Goal: Contribute content: Contribute content

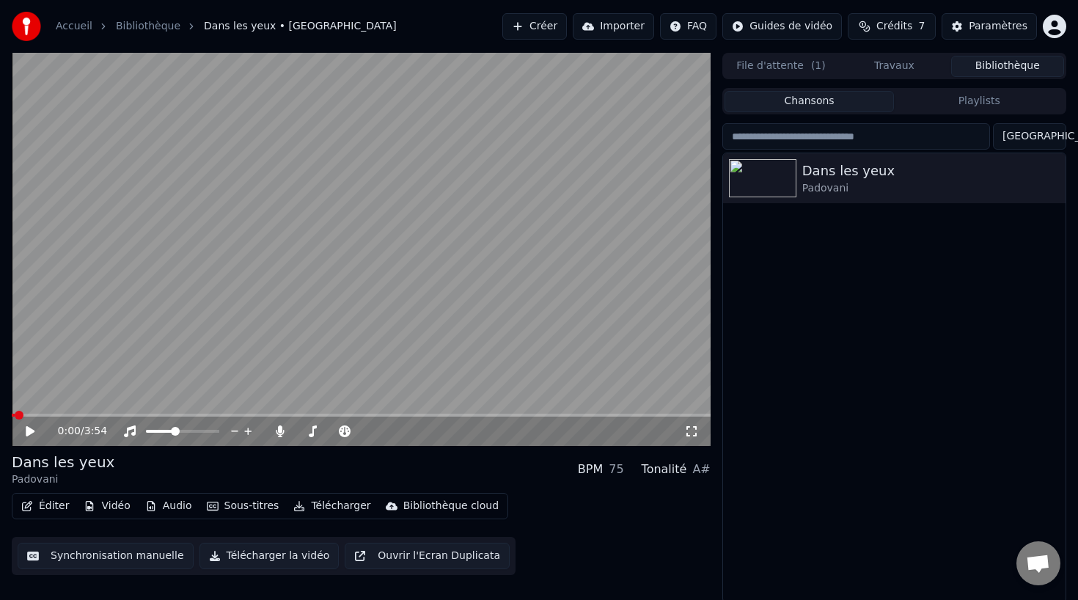
click at [59, 500] on button "Éditer" at bounding box center [44, 506] width 59 height 21
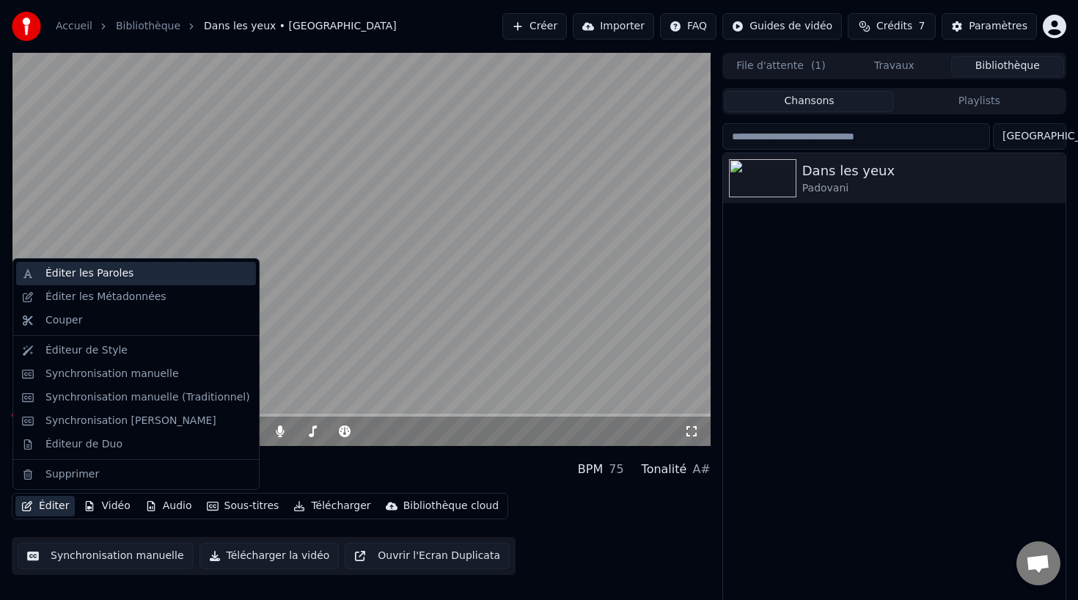
click at [134, 273] on div "Éditer les Paroles" at bounding box center [147, 273] width 205 height 15
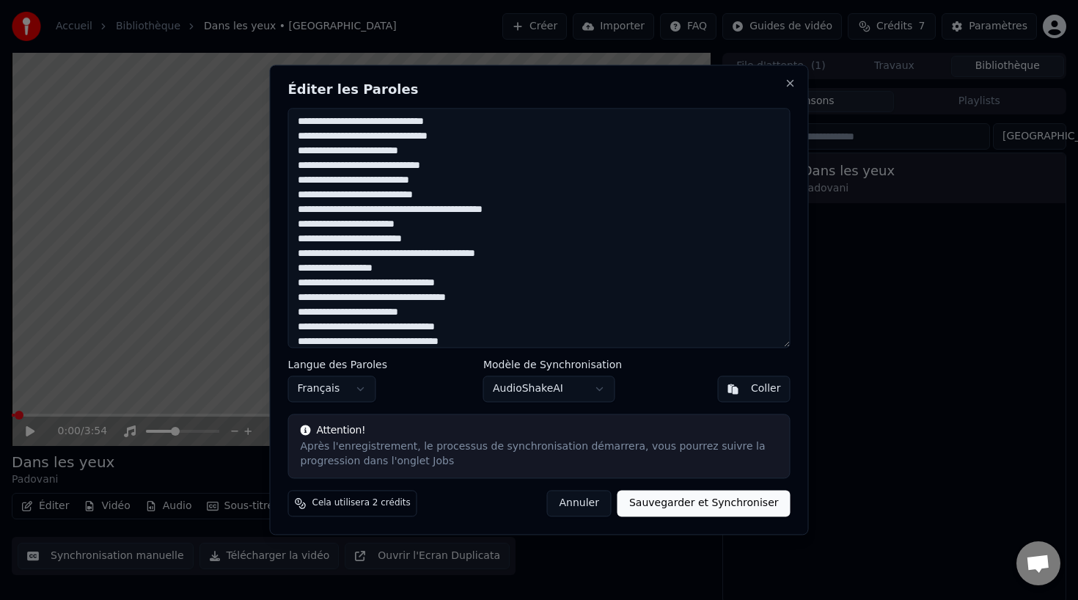
click at [447, 285] on textarea at bounding box center [539, 228] width 502 height 240
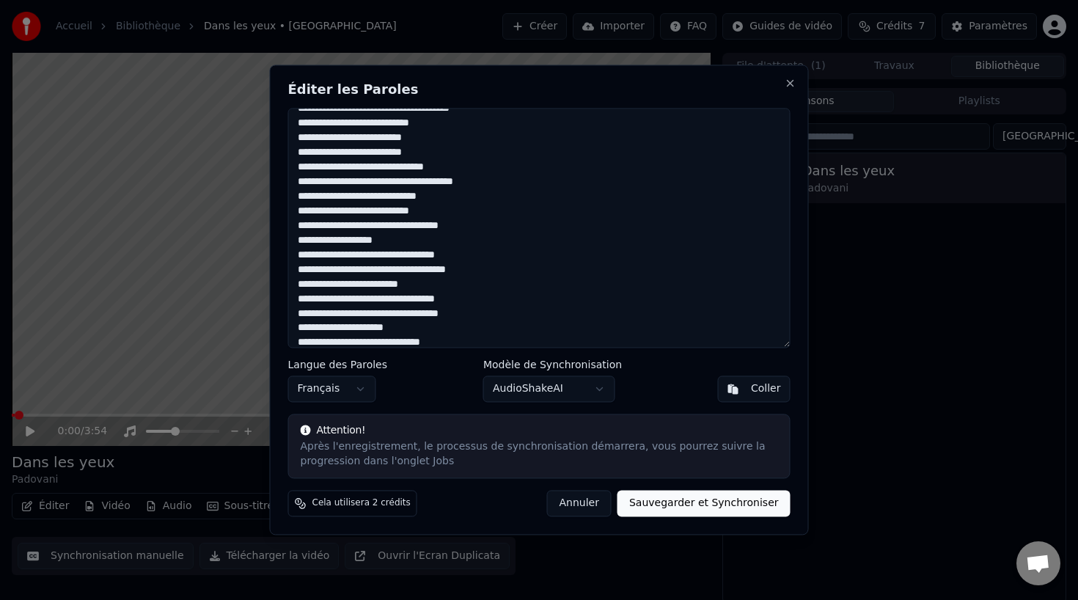
scroll to position [285, 0]
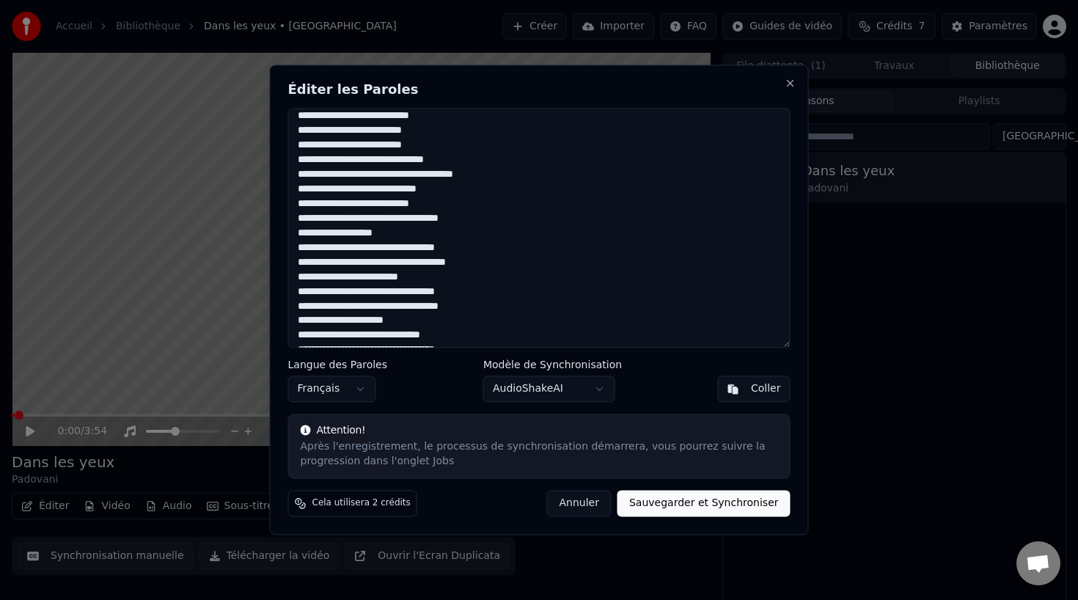
click at [447, 245] on textarea at bounding box center [539, 228] width 502 height 240
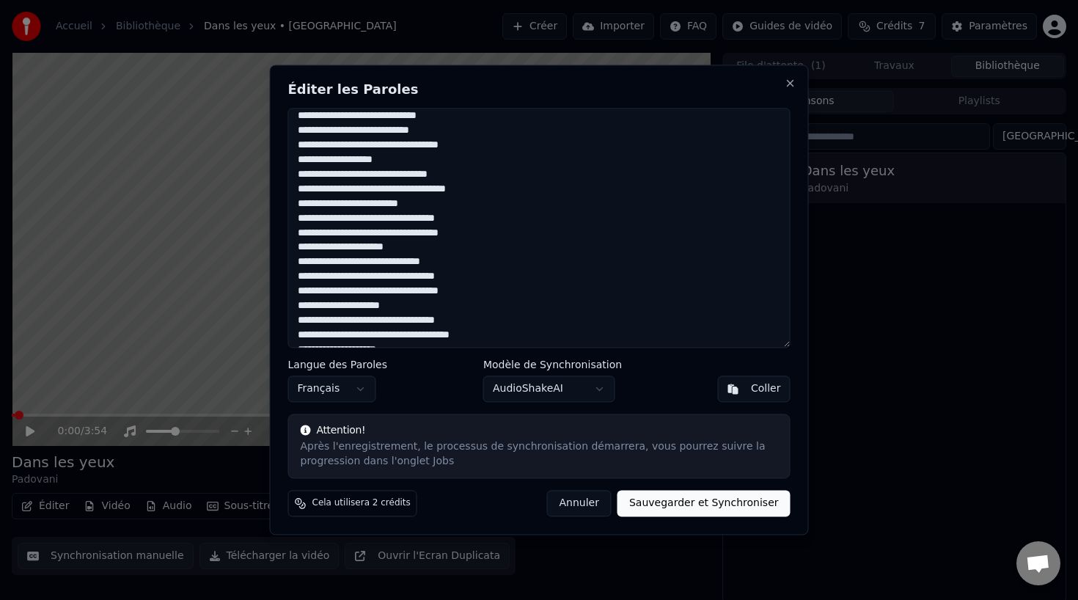
scroll to position [374, 0]
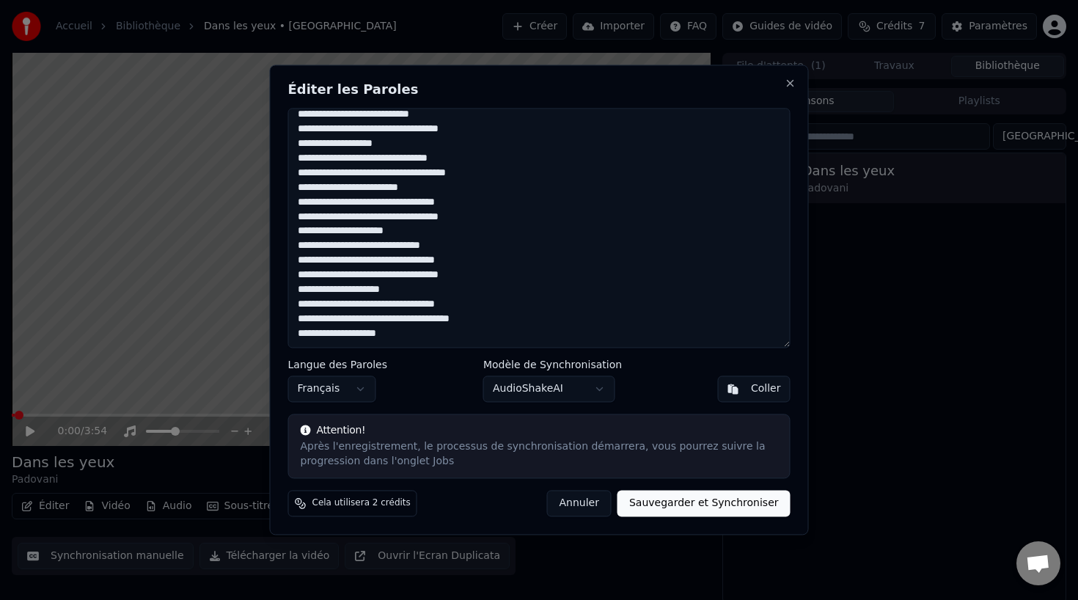
click at [445, 261] on textarea at bounding box center [539, 228] width 502 height 240
type textarea "**********"
click at [709, 497] on button "Sauvegarder et Synchroniser" at bounding box center [704, 504] width 173 height 26
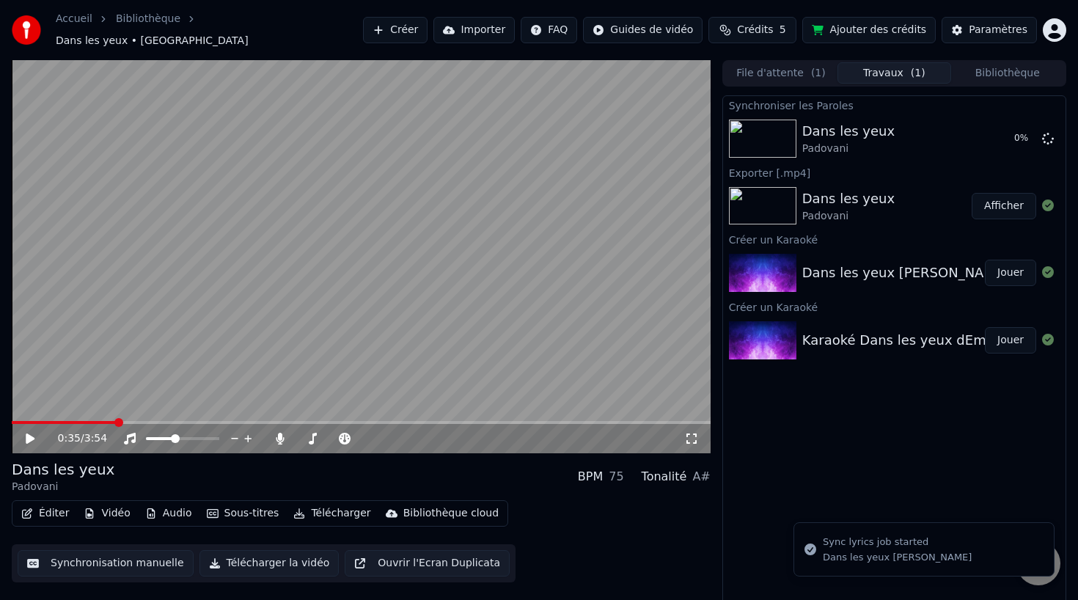
click at [115, 421] on span at bounding box center [361, 422] width 699 height 3
click at [191, 421] on span at bounding box center [361, 422] width 699 height 3
click at [81, 554] on button "Synchronisation manuelle" at bounding box center [106, 563] width 176 height 26
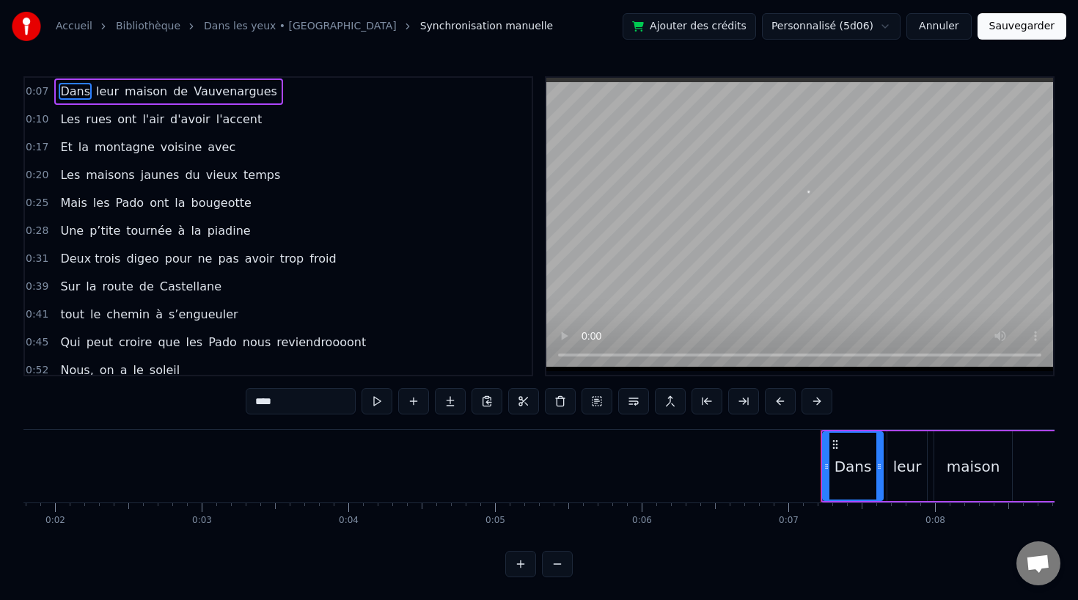
scroll to position [0, 986]
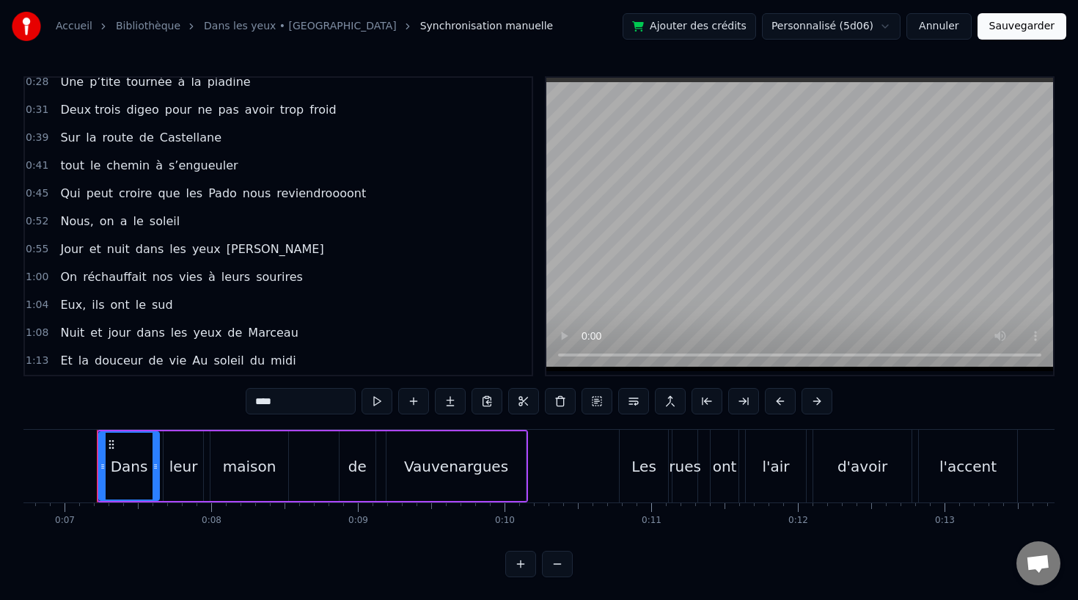
click at [204, 250] on span "yeux" at bounding box center [207, 249] width 32 height 17
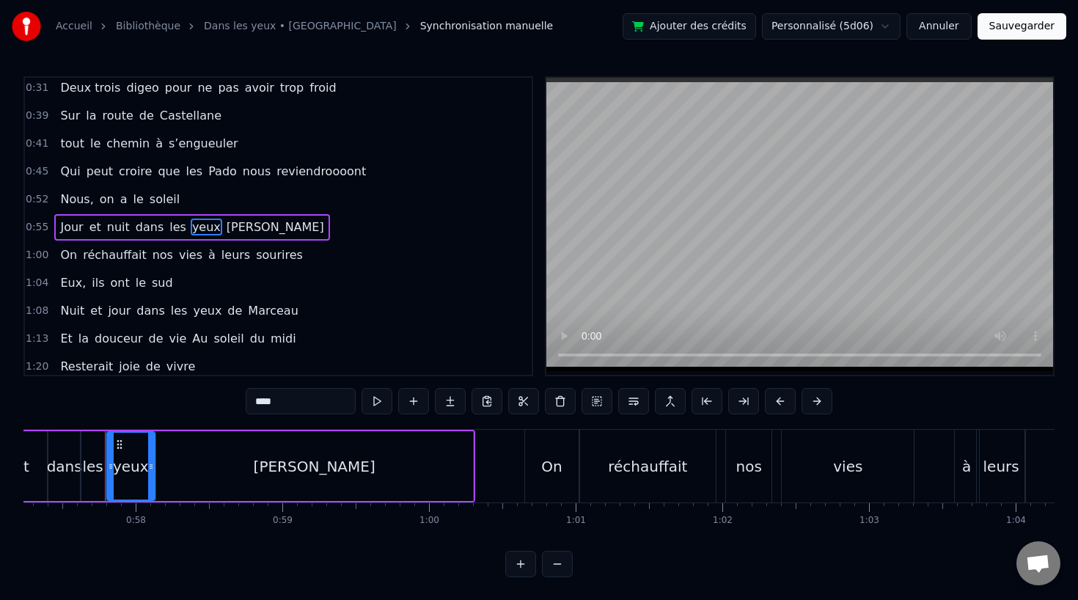
scroll to position [0, 8405]
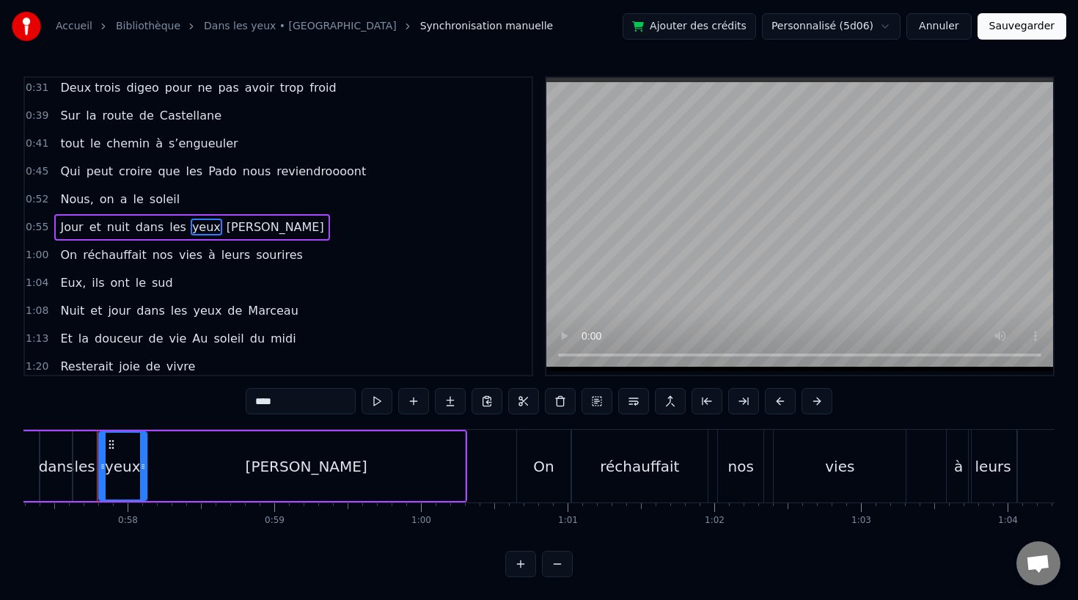
click at [319, 469] on div "[PERSON_NAME]" at bounding box center [307, 467] width 122 height 22
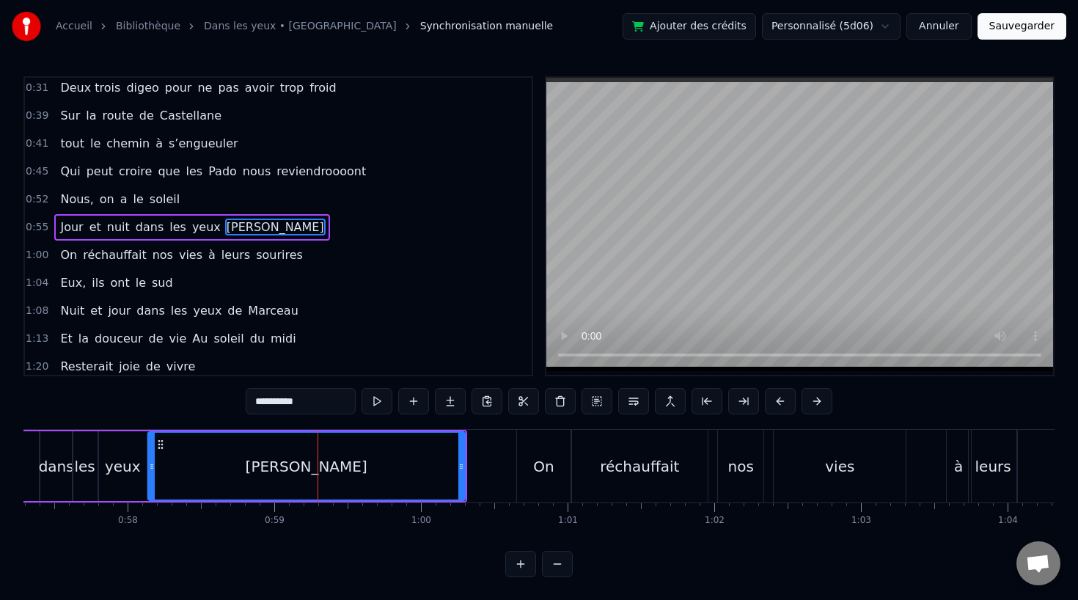
scroll to position [172, 0]
click at [305, 406] on input "**********" at bounding box center [301, 401] width 110 height 26
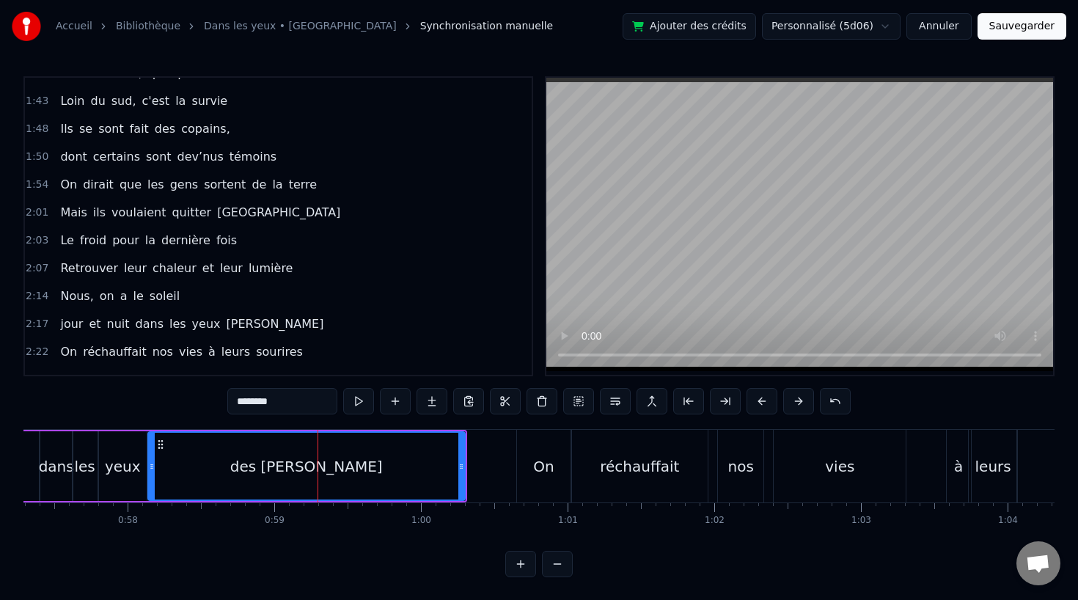
scroll to position [549, 0]
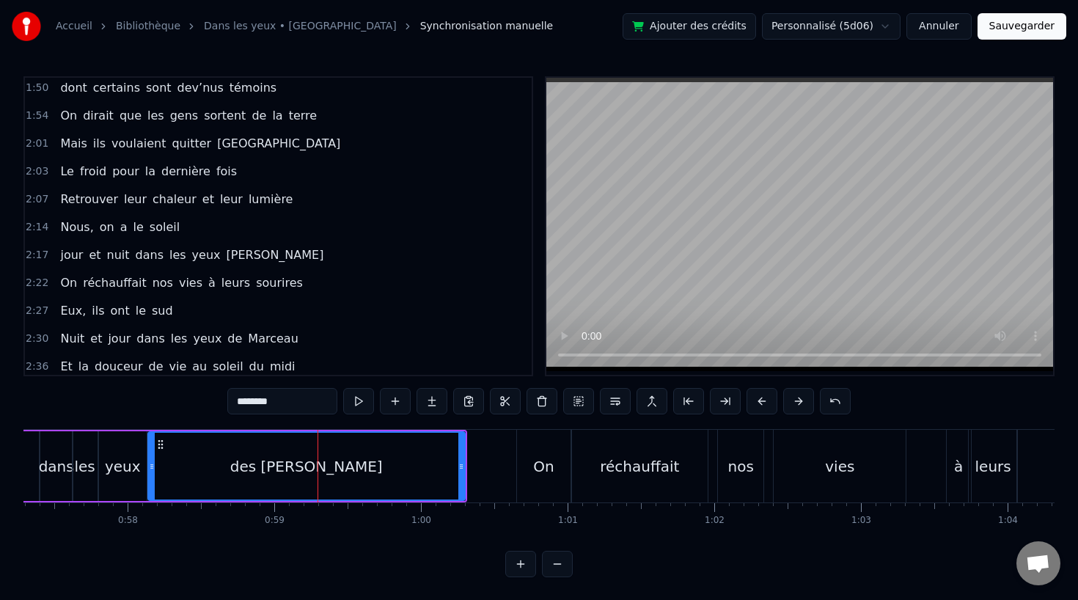
click at [225, 257] on span "[PERSON_NAME]" at bounding box center [275, 254] width 100 height 17
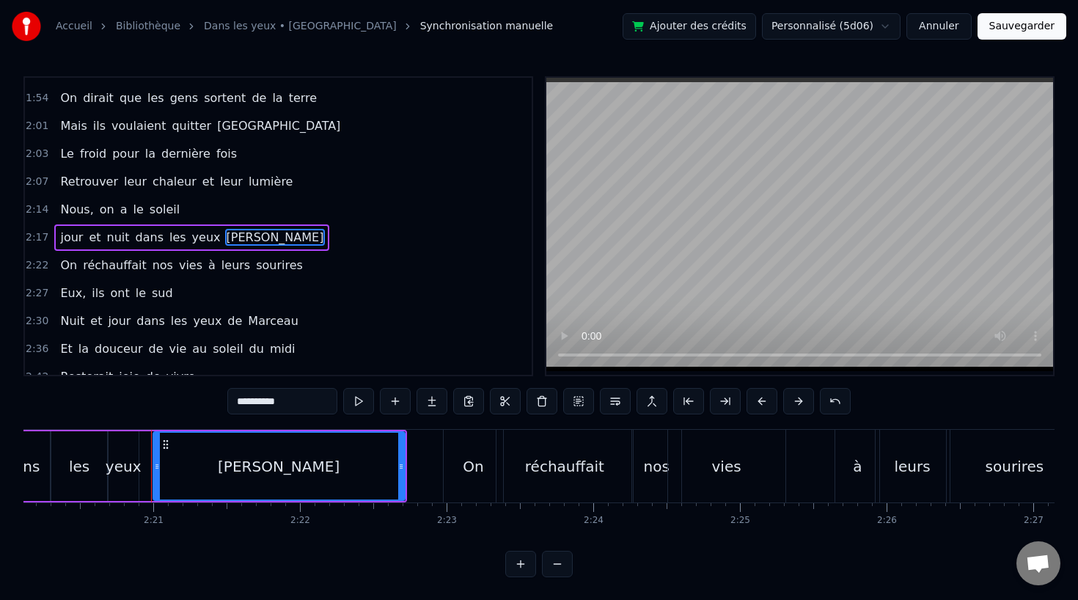
scroll to position [0, 20610]
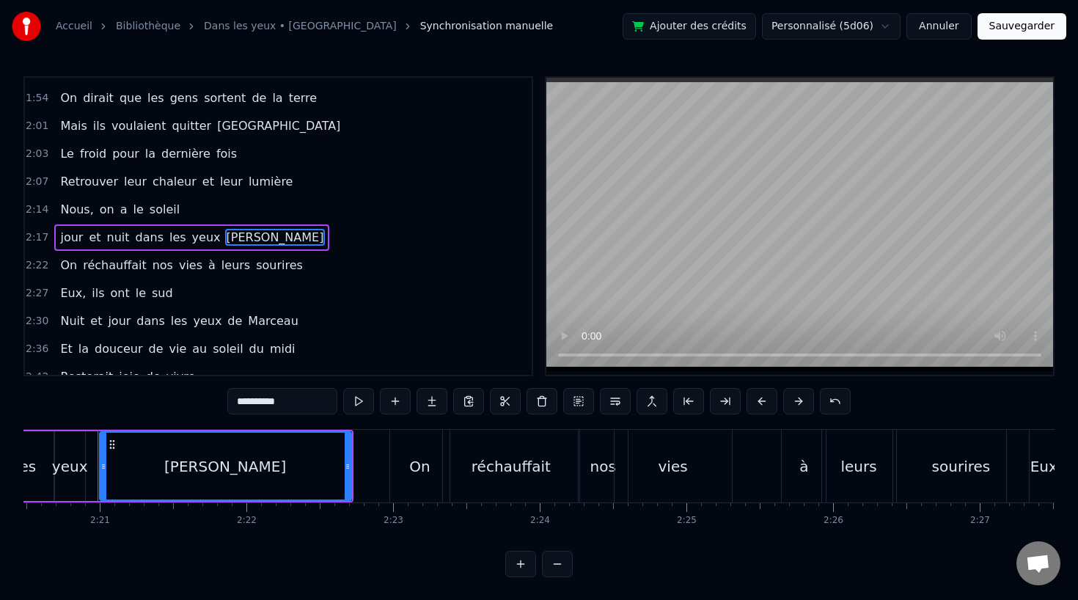
click at [248, 477] on div "[PERSON_NAME]" at bounding box center [225, 467] width 122 height 22
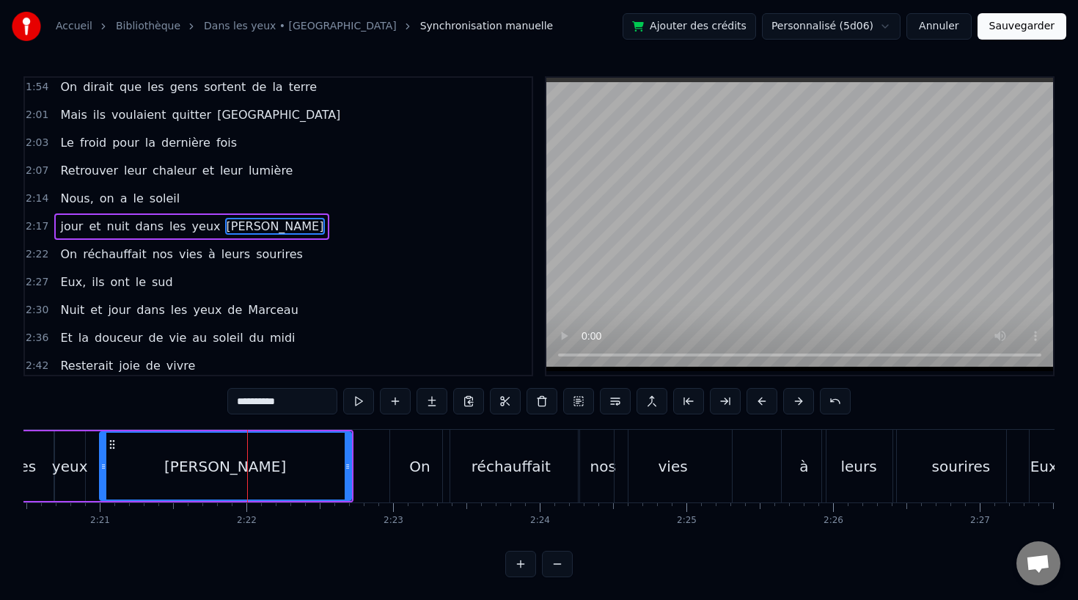
click at [268, 401] on input "**********" at bounding box center [282, 401] width 110 height 26
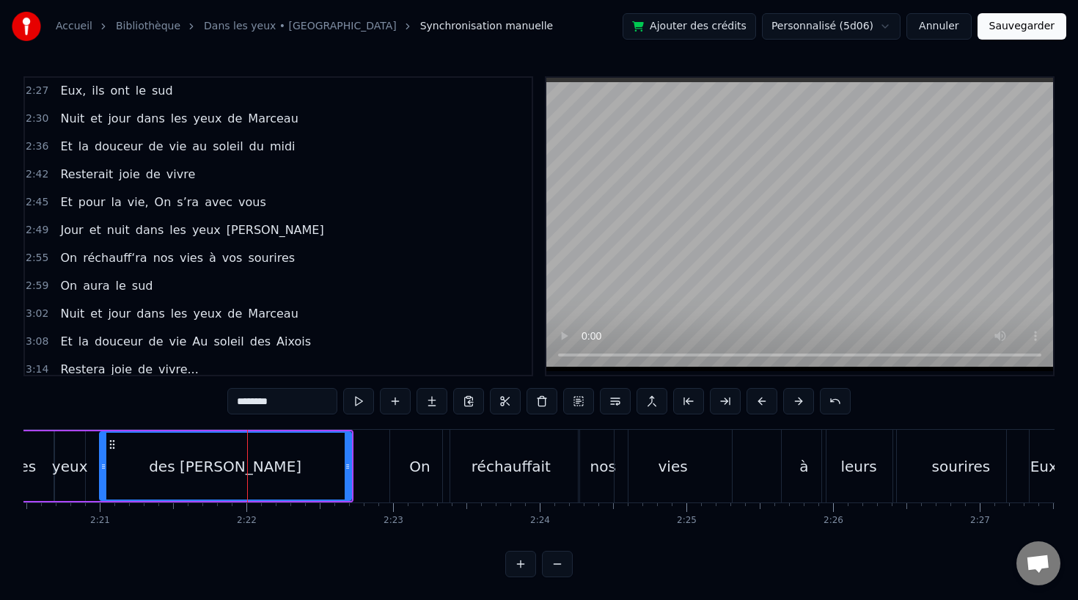
click at [232, 233] on span "[PERSON_NAME]" at bounding box center [275, 230] width 100 height 17
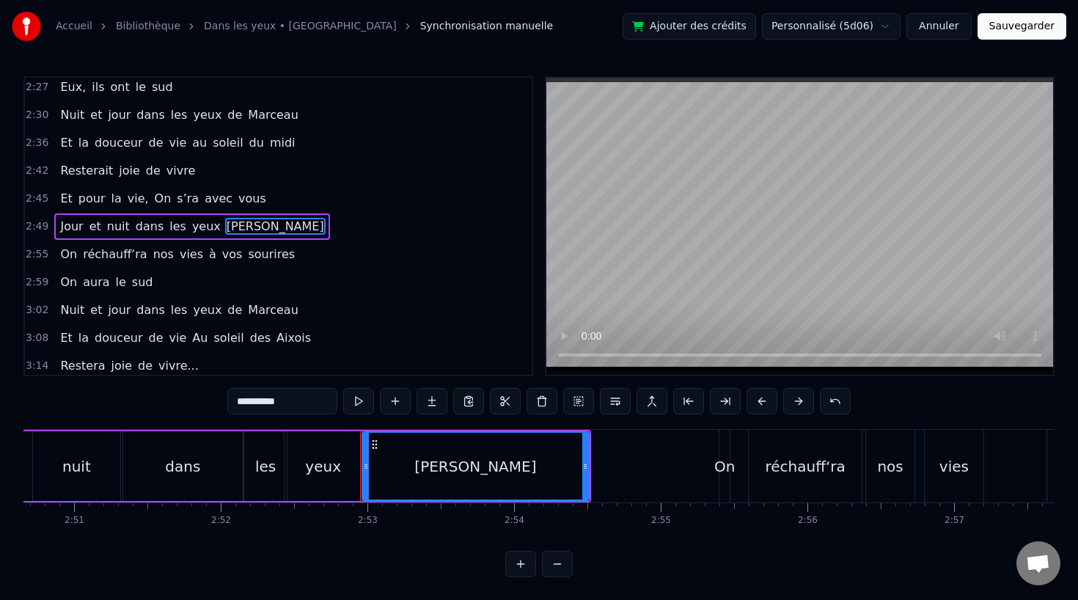
scroll to position [0, 25300]
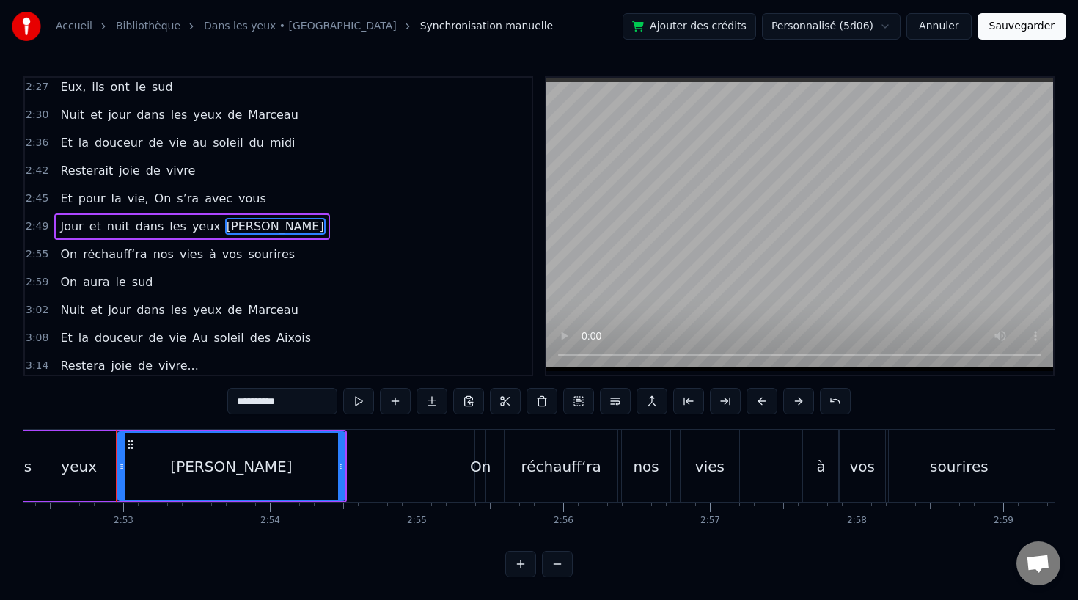
click at [256, 413] on input "**********" at bounding box center [282, 401] width 110 height 26
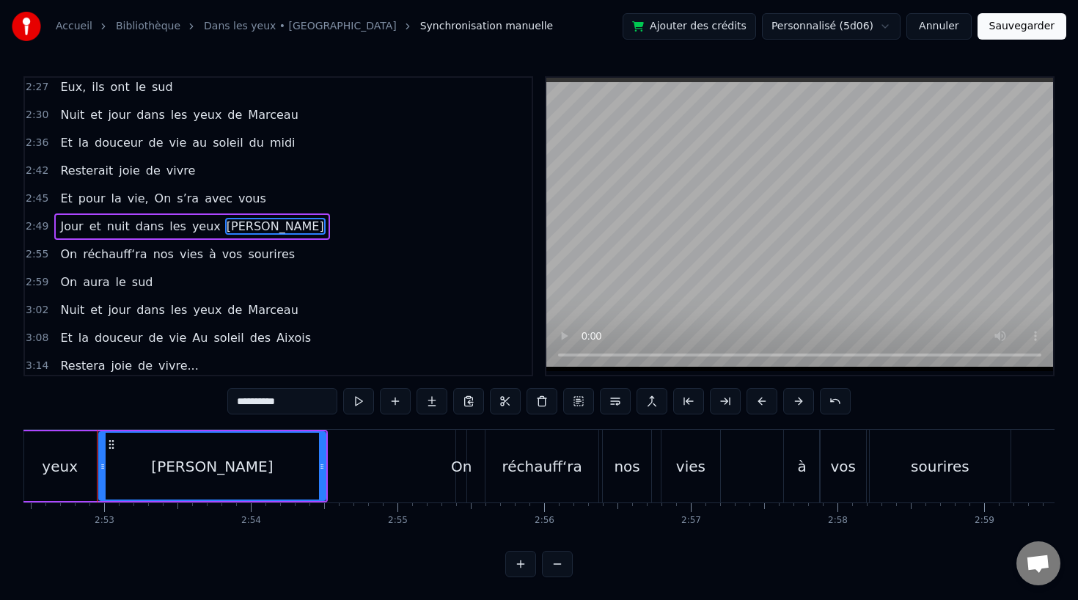
click at [256, 413] on input "**********" at bounding box center [282, 401] width 110 height 26
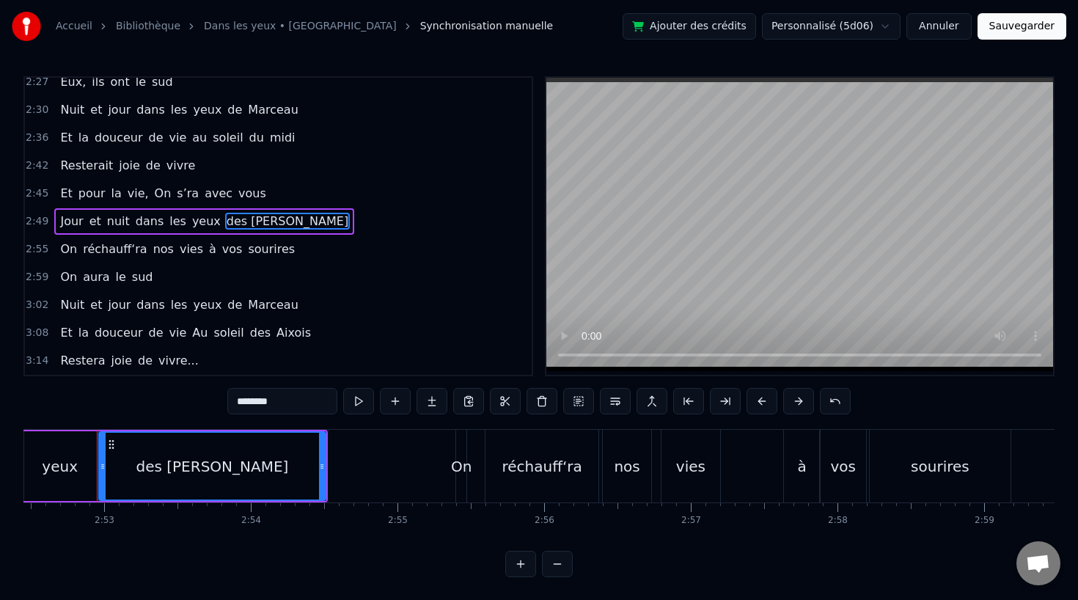
scroll to position [1, 0]
type input "********"
click at [1015, 31] on button "Sauvegarder" at bounding box center [1022, 26] width 89 height 26
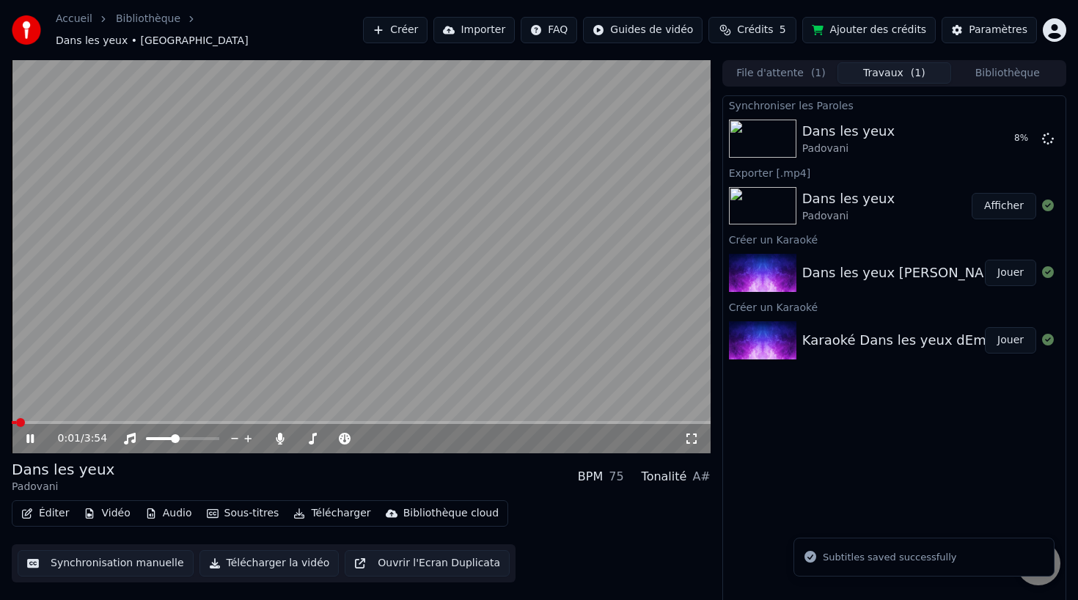
click at [184, 413] on video at bounding box center [361, 256] width 699 height 393
click at [138, 424] on div "0:01 / 3:54" at bounding box center [361, 438] width 699 height 29
click at [147, 411] on video at bounding box center [361, 256] width 699 height 393
click at [147, 412] on video at bounding box center [361, 256] width 699 height 393
click at [147, 421] on span at bounding box center [361, 422] width 699 height 3
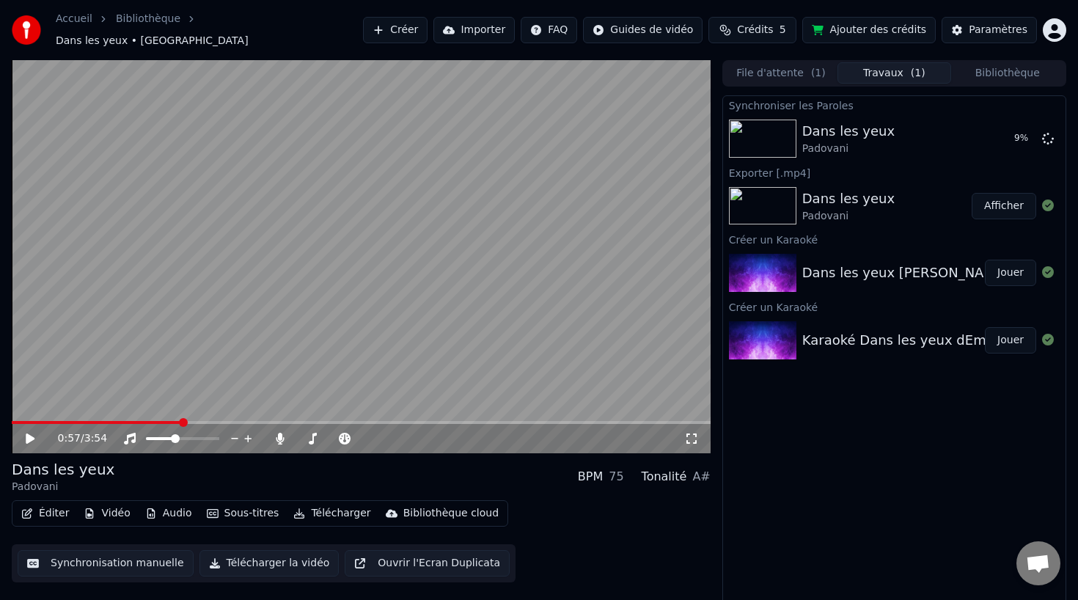
click at [182, 421] on span at bounding box center [361, 422] width 699 height 3
click at [143, 421] on span at bounding box center [96, 422] width 169 height 3
click at [158, 421] on span at bounding box center [361, 422] width 699 height 3
click at [23, 433] on icon at bounding box center [40, 439] width 34 height 12
click at [43, 510] on button "Éditer" at bounding box center [44, 513] width 59 height 21
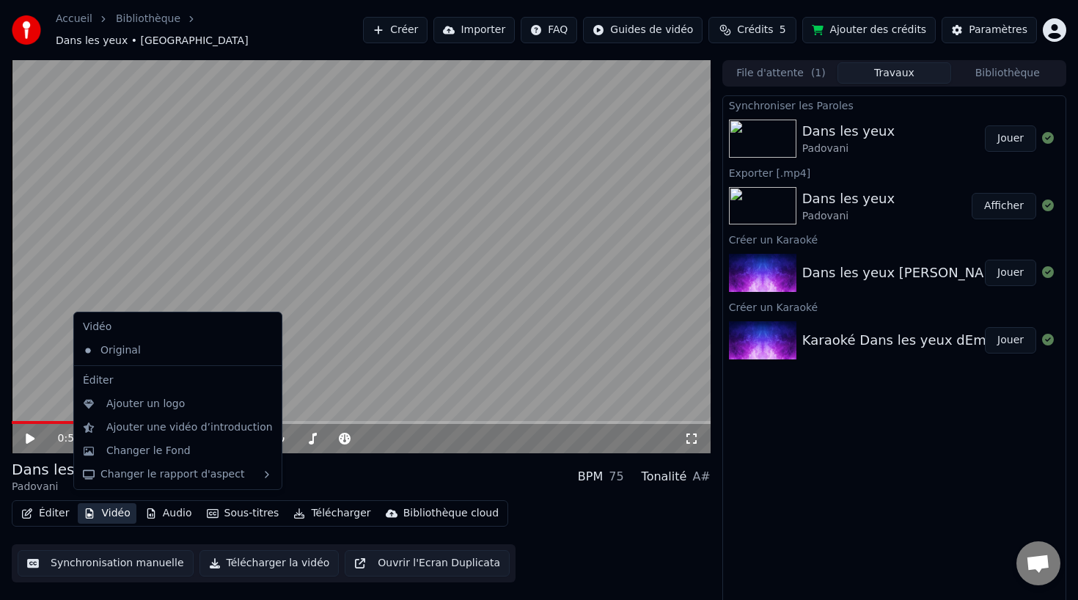
click at [96, 555] on button "Synchronisation manuelle" at bounding box center [106, 563] width 176 height 26
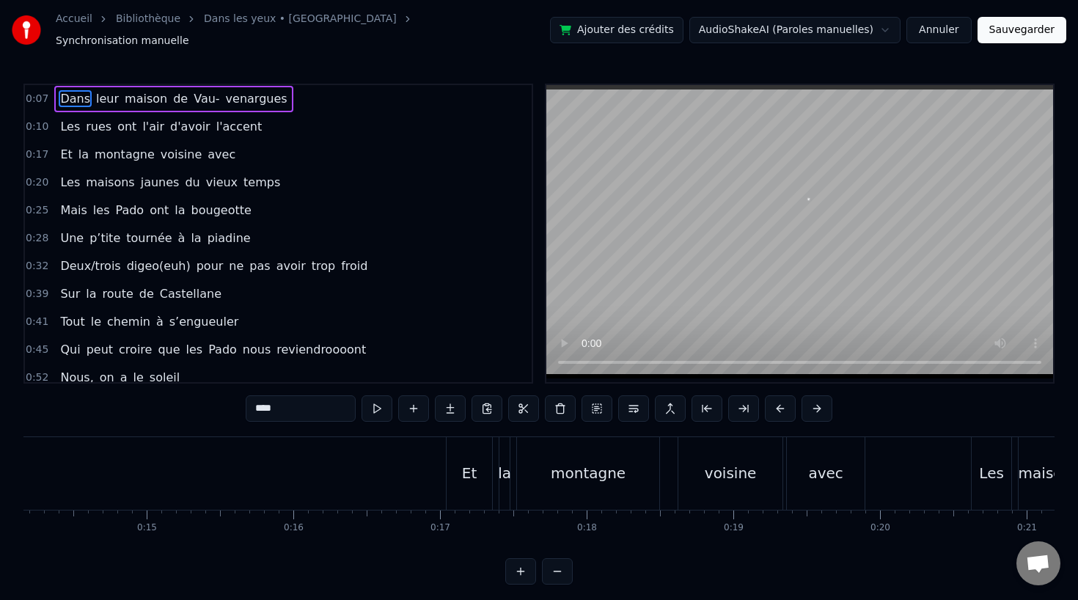
scroll to position [0, 2491]
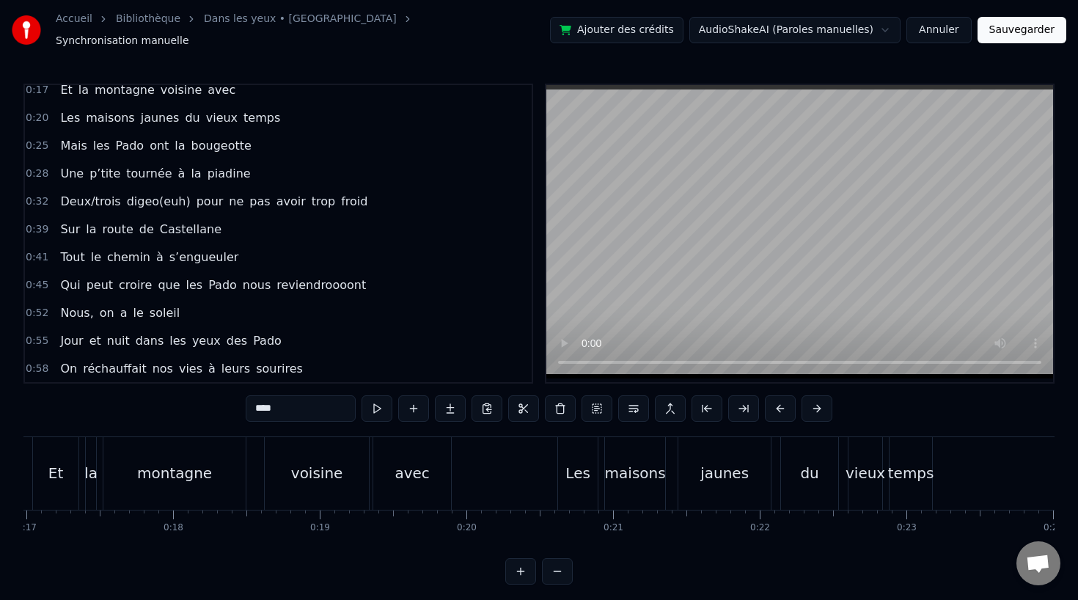
click at [191, 337] on span "yeux" at bounding box center [207, 340] width 32 height 17
type input "****"
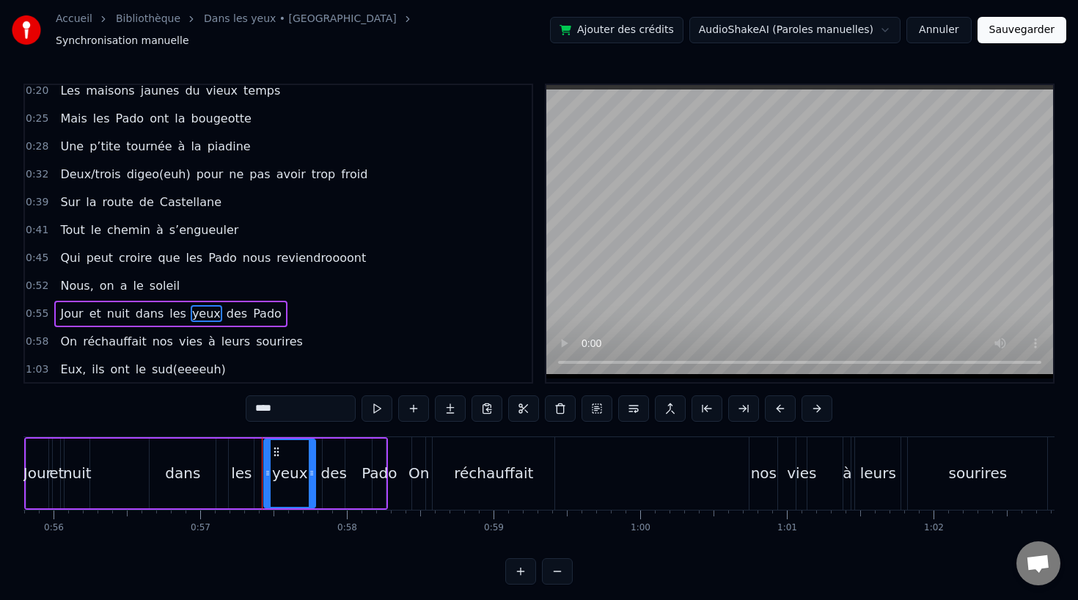
scroll to position [0, 8351]
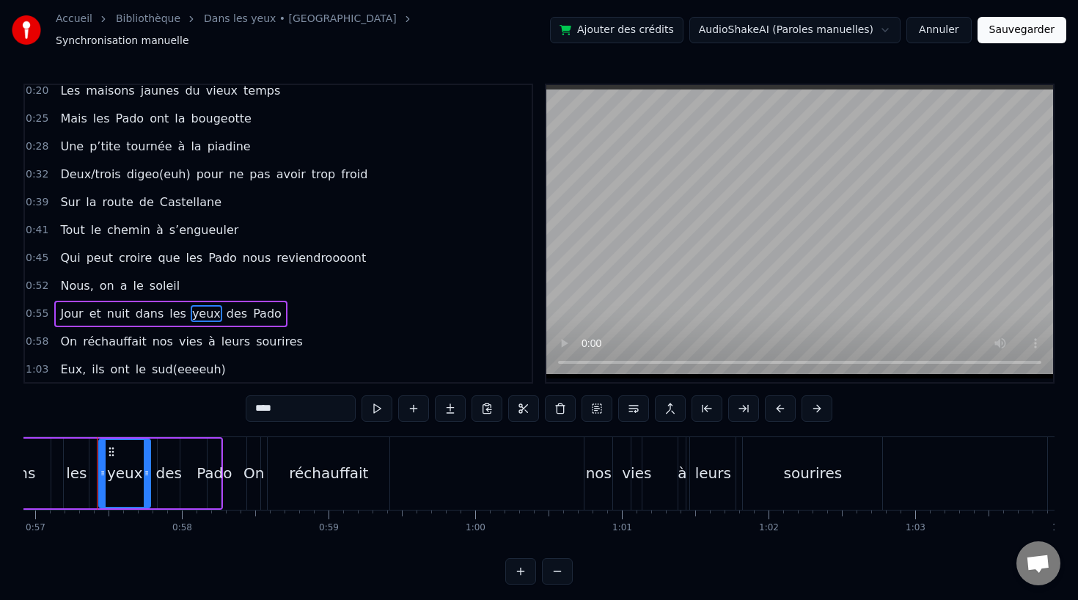
click at [61, 460] on div "Jour et nuit dans les yeux des [PERSON_NAME]" at bounding box center [41, 473] width 364 height 73
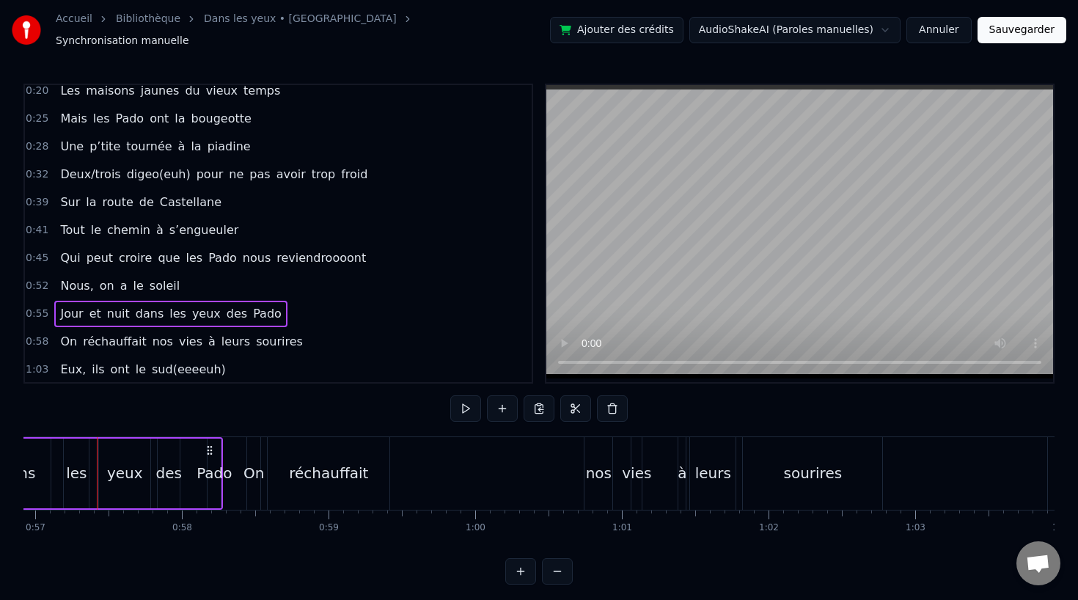
scroll to position [0, 8315]
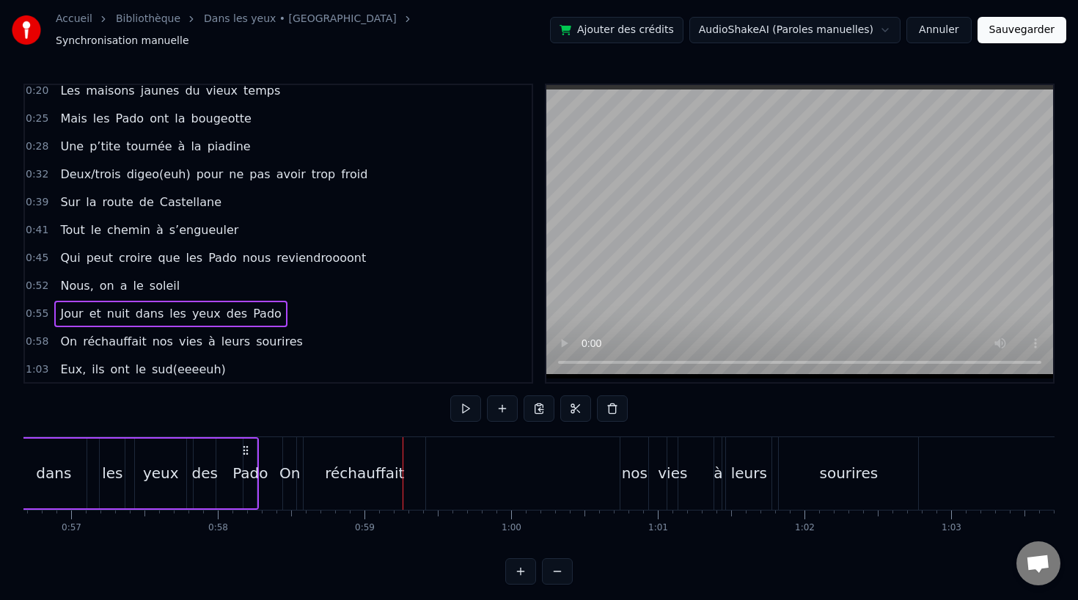
click at [384, 467] on div "réchauffait" at bounding box center [364, 473] width 79 height 22
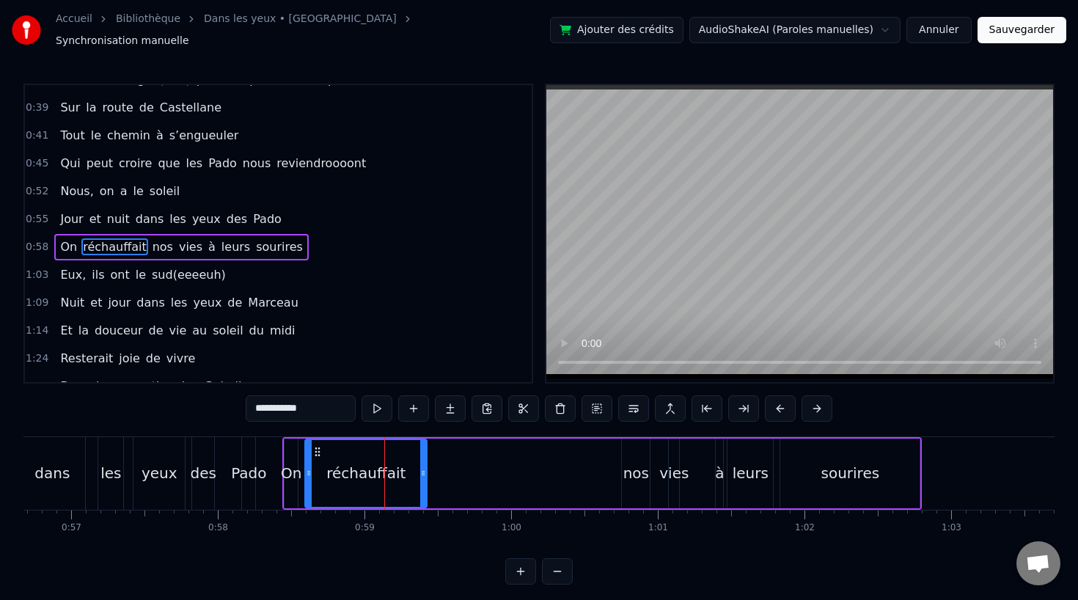
scroll to position [200, 0]
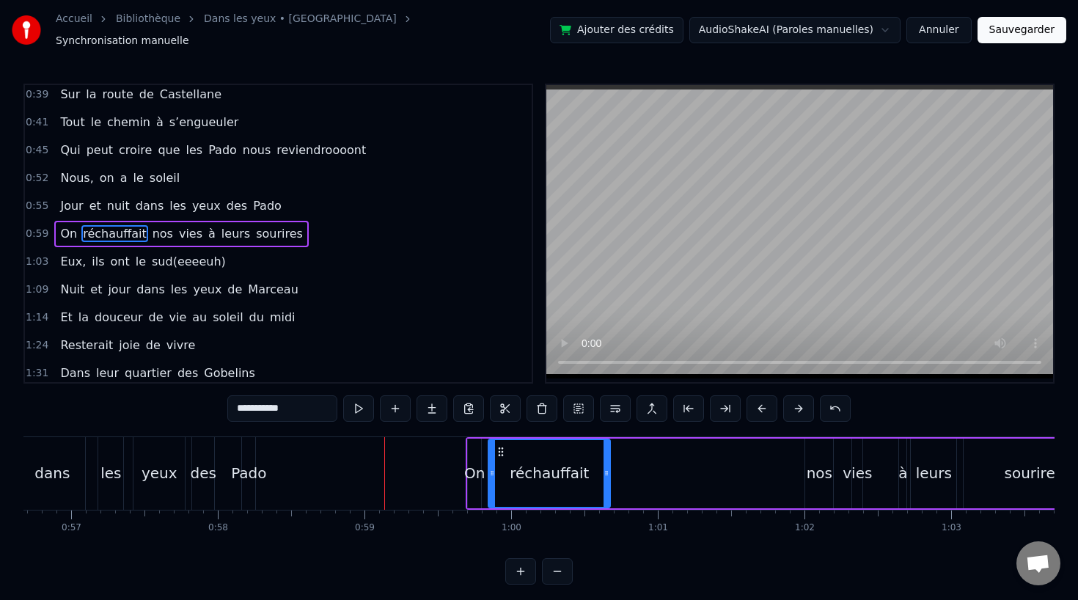
click at [233, 462] on div "Pado" at bounding box center [248, 473] width 35 height 22
type input "****"
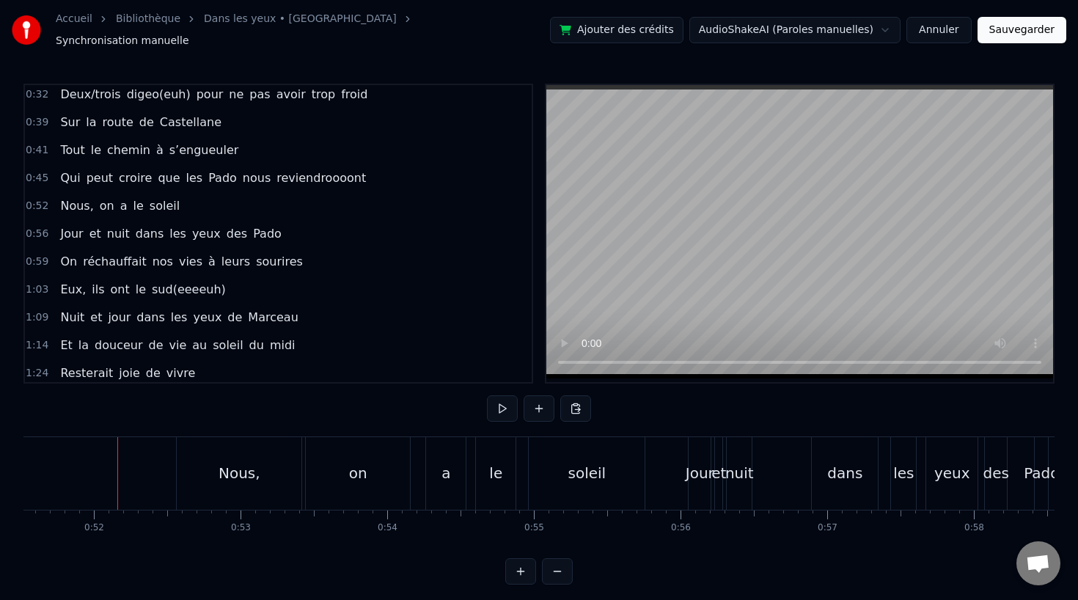
scroll to position [1, 0]
click at [692, 453] on div "Jour" at bounding box center [700, 472] width 22 height 73
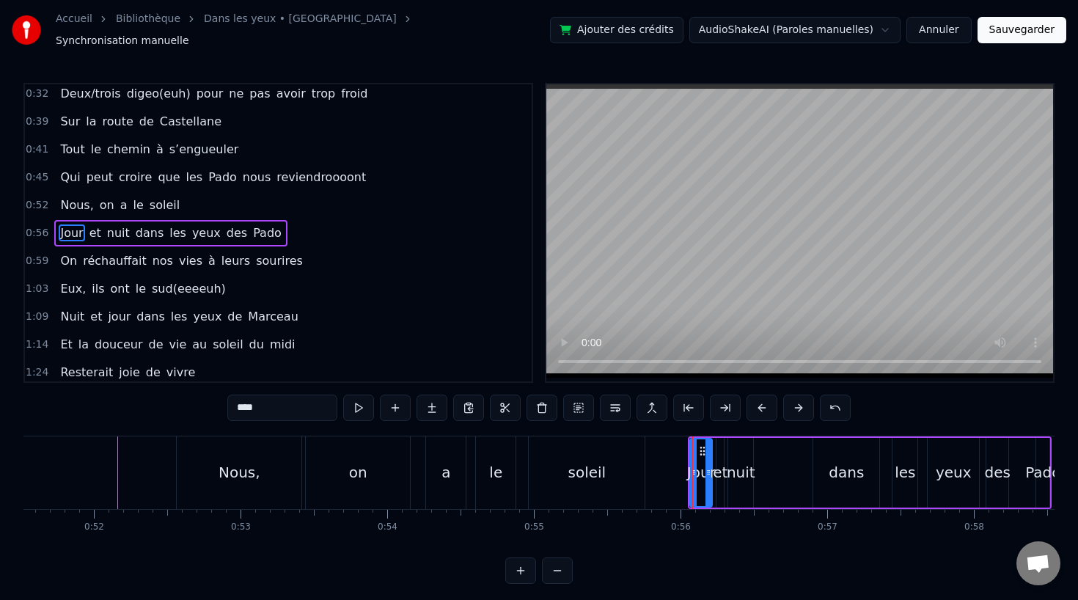
scroll to position [0, 0]
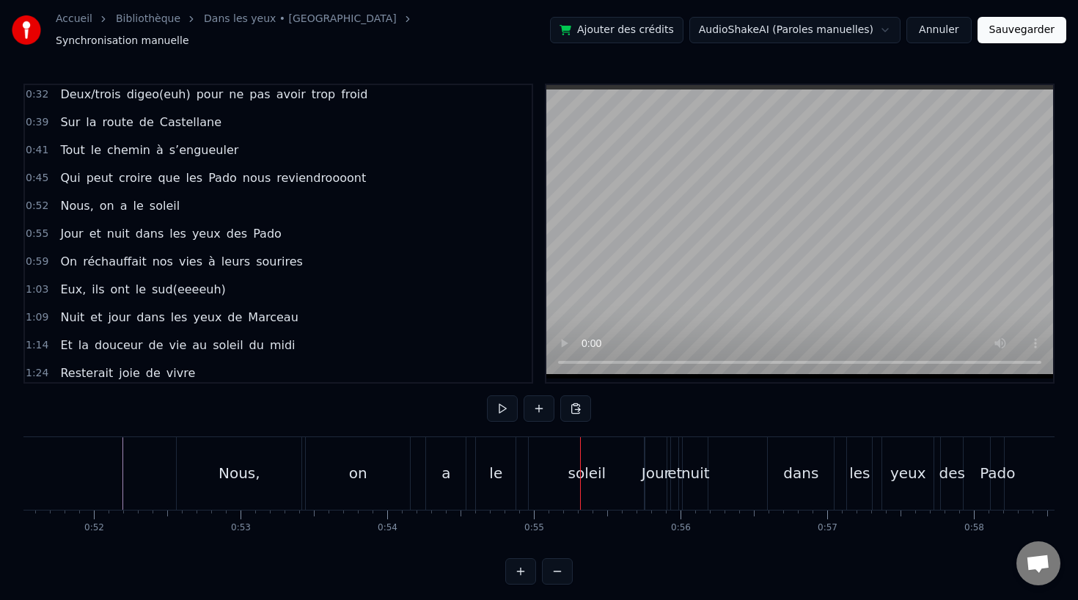
click at [468, 450] on div "Nous, on a le soleil" at bounding box center [412, 473] width 472 height 73
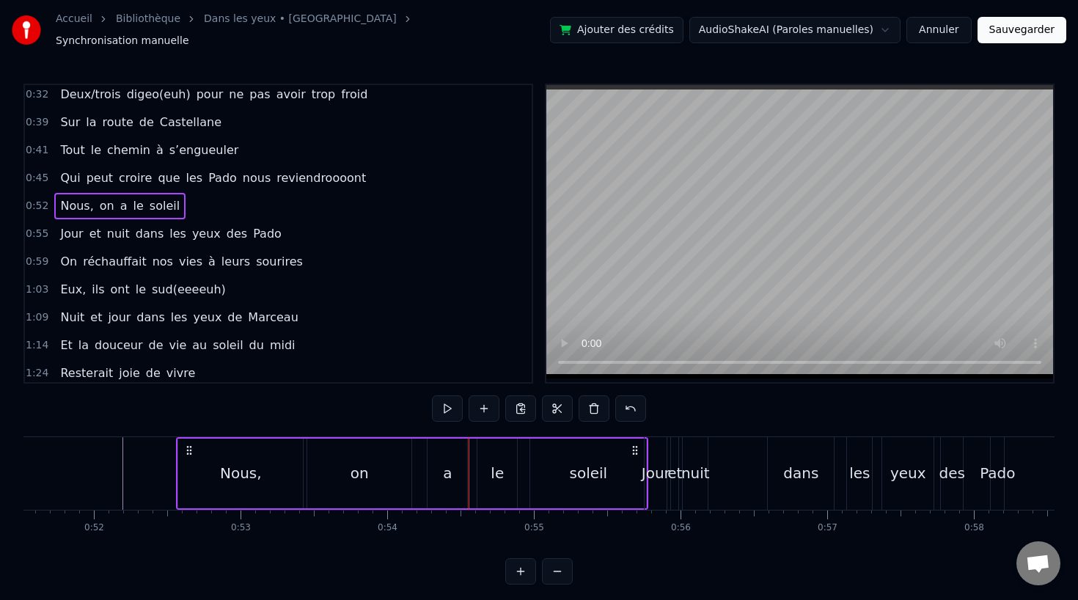
click at [477, 458] on div "le" at bounding box center [497, 474] width 41 height 70
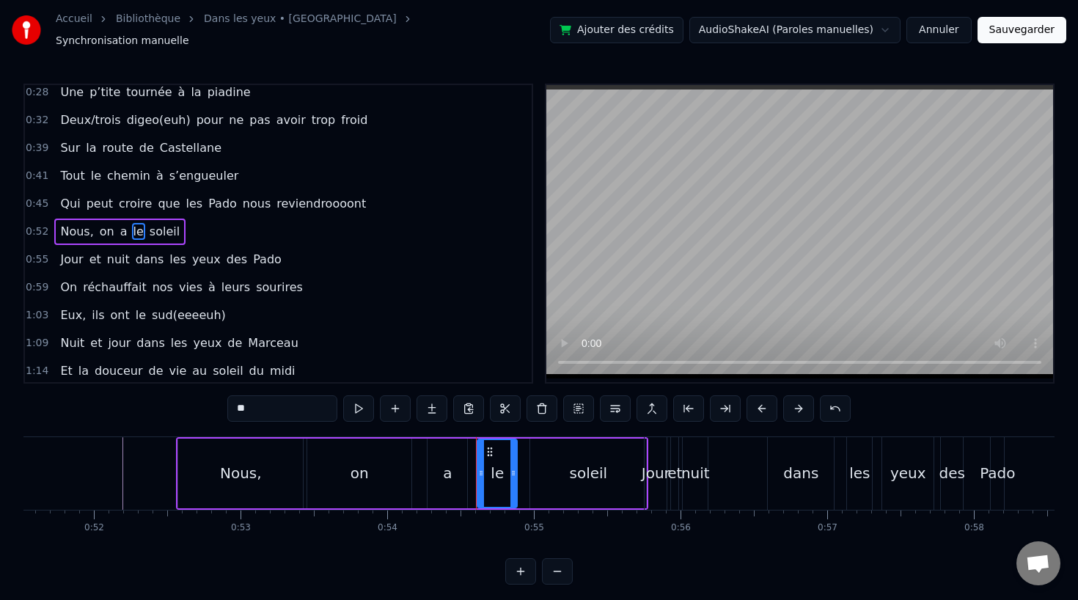
scroll to position [144, 0]
drag, startPoint x: 479, startPoint y: 469, endPoint x: 471, endPoint y: 469, distance: 8.1
click at [471, 469] on icon at bounding box center [473, 473] width 6 height 12
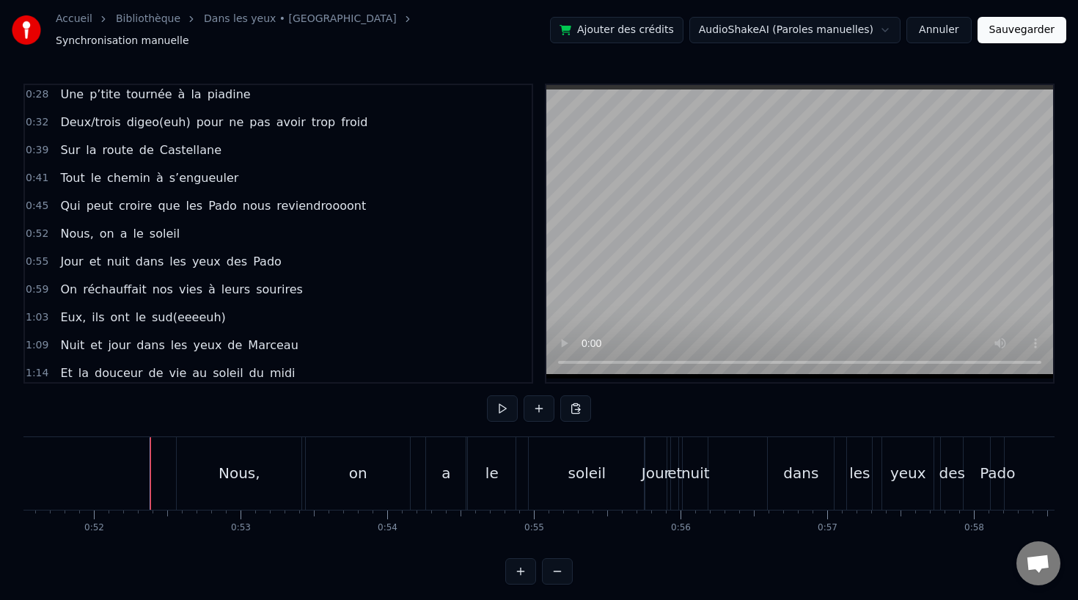
click at [215, 483] on div "Nous," at bounding box center [239, 473] width 125 height 73
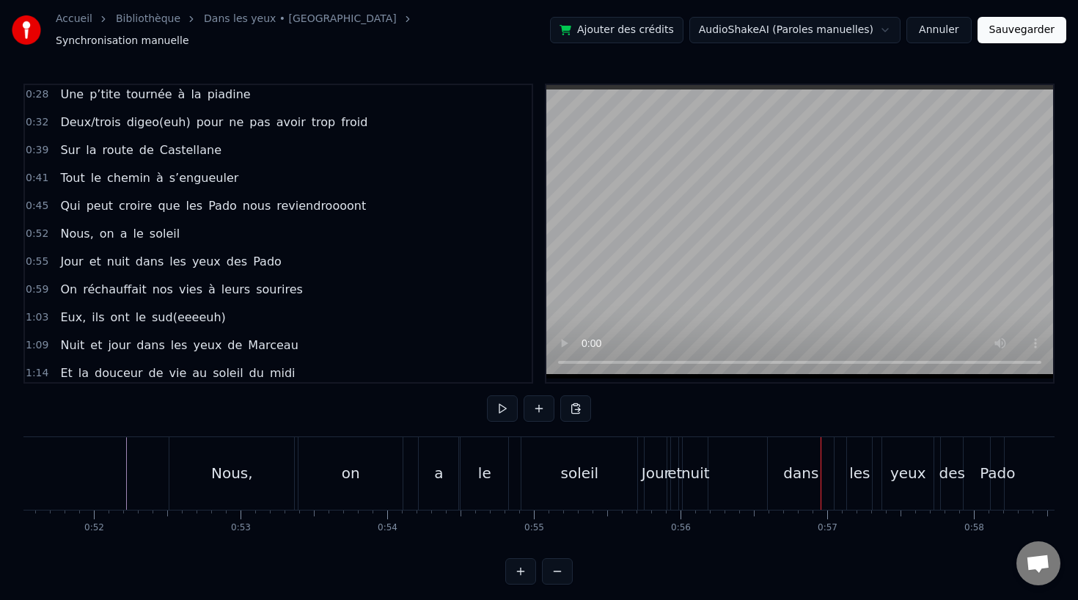
click at [705, 467] on div "nuit" at bounding box center [695, 473] width 29 height 22
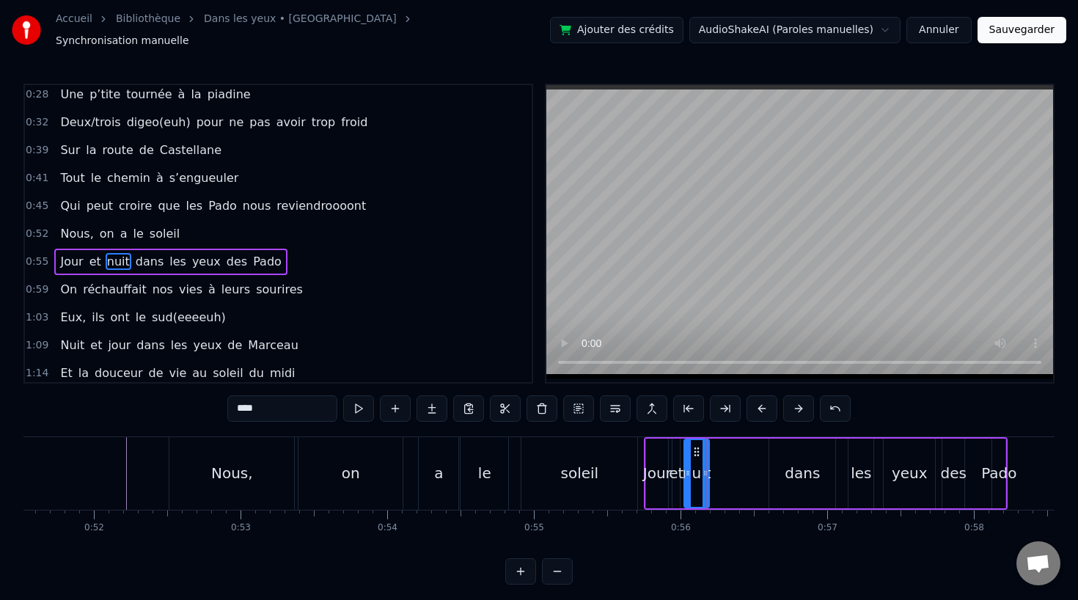
scroll to position [172, 0]
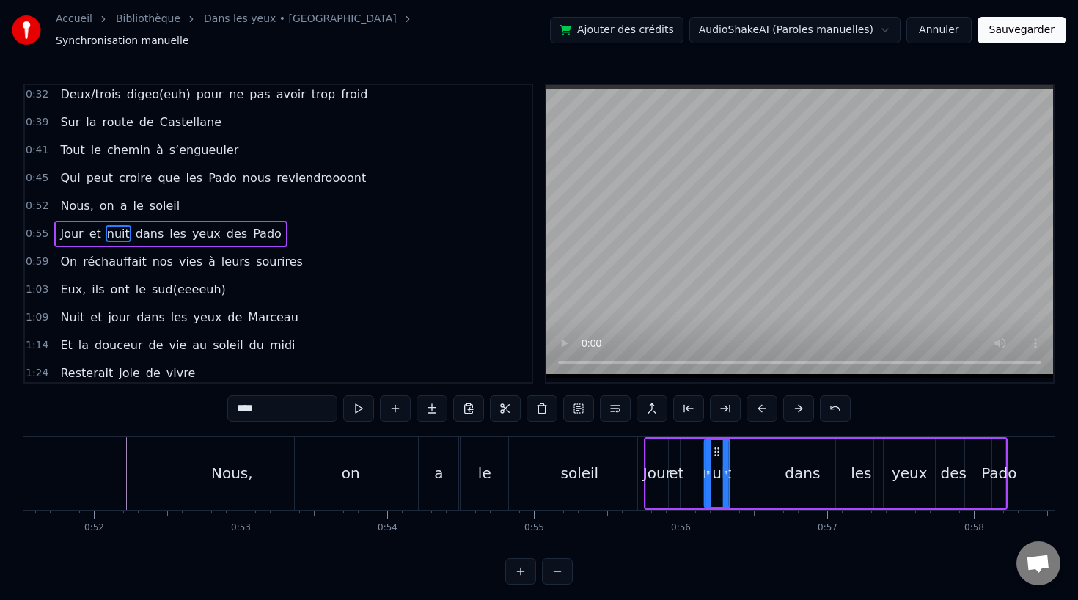
drag, startPoint x: 695, startPoint y: 441, endPoint x: 727, endPoint y: 443, distance: 31.6
click at [723, 446] on icon at bounding box center [718, 452] width 12 height 12
click at [676, 471] on div "et" at bounding box center [676, 473] width 15 height 22
drag, startPoint x: 684, startPoint y: 440, endPoint x: 703, endPoint y: 442, distance: 19.9
click at [703, 448] on circle at bounding box center [703, 448] width 1 height 1
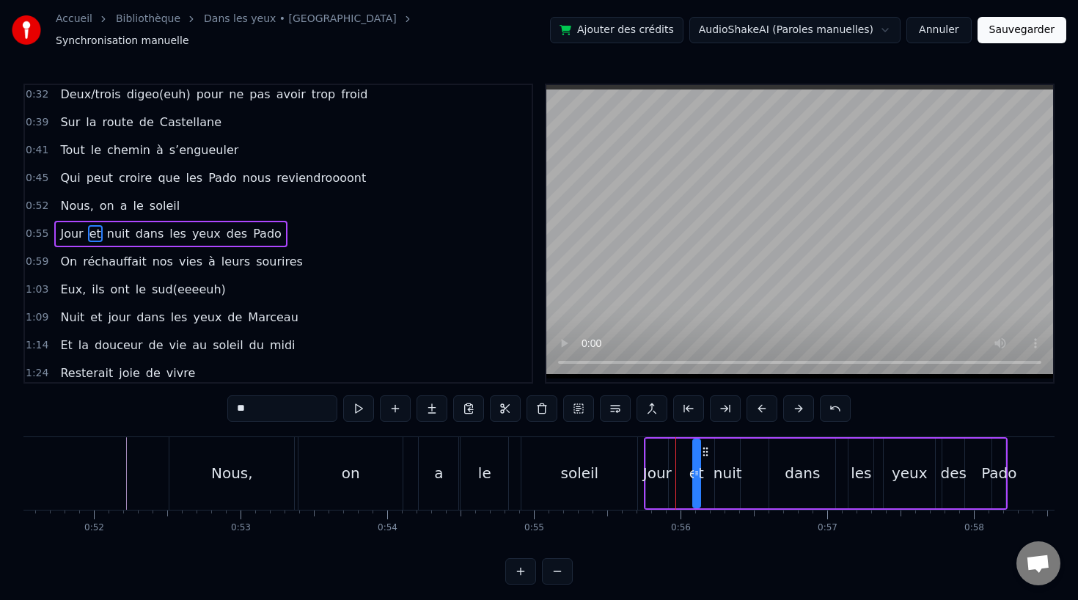
click at [667, 462] on div "Jour" at bounding box center [657, 473] width 29 height 22
drag, startPoint x: 666, startPoint y: 469, endPoint x: 679, endPoint y: 469, distance: 13.2
click at [679, 469] on icon at bounding box center [676, 473] width 6 height 12
click at [694, 468] on div "et" at bounding box center [697, 473] width 15 height 22
drag, startPoint x: 705, startPoint y: 445, endPoint x: 695, endPoint y: 445, distance: 10.3
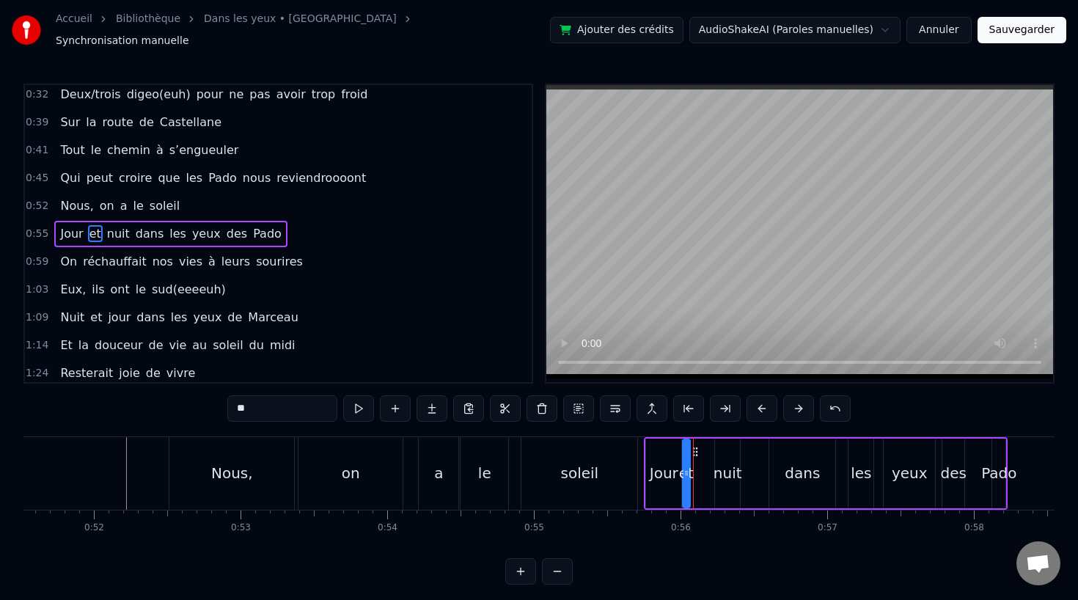
click at [695, 446] on icon at bounding box center [696, 452] width 12 height 12
click at [731, 469] on div "nuit" at bounding box center [728, 473] width 29 height 22
drag, startPoint x: 724, startPoint y: 439, endPoint x: 703, endPoint y: 441, distance: 21.3
click at [703, 446] on icon at bounding box center [707, 452] width 12 height 12
click at [807, 464] on div "dans" at bounding box center [802, 473] width 35 height 22
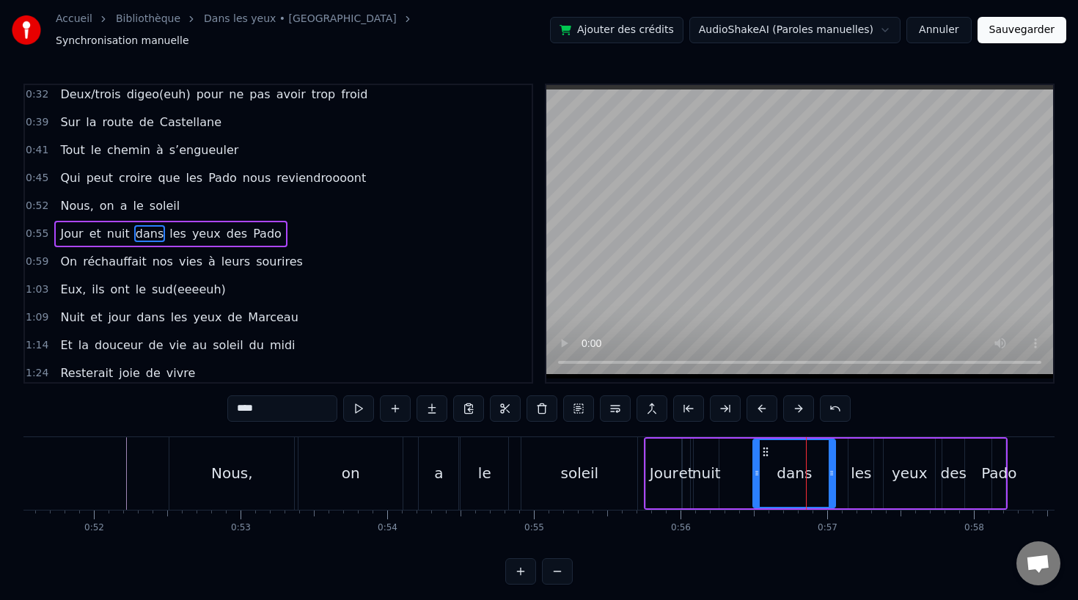
drag, startPoint x: 772, startPoint y: 466, endPoint x: 756, endPoint y: 466, distance: 16.9
click at [756, 467] on icon at bounding box center [757, 473] width 6 height 12
click at [549, 459] on div "soleil" at bounding box center [580, 473] width 116 height 73
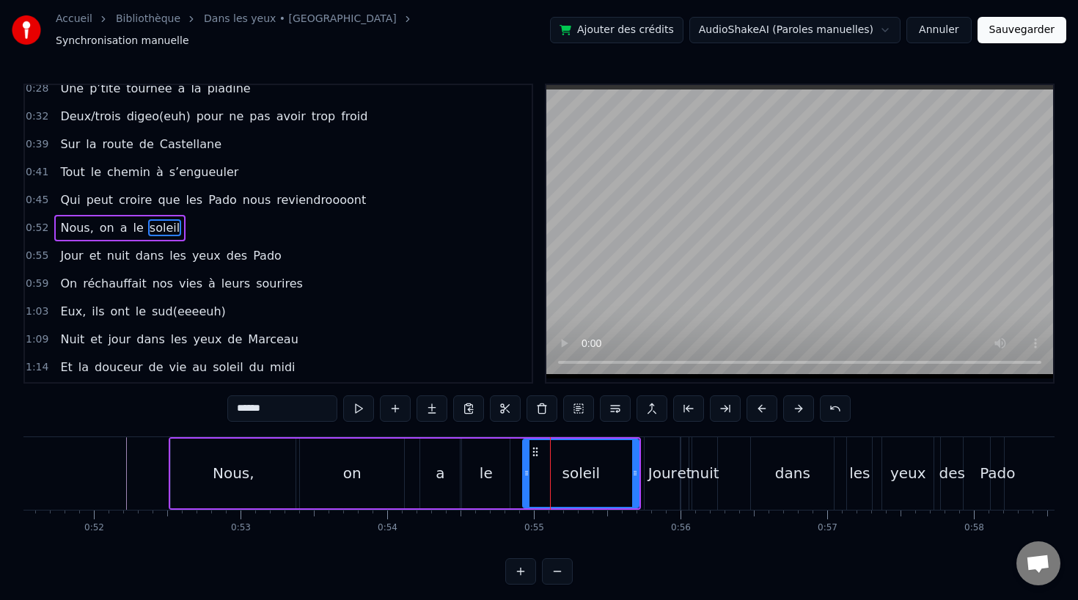
scroll to position [144, 0]
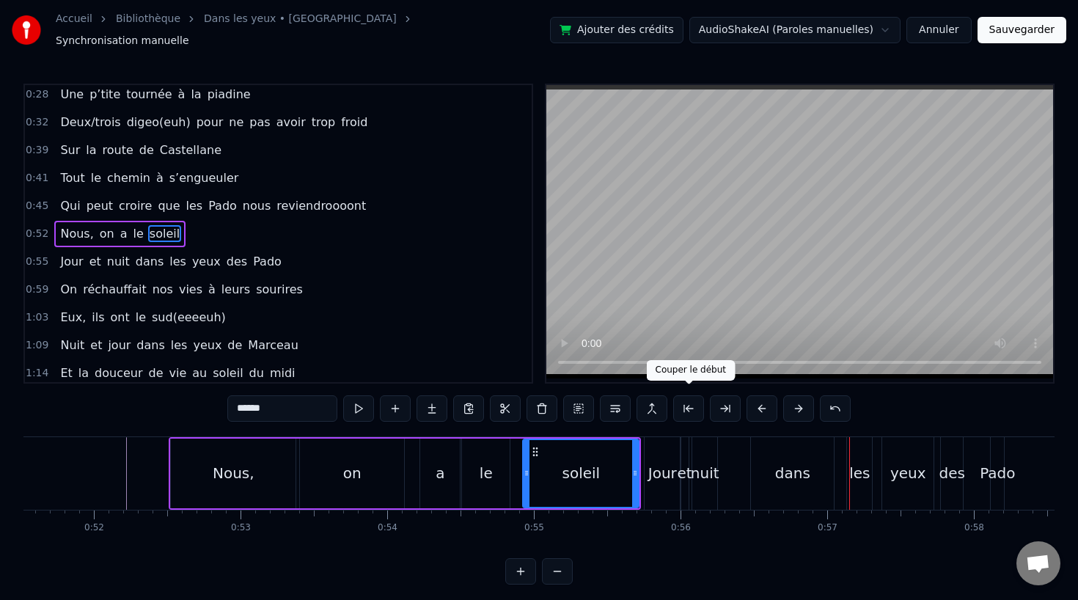
click at [702, 464] on div "nuit" at bounding box center [705, 473] width 29 height 22
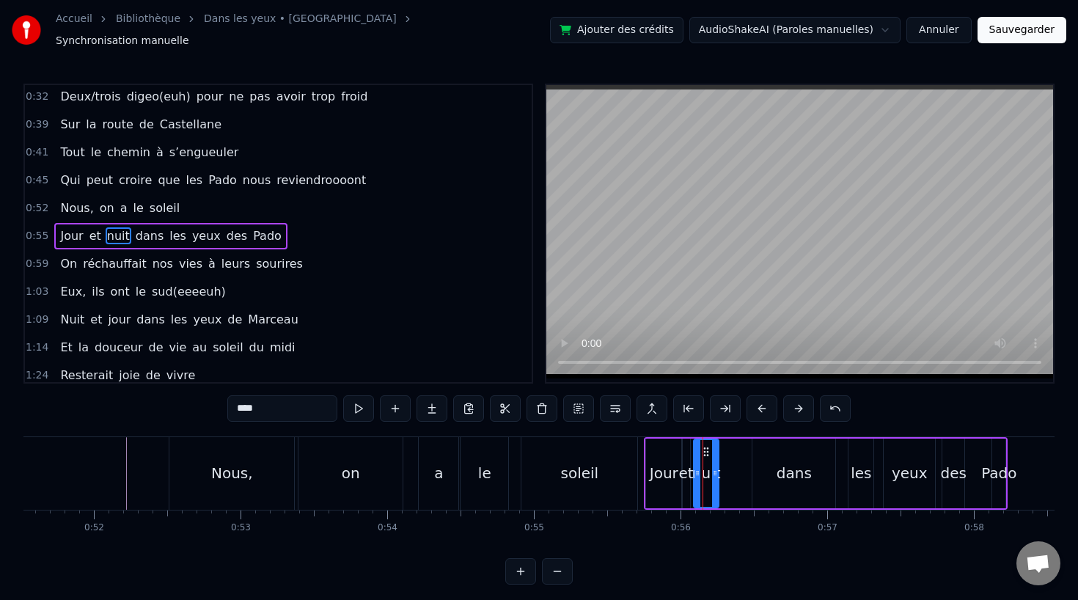
scroll to position [172, 0]
drag, startPoint x: 706, startPoint y: 442, endPoint x: 742, endPoint y: 444, distance: 35.3
click at [742, 446] on icon at bounding box center [741, 452] width 12 height 12
click at [687, 468] on div "et" at bounding box center [686, 473] width 15 height 22
drag, startPoint x: 688, startPoint y: 466, endPoint x: 714, endPoint y: 467, distance: 25.7
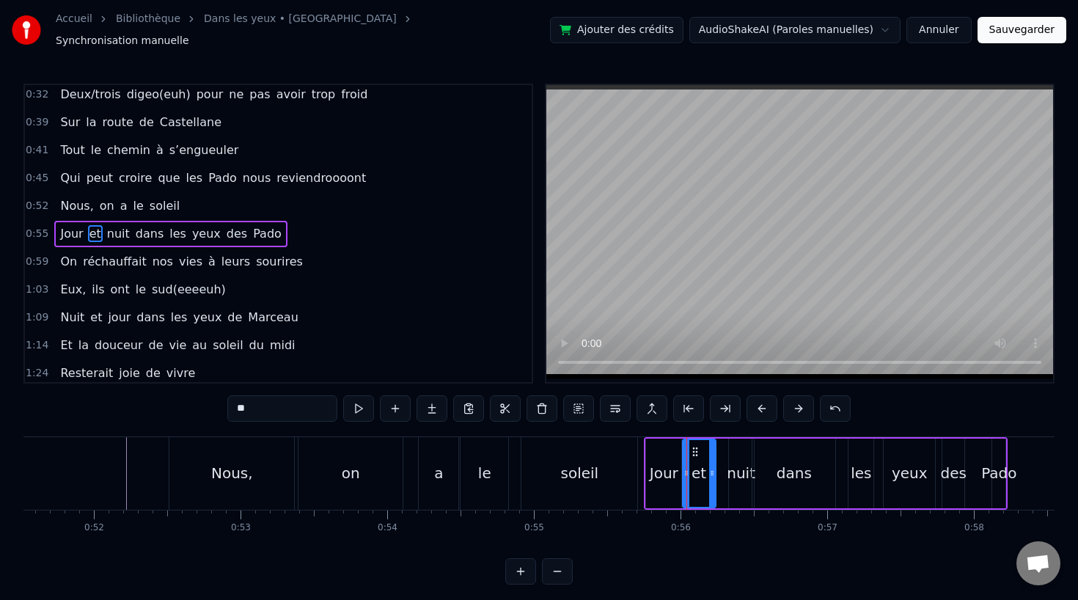
click at [714, 467] on icon at bounding box center [712, 473] width 6 height 12
click at [698, 446] on icon at bounding box center [699, 452] width 12 height 12
click at [615, 447] on div "soleil" at bounding box center [580, 473] width 116 height 73
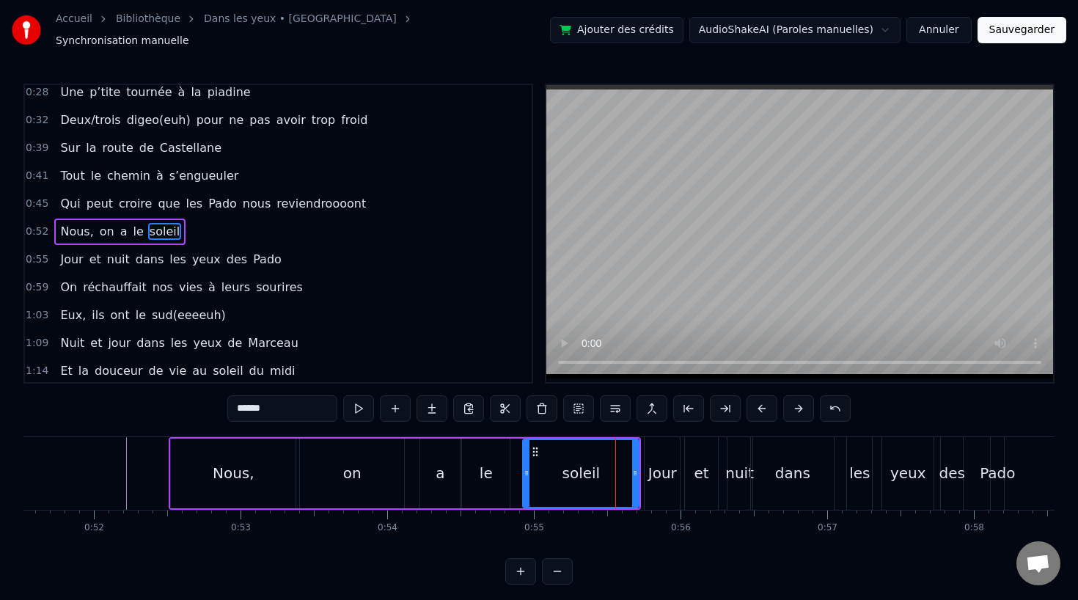
scroll to position [144, 0]
click at [783, 462] on div "dans" at bounding box center [792, 473] width 35 height 22
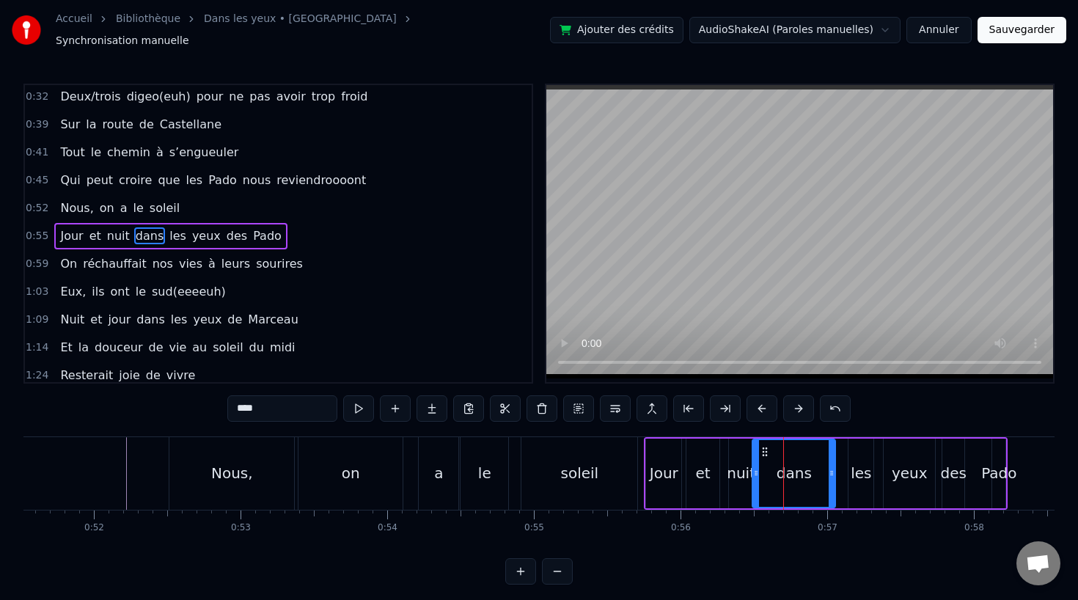
scroll to position [172, 0]
drag, startPoint x: 757, startPoint y: 469, endPoint x: 794, endPoint y: 469, distance: 37.4
click at [794, 469] on icon at bounding box center [794, 473] width 6 height 12
click at [750, 465] on div "nuit" at bounding box center [741, 473] width 29 height 22
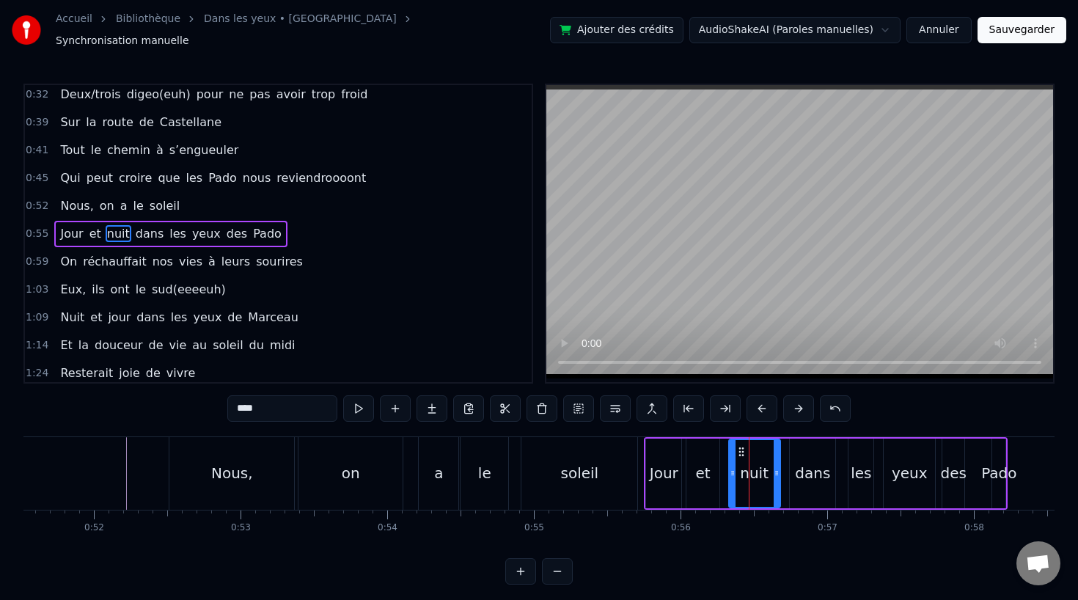
drag, startPoint x: 750, startPoint y: 466, endPoint x: 776, endPoint y: 466, distance: 26.4
click at [776, 467] on icon at bounding box center [777, 473] width 6 height 12
drag, startPoint x: 741, startPoint y: 442, endPoint x: 749, endPoint y: 442, distance: 8.1
click at [749, 446] on icon at bounding box center [749, 452] width 12 height 12
click at [701, 462] on div "et" at bounding box center [702, 473] width 15 height 22
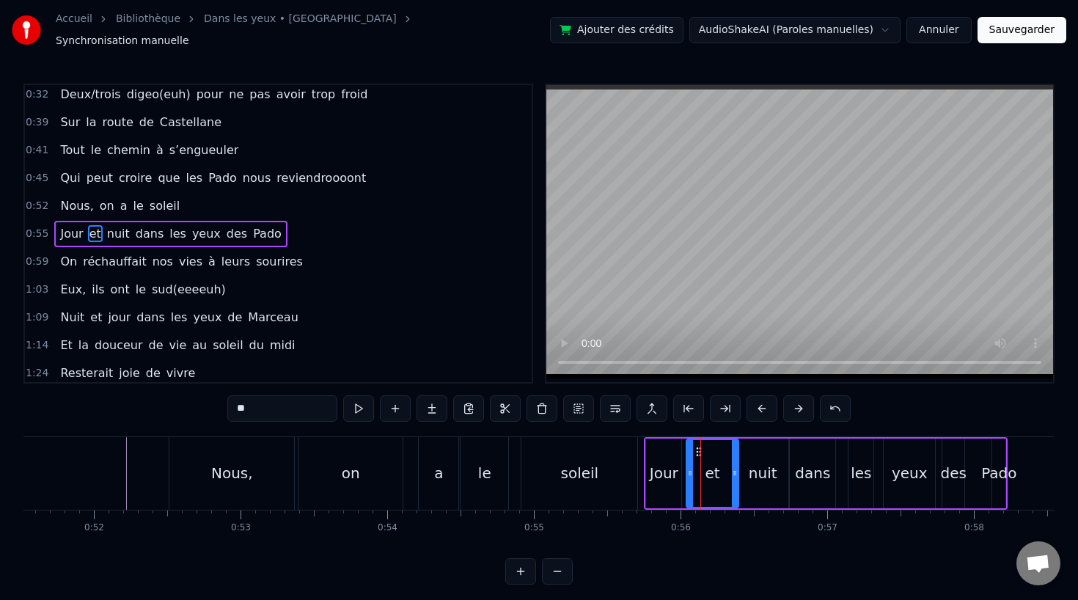
drag, startPoint x: 714, startPoint y: 465, endPoint x: 734, endPoint y: 465, distance: 19.1
click at [734, 467] on icon at bounding box center [735, 473] width 6 height 12
click at [561, 453] on div "soleil" at bounding box center [580, 473] width 116 height 73
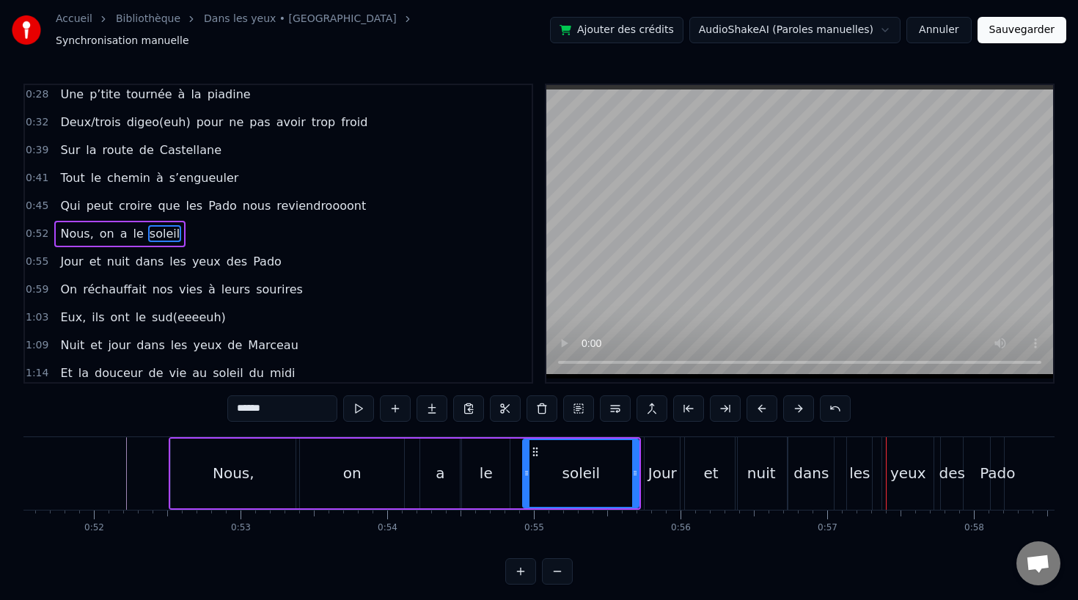
click at [703, 463] on div "et" at bounding box center [711, 473] width 52 height 73
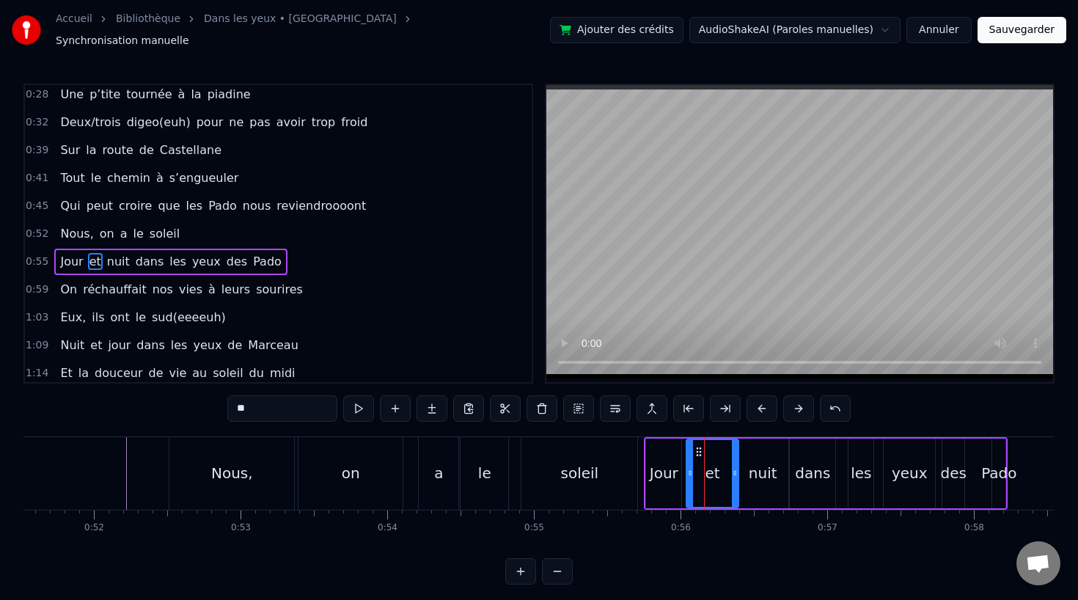
scroll to position [172, 0]
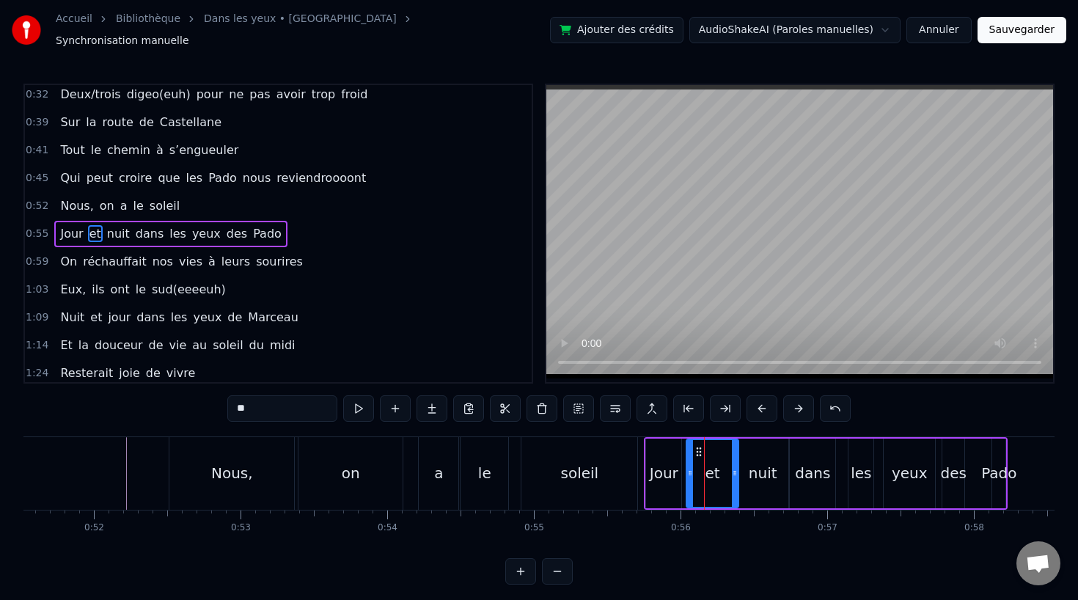
click at [665, 463] on div "Jour" at bounding box center [664, 473] width 29 height 22
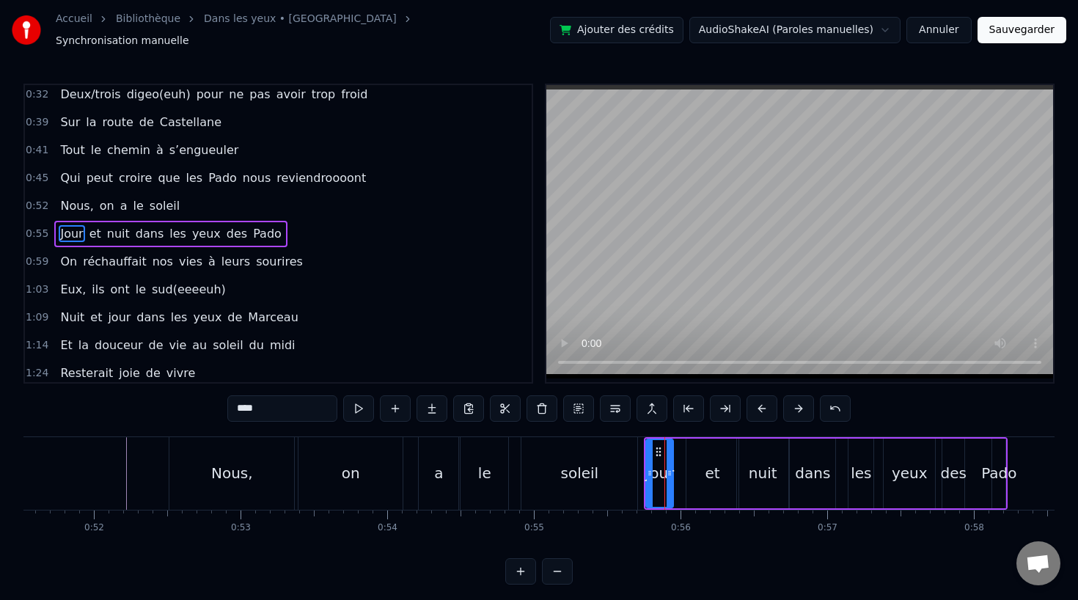
drag, startPoint x: 676, startPoint y: 464, endPoint x: 668, endPoint y: 465, distance: 8.1
click at [668, 467] on icon at bounding box center [670, 473] width 6 height 12
click at [695, 469] on div "et" at bounding box center [713, 474] width 52 height 70
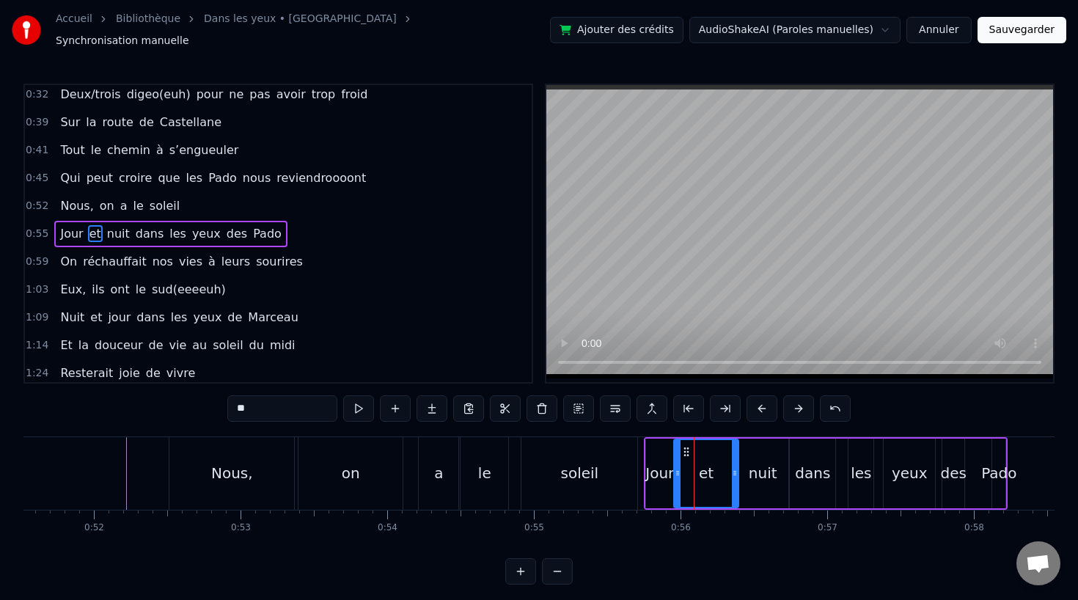
drag, startPoint x: 690, startPoint y: 468, endPoint x: 677, endPoint y: 469, distance: 13.2
click at [677, 469] on icon at bounding box center [678, 473] width 6 height 12
click at [795, 461] on div "dans" at bounding box center [812, 474] width 45 height 70
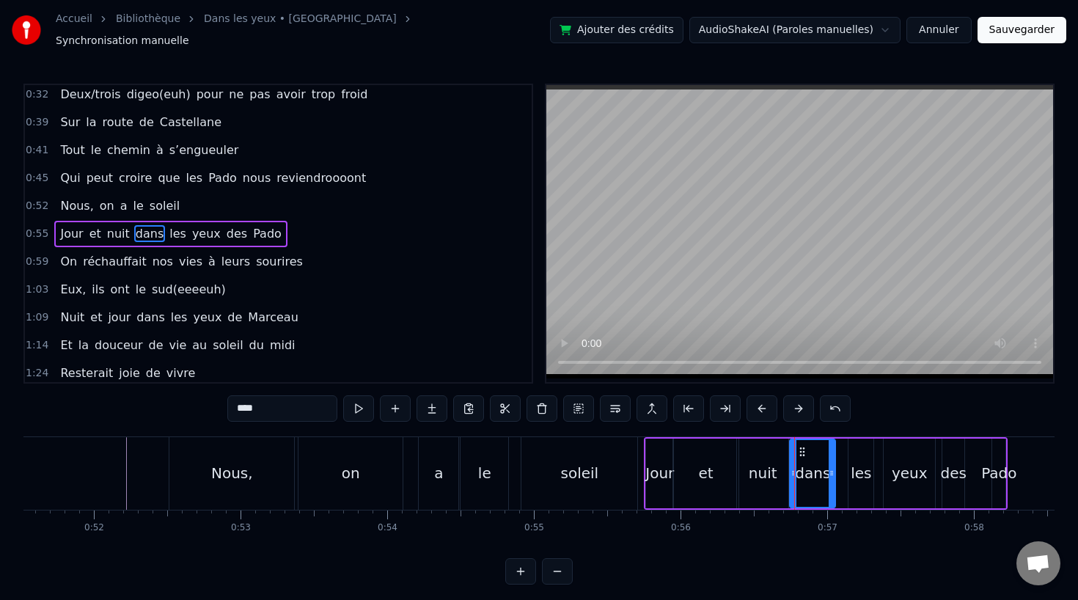
drag, startPoint x: 795, startPoint y: 467, endPoint x: 805, endPoint y: 467, distance: 10.3
click at [797, 467] on icon at bounding box center [794, 473] width 6 height 12
click at [805, 467] on icon at bounding box center [803, 473] width 6 height 12
drag, startPoint x: 813, startPoint y: 443, endPoint x: 827, endPoint y: 443, distance: 13.9
click at [827, 446] on icon at bounding box center [826, 452] width 12 height 12
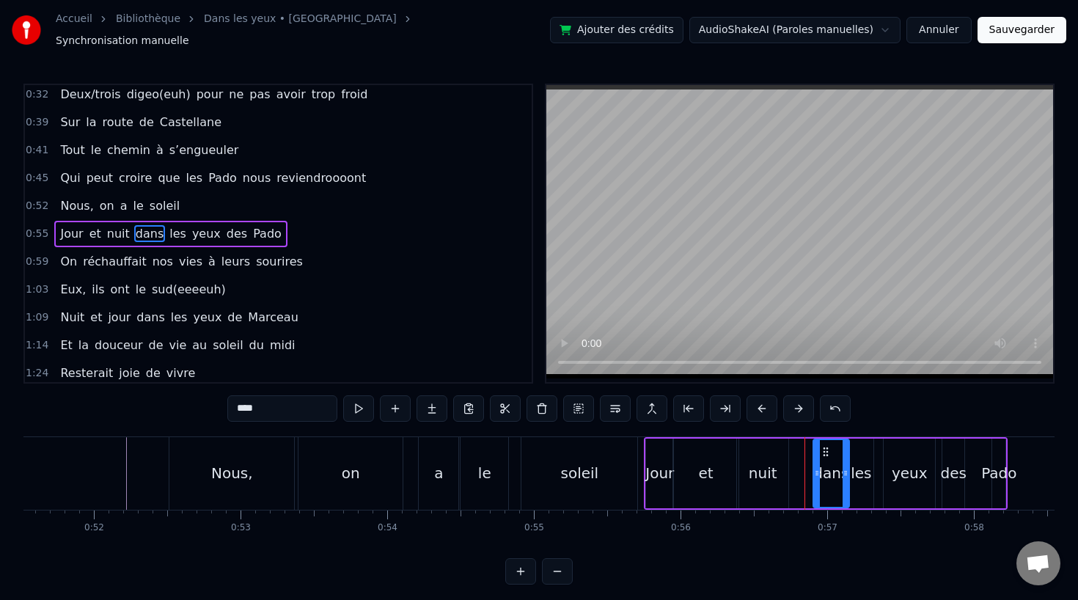
click at [485, 437] on div "le" at bounding box center [485, 473] width 48 height 73
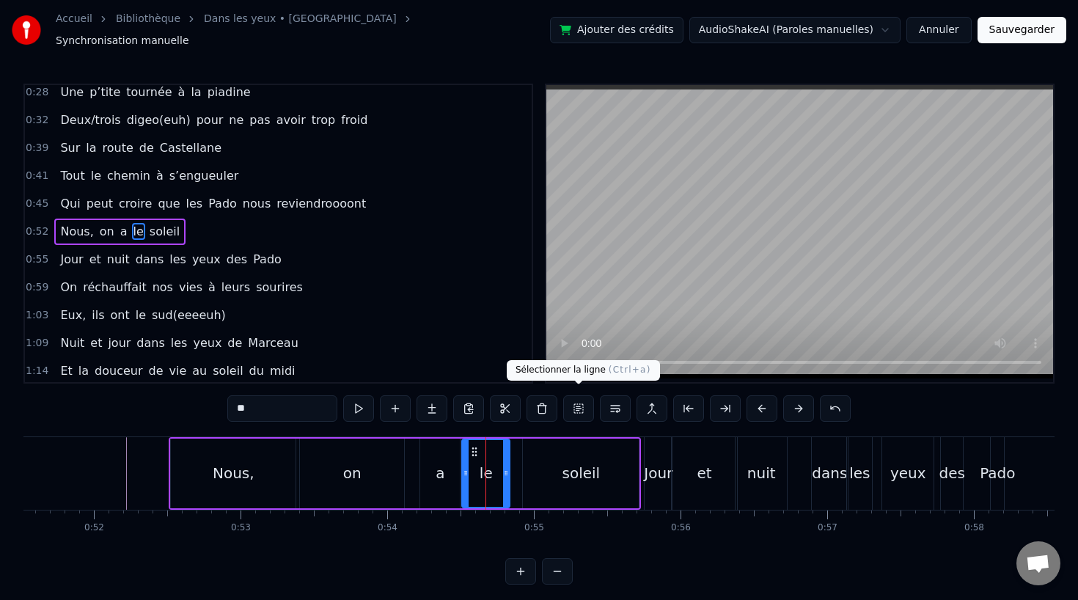
scroll to position [144, 0]
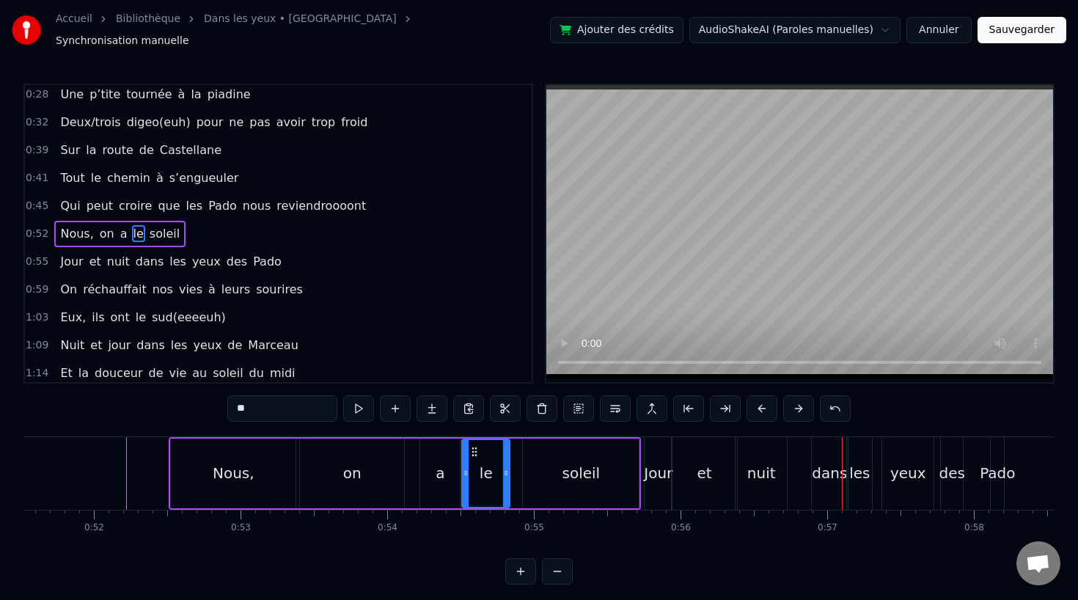
click at [751, 464] on div "nuit" at bounding box center [761, 473] width 29 height 22
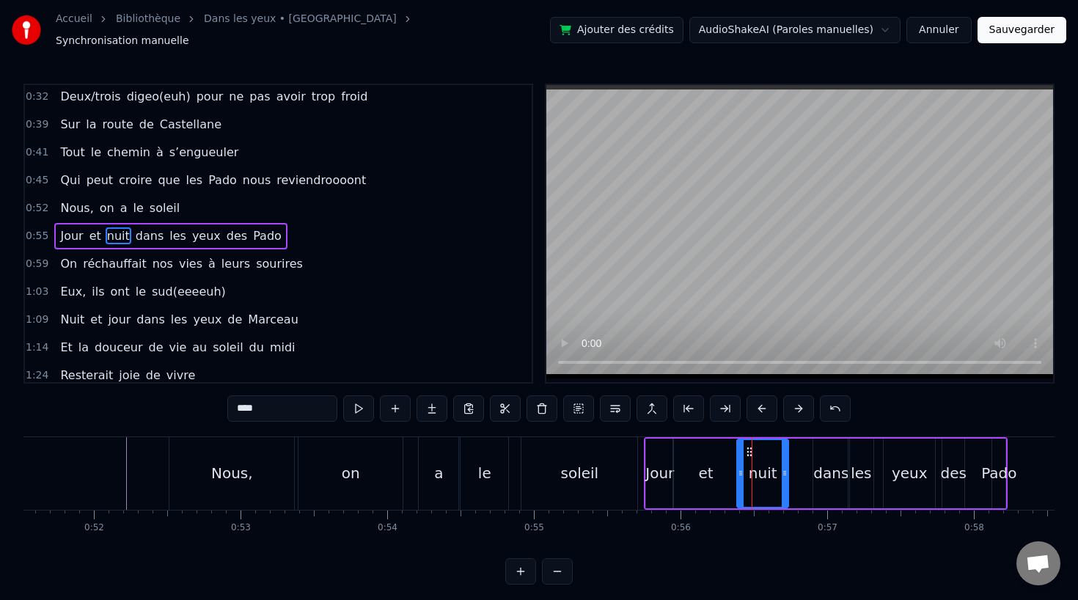
scroll to position [172, 0]
drag, startPoint x: 748, startPoint y: 443, endPoint x: 773, endPoint y: 444, distance: 25.0
click at [773, 446] on icon at bounding box center [774, 452] width 12 height 12
click at [715, 456] on div "et" at bounding box center [705, 474] width 65 height 70
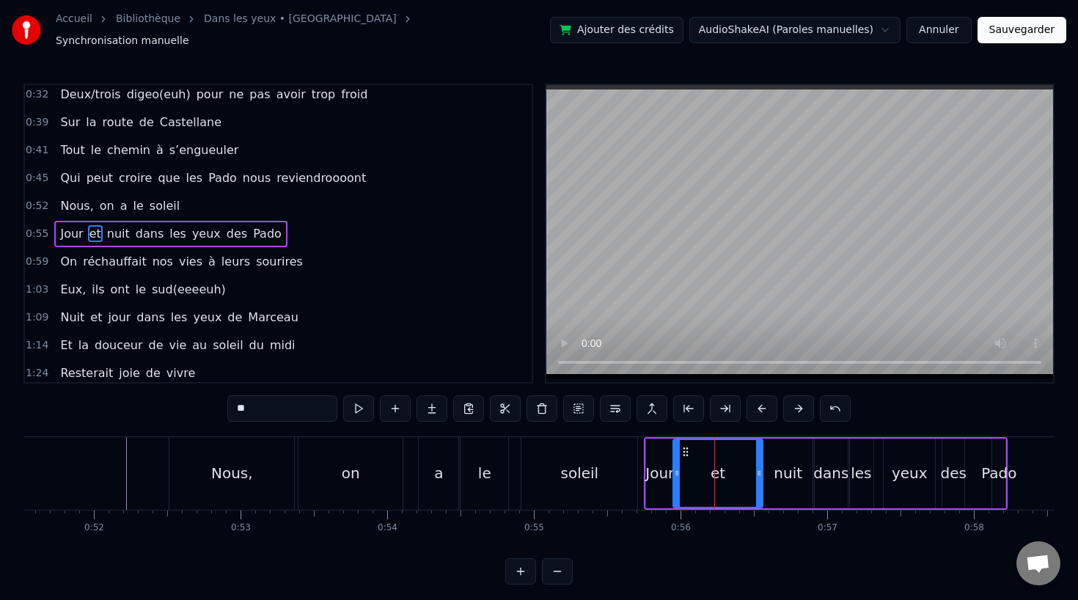
drag, startPoint x: 736, startPoint y: 466, endPoint x: 760, endPoint y: 466, distance: 24.2
click at [760, 467] on icon at bounding box center [759, 473] width 6 height 12
click at [615, 450] on div "soleil" at bounding box center [580, 473] width 116 height 73
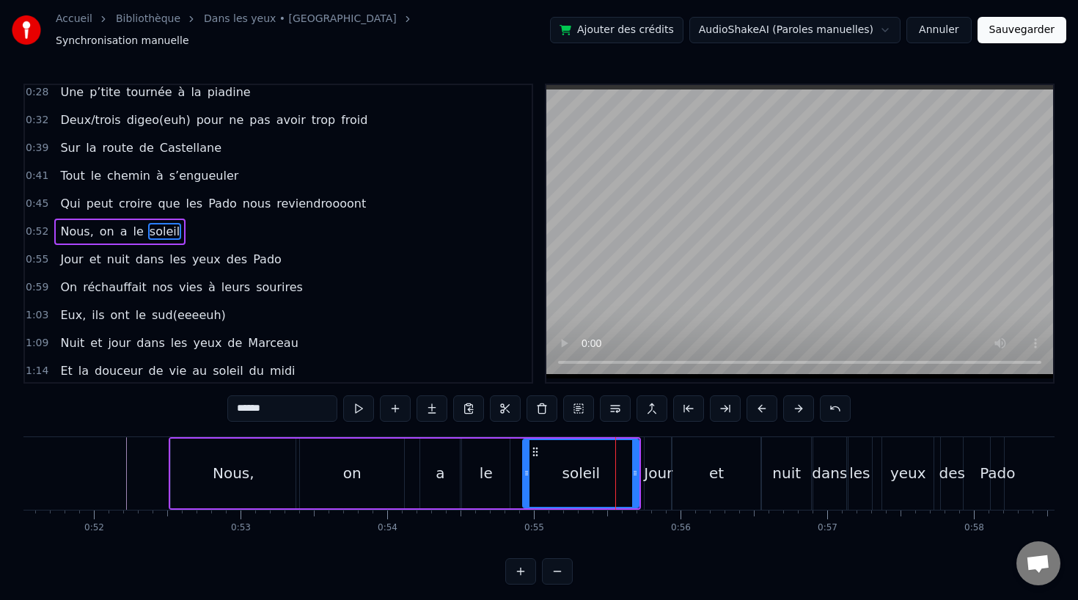
scroll to position [144, 0]
click at [733, 461] on div "et" at bounding box center [716, 473] width 89 height 73
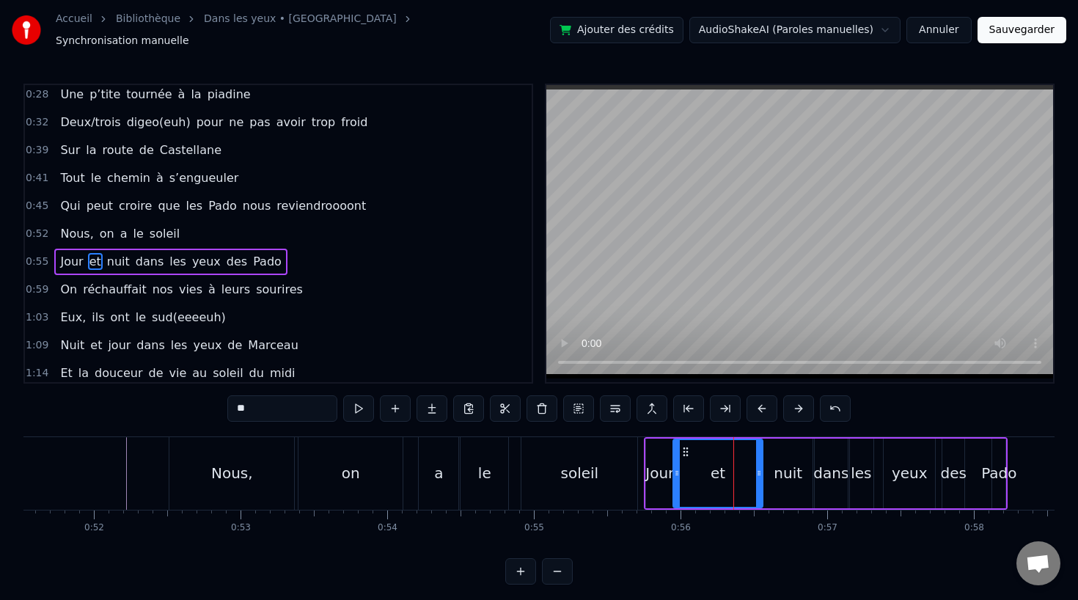
scroll to position [172, 0]
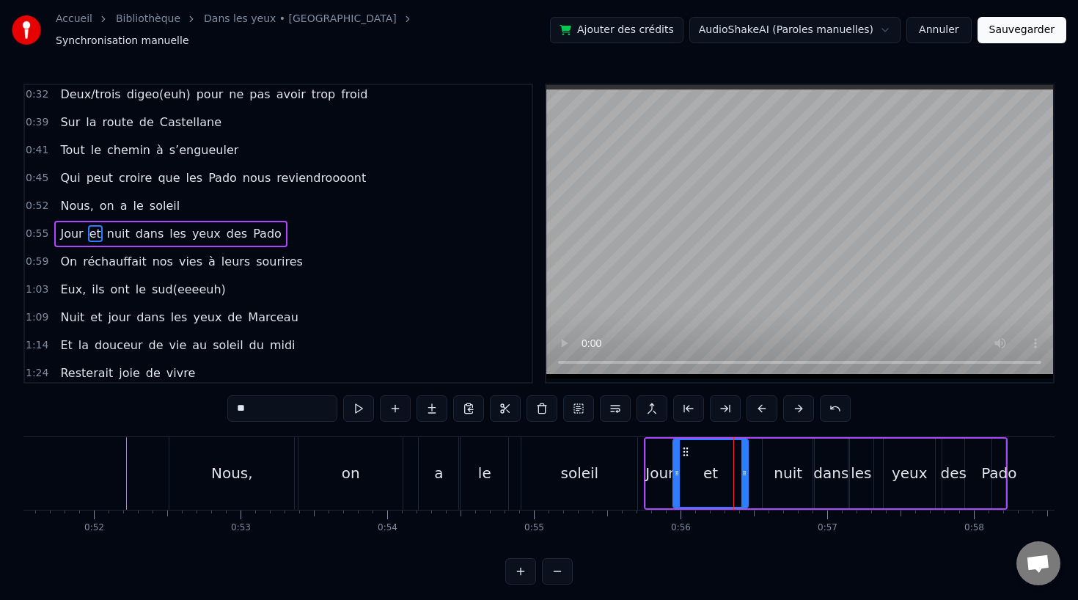
drag, startPoint x: 757, startPoint y: 465, endPoint x: 737, endPoint y: 466, distance: 19.8
click at [742, 467] on icon at bounding box center [745, 473] width 6 height 12
click at [786, 466] on div "nuit" at bounding box center [788, 473] width 29 height 22
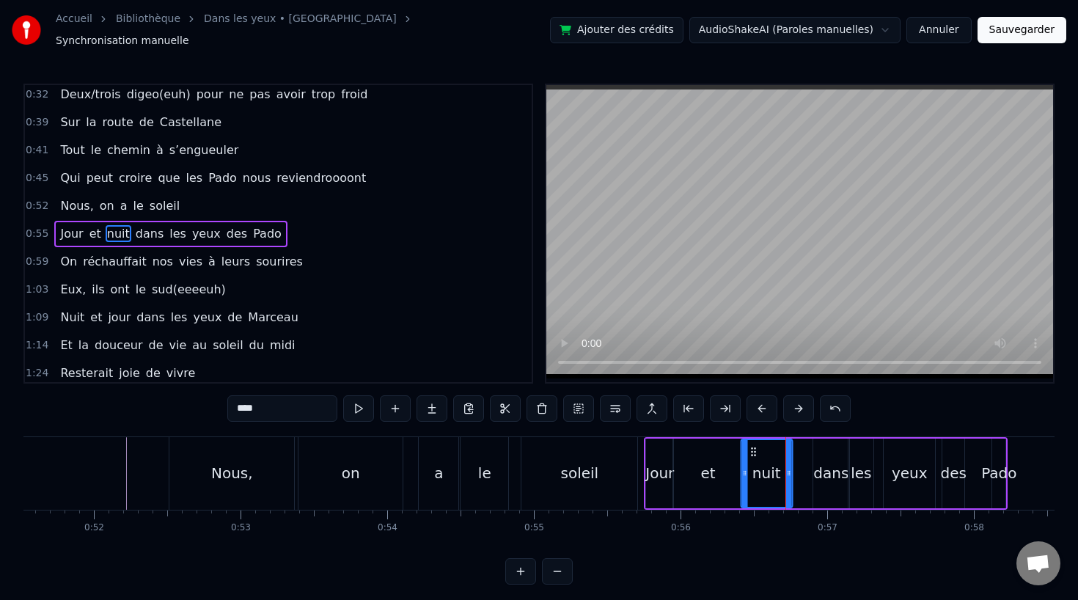
drag, startPoint x: 775, startPoint y: 442, endPoint x: 753, endPoint y: 443, distance: 21.3
click at [753, 446] on icon at bounding box center [753, 452] width 12 height 12
click at [821, 469] on div "dans" at bounding box center [831, 473] width 35 height 22
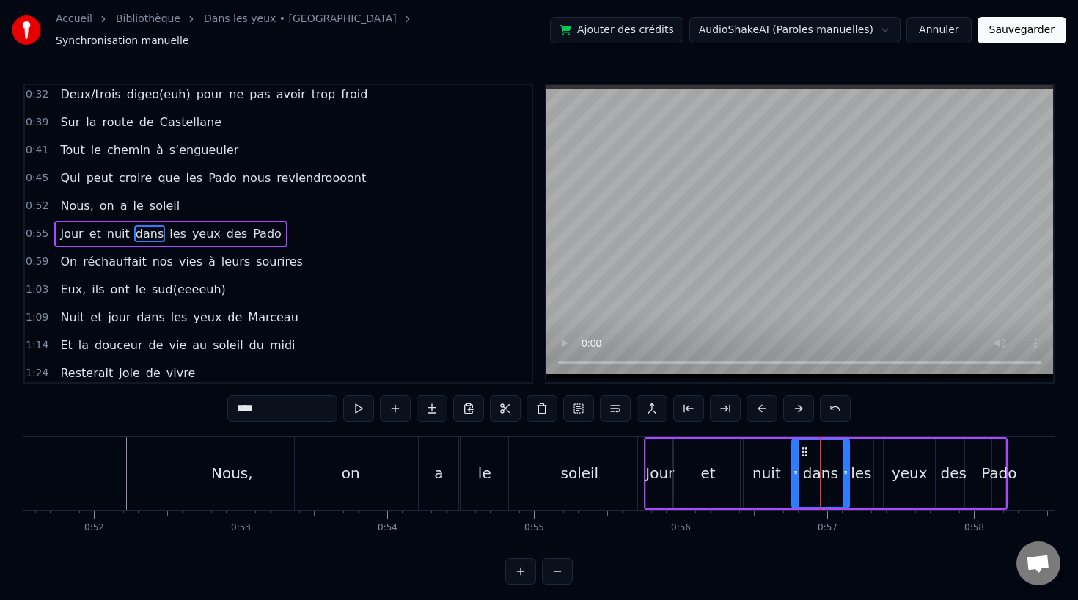
drag, startPoint x: 815, startPoint y: 467, endPoint x: 794, endPoint y: 467, distance: 21.3
click at [794, 467] on icon at bounding box center [796, 473] width 6 height 12
click at [602, 439] on div "soleil" at bounding box center [580, 473] width 116 height 73
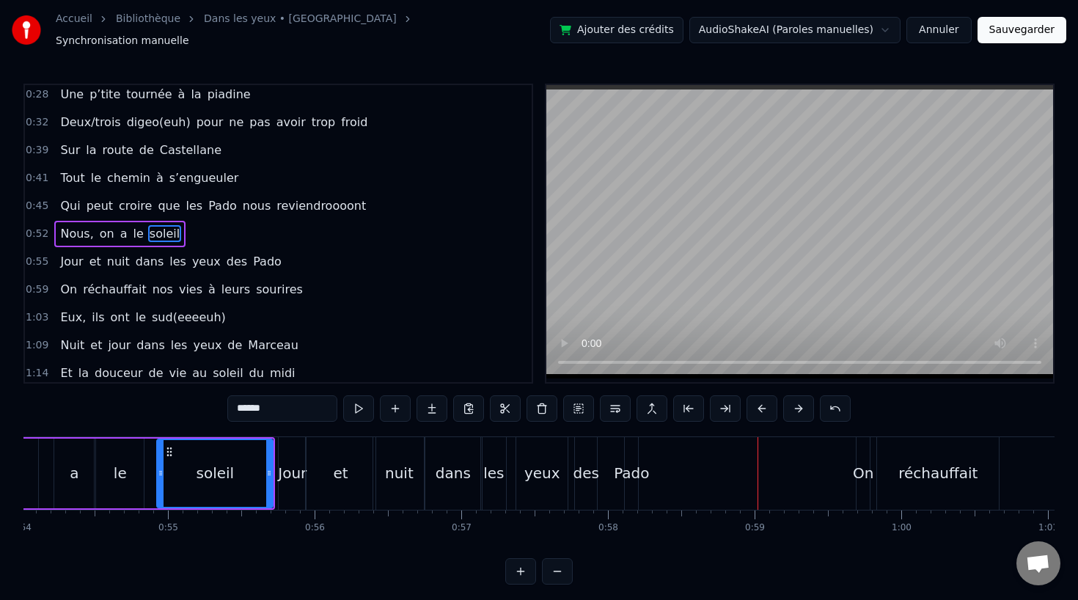
scroll to position [0, 7923]
click at [632, 462] on div "Pado" at bounding box center [632, 473] width 35 height 22
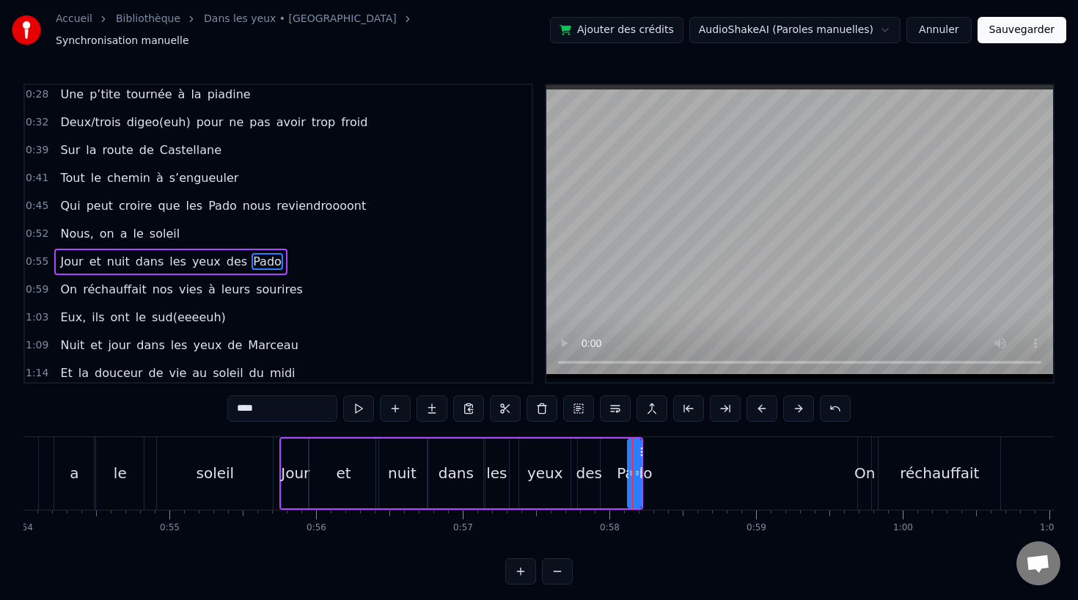
scroll to position [172, 0]
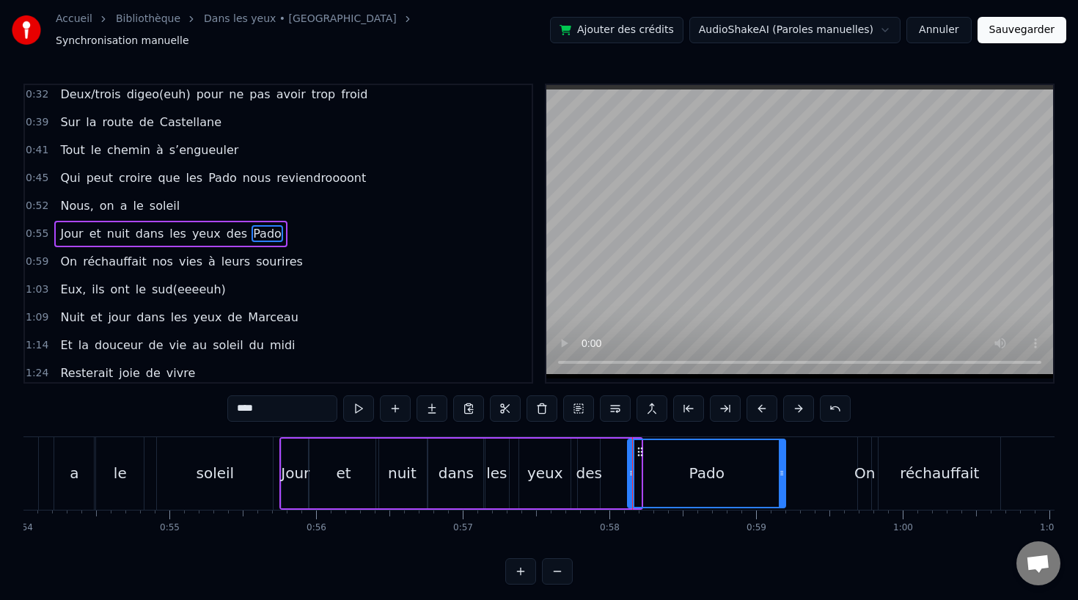
drag, startPoint x: 638, startPoint y: 466, endPoint x: 790, endPoint y: 477, distance: 152.2
click at [785, 477] on div at bounding box center [782, 473] width 6 height 67
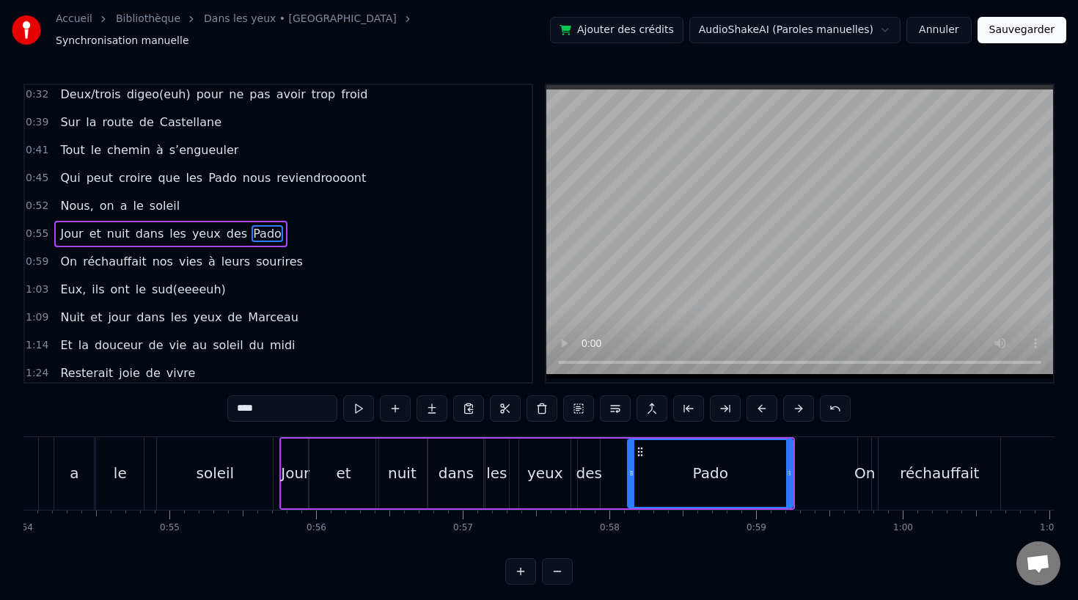
scroll to position [0, 7846]
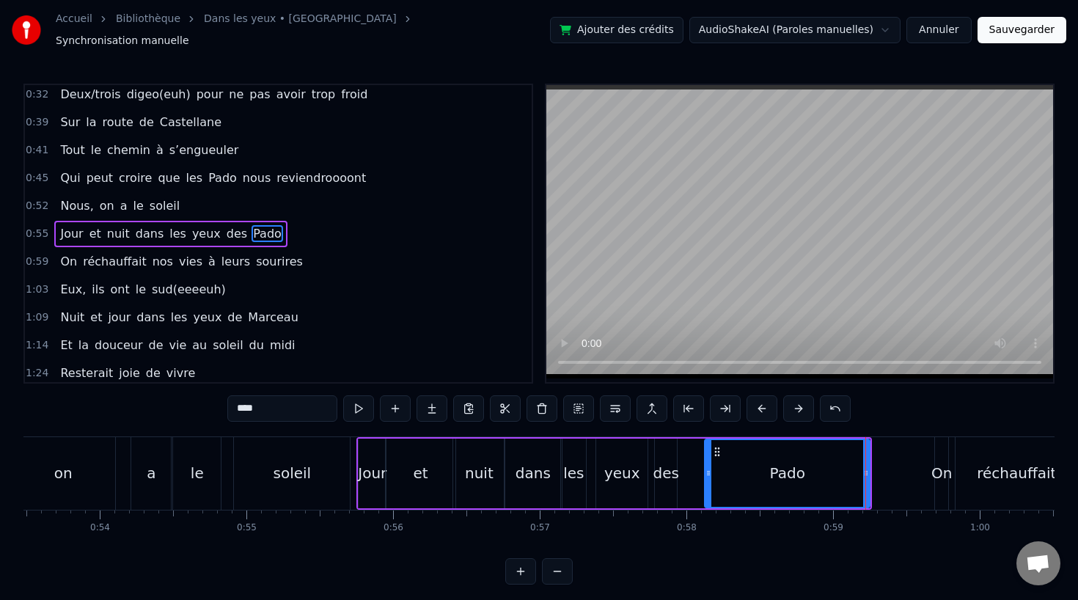
click at [658, 469] on div "des" at bounding box center [667, 473] width 26 height 22
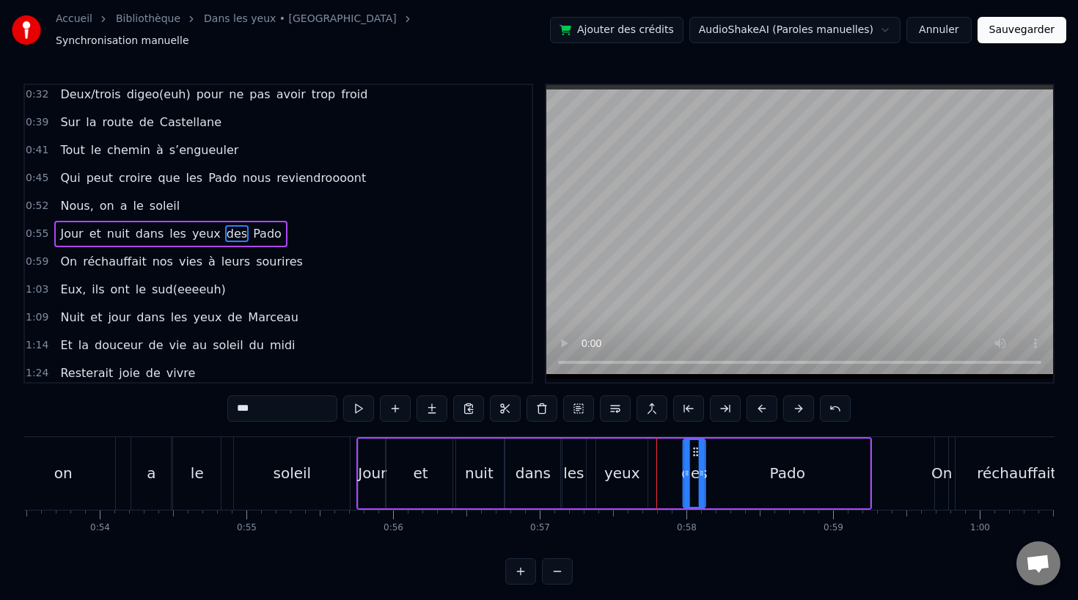
drag, startPoint x: 668, startPoint y: 439, endPoint x: 696, endPoint y: 439, distance: 28.6
click at [696, 446] on icon at bounding box center [696, 452] width 12 height 12
click at [635, 462] on div "yeux" at bounding box center [622, 473] width 36 height 22
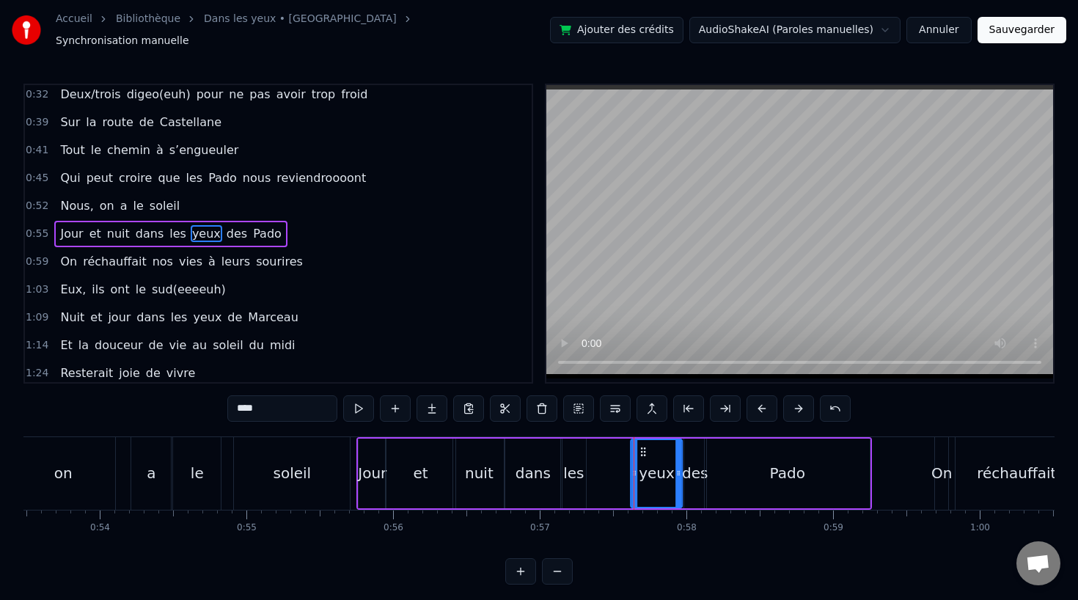
drag, startPoint x: 609, startPoint y: 440, endPoint x: 643, endPoint y: 440, distance: 34.5
click at [643, 446] on icon at bounding box center [643, 452] width 12 height 12
drag, startPoint x: 632, startPoint y: 464, endPoint x: 602, endPoint y: 465, distance: 30.1
click at [602, 467] on icon at bounding box center [604, 473] width 6 height 12
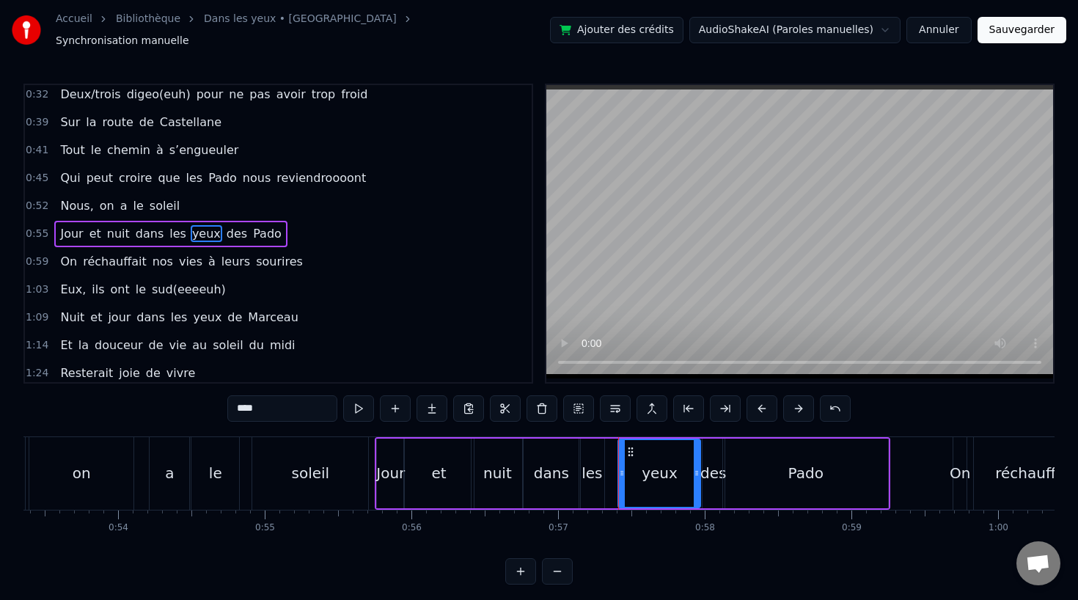
scroll to position [0, 7818]
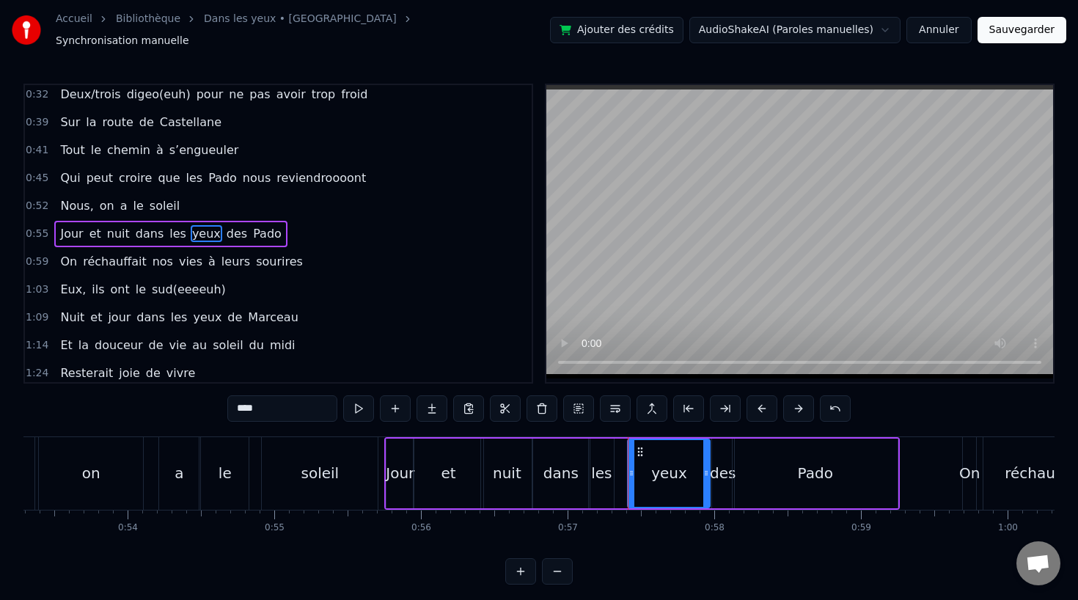
click at [279, 451] on div "soleil" at bounding box center [320, 473] width 116 height 73
type input "******"
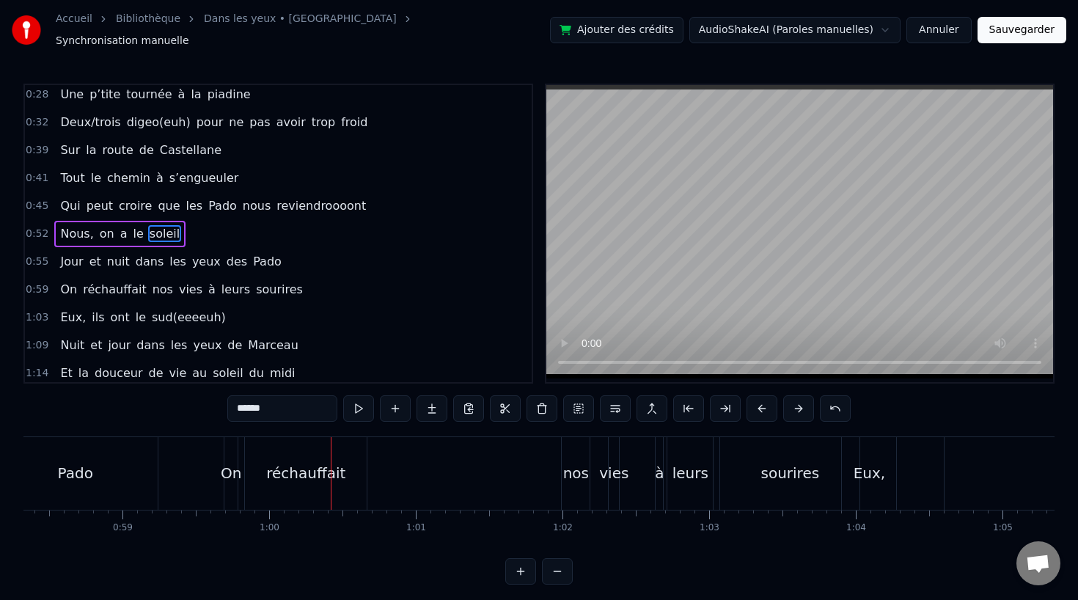
scroll to position [0, 8530]
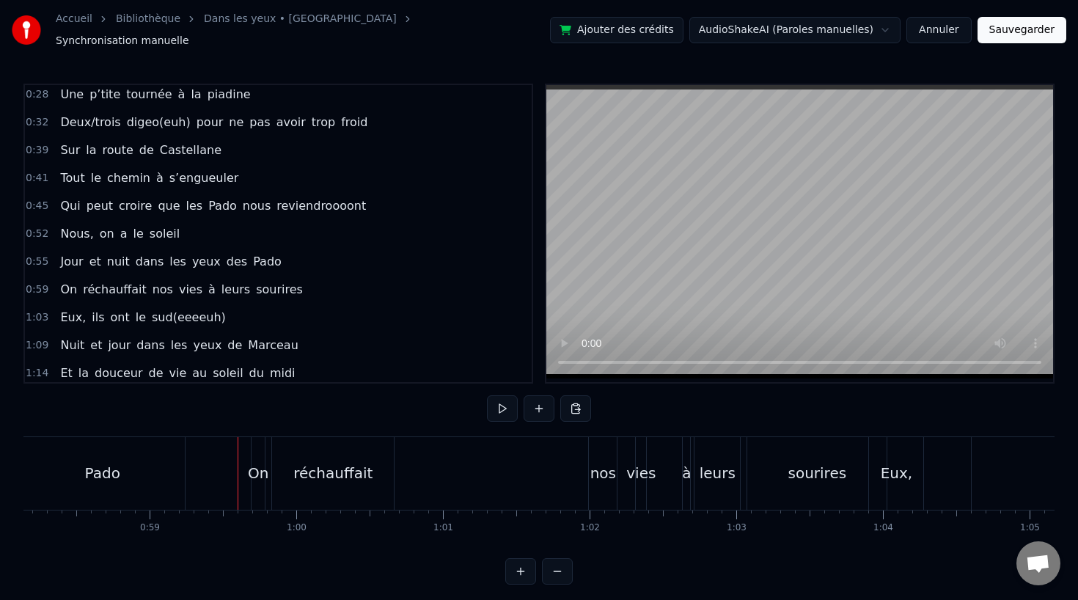
click at [255, 469] on div "On" at bounding box center [258, 473] width 21 height 22
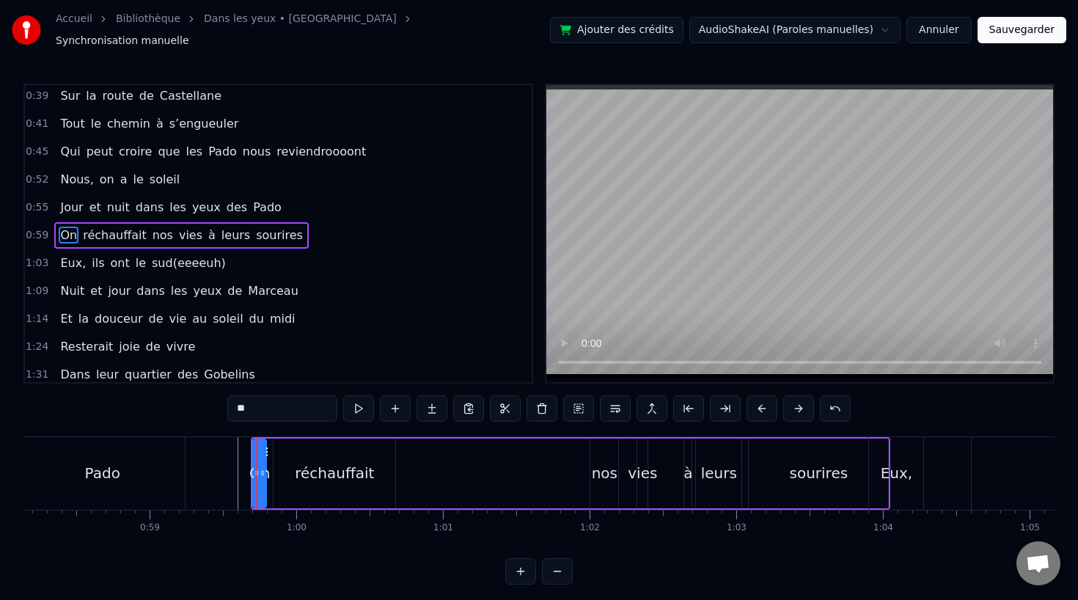
scroll to position [200, 0]
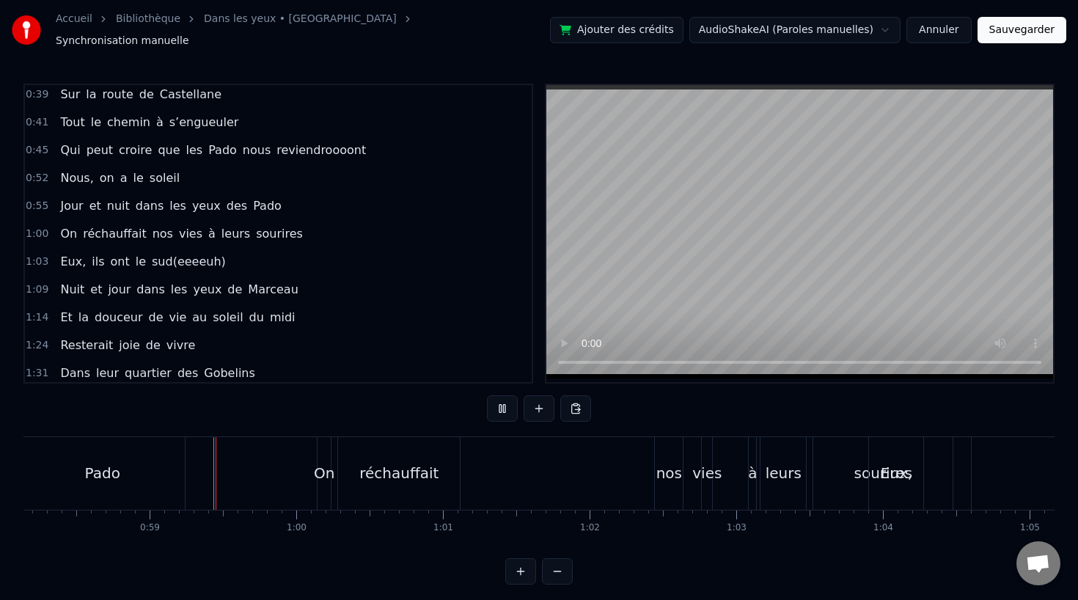
scroll to position [1, 0]
click at [318, 461] on div "On" at bounding box center [324, 472] width 21 height 22
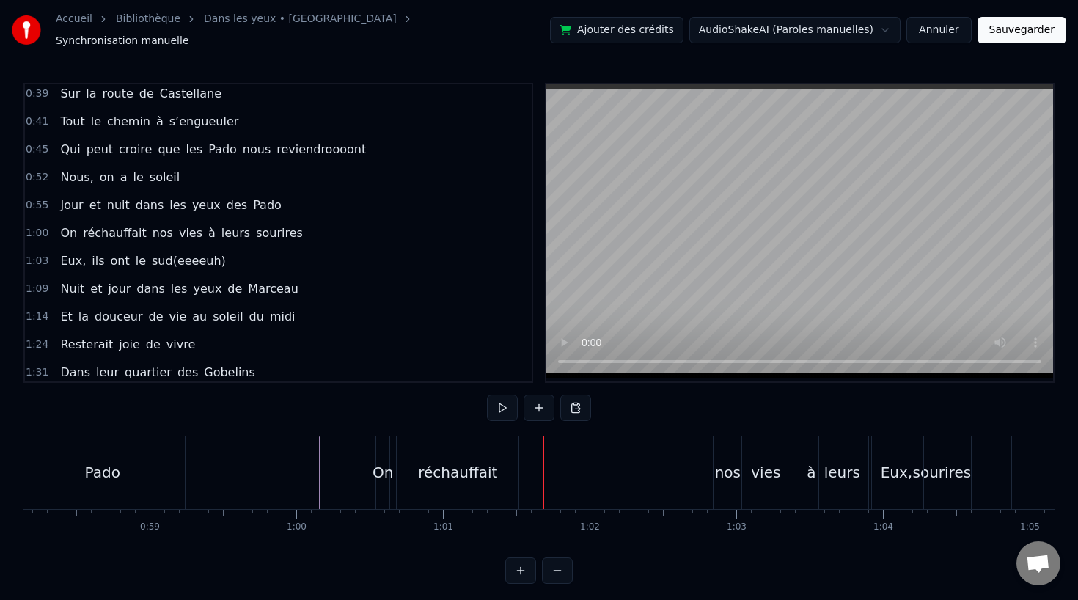
click at [381, 462] on div "On" at bounding box center [383, 472] width 21 height 22
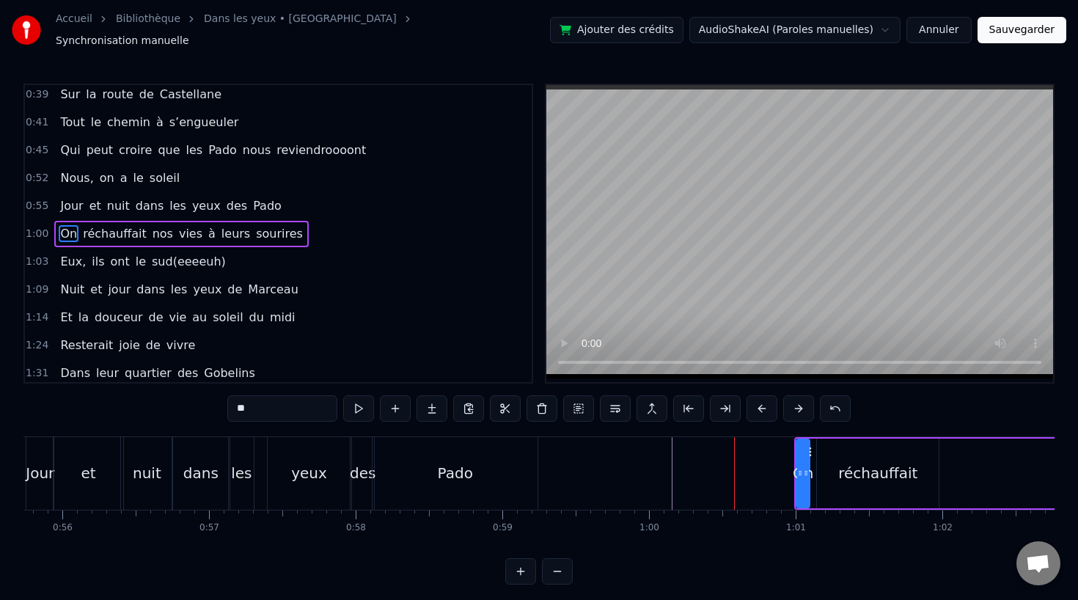
scroll to position [0, 8108]
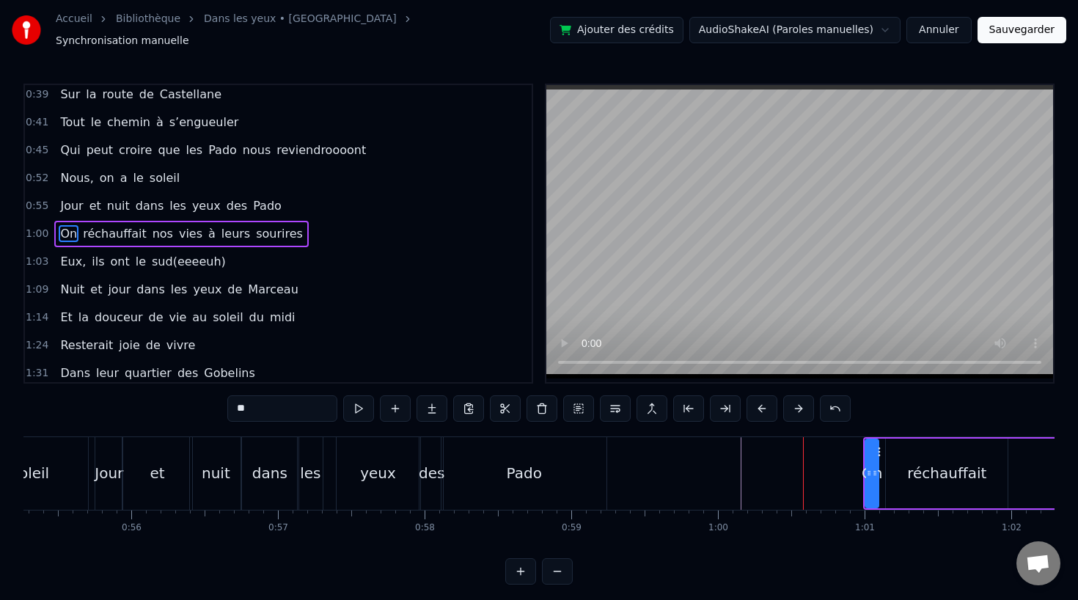
click at [497, 465] on div "Pado" at bounding box center [524, 473] width 165 height 73
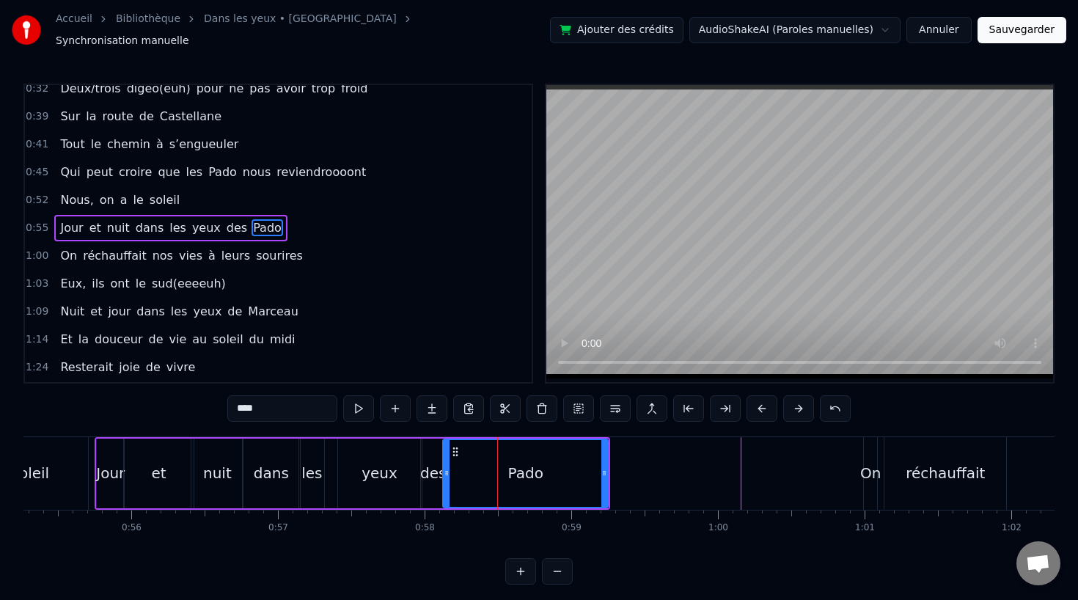
scroll to position [172, 0]
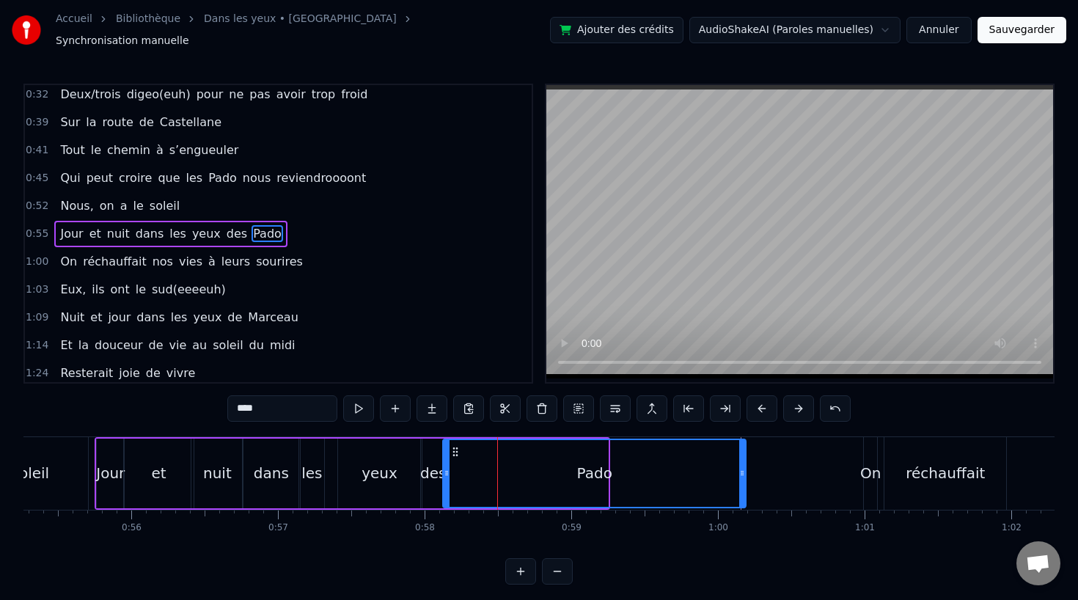
drag, startPoint x: 606, startPoint y: 466, endPoint x: 744, endPoint y: 474, distance: 138.1
click at [744, 474] on div at bounding box center [742, 473] width 6 height 67
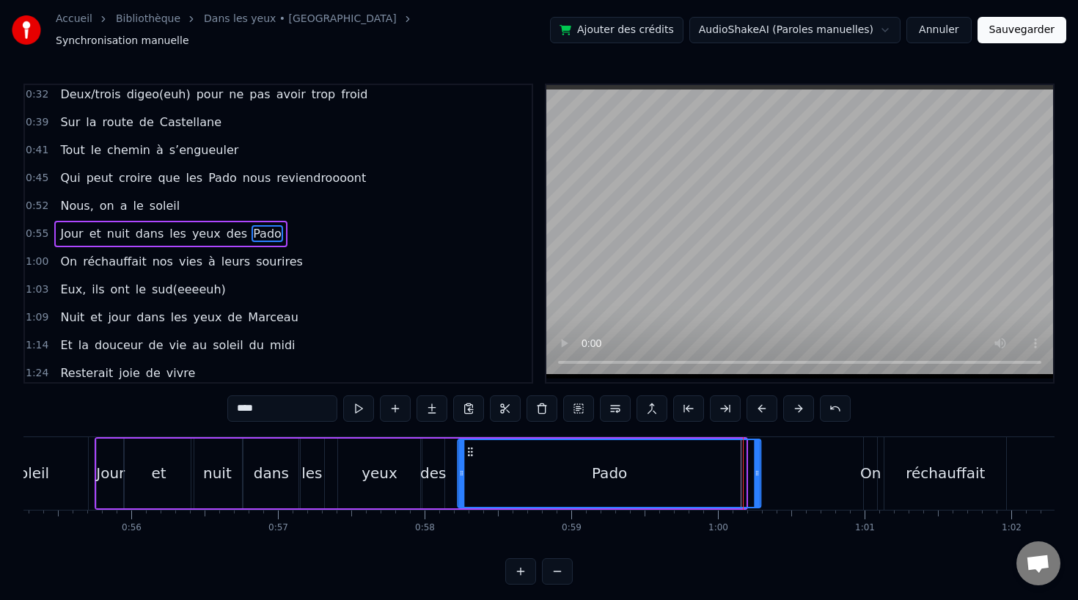
drag, startPoint x: 458, startPoint y: 445, endPoint x: 472, endPoint y: 457, distance: 18.2
click at [472, 457] on div "Pado" at bounding box center [609, 473] width 301 height 67
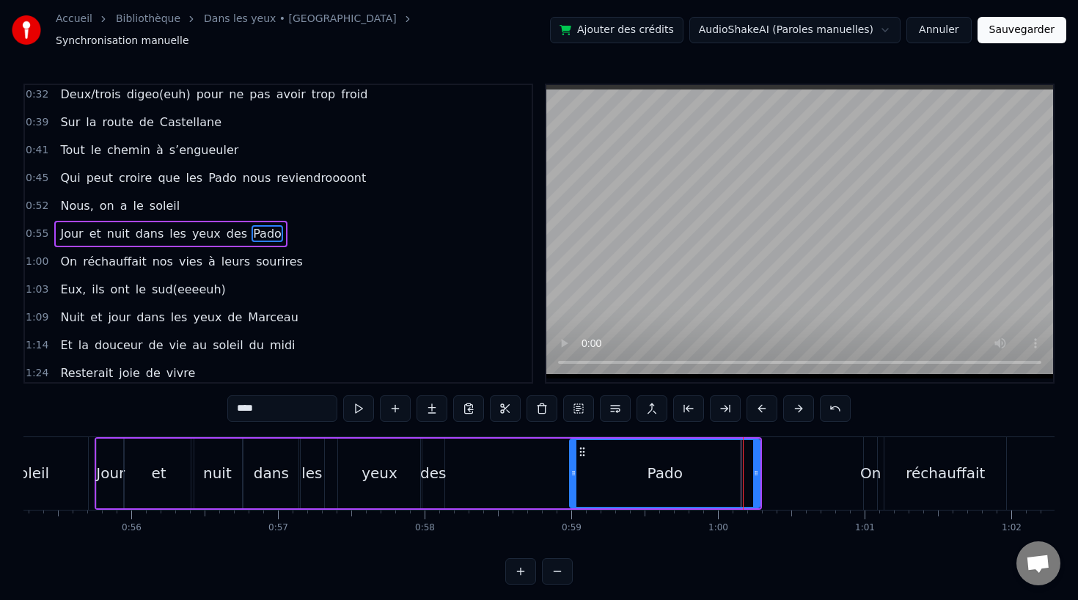
drag, startPoint x: 458, startPoint y: 465, endPoint x: 568, endPoint y: 469, distance: 110.1
click at [571, 469] on icon at bounding box center [574, 473] width 6 height 12
click at [428, 466] on div "des" at bounding box center [433, 473] width 26 height 22
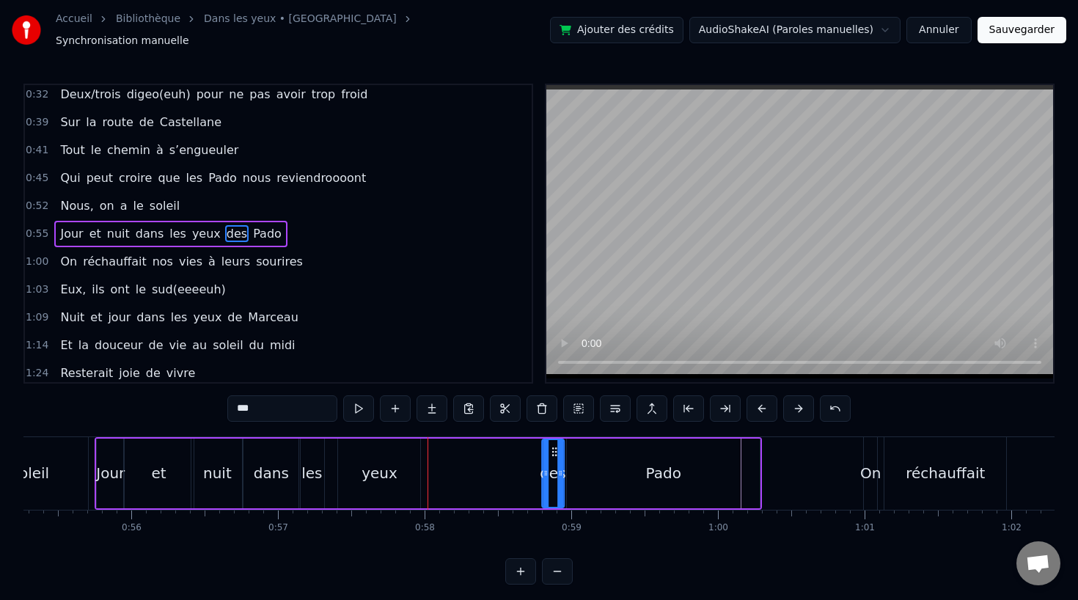
drag, startPoint x: 433, startPoint y: 443, endPoint x: 552, endPoint y: 448, distance: 119.7
click at [552, 448] on icon at bounding box center [555, 452] width 12 height 12
click at [376, 469] on div "yeux" at bounding box center [380, 473] width 36 height 22
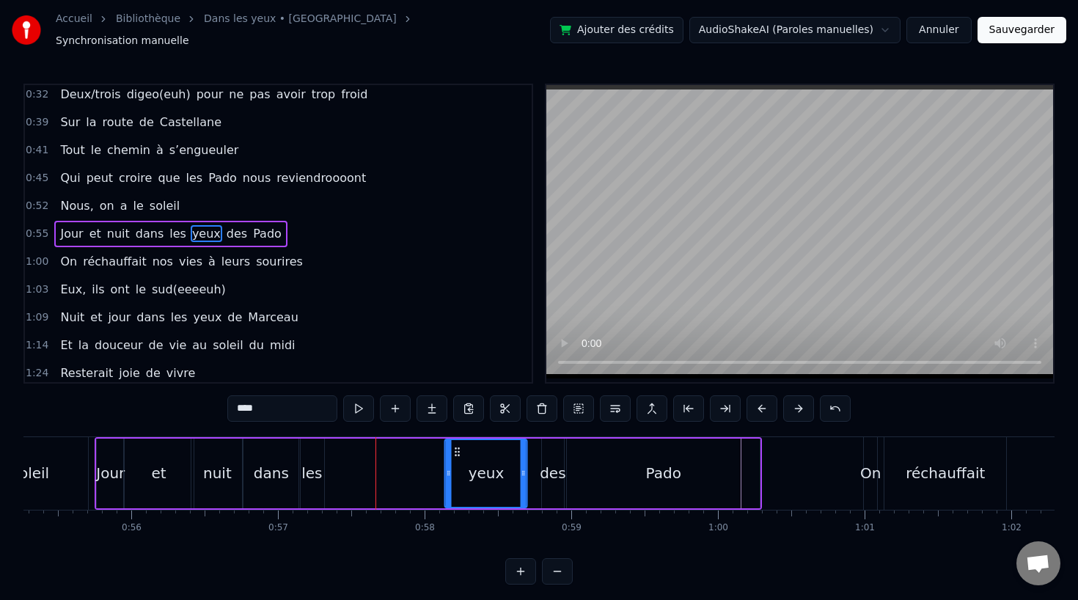
drag, startPoint x: 346, startPoint y: 442, endPoint x: 453, endPoint y: 445, distance: 106.4
click at [453, 446] on icon at bounding box center [458, 452] width 12 height 12
click at [310, 467] on div "les" at bounding box center [311, 473] width 21 height 22
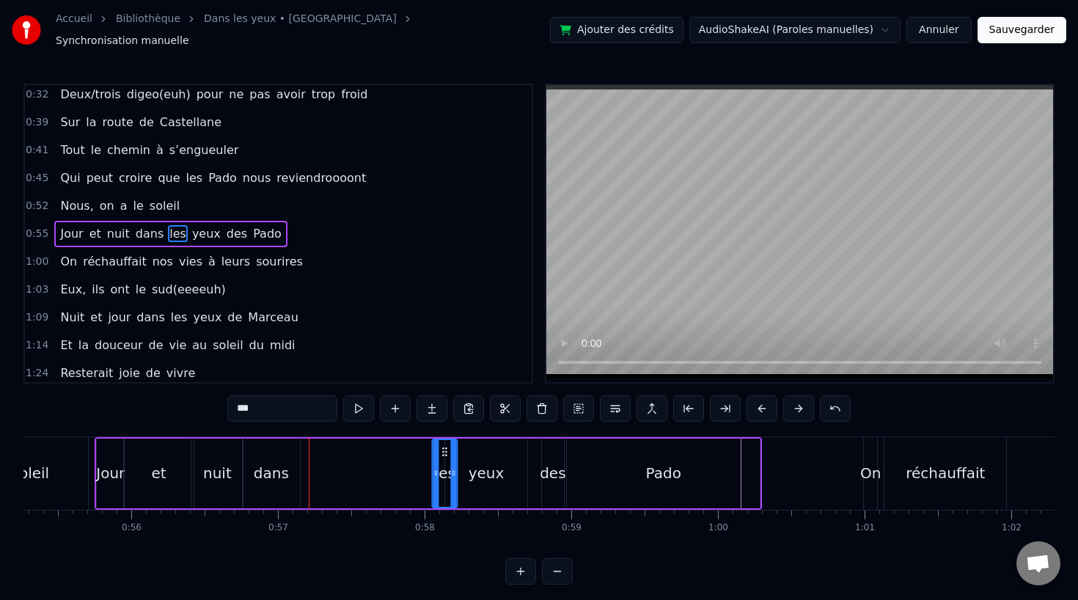
drag, startPoint x: 310, startPoint y: 443, endPoint x: 444, endPoint y: 445, distance: 133.5
click at [444, 446] on icon at bounding box center [445, 452] width 12 height 12
click at [273, 464] on div "dans" at bounding box center [271, 473] width 35 height 22
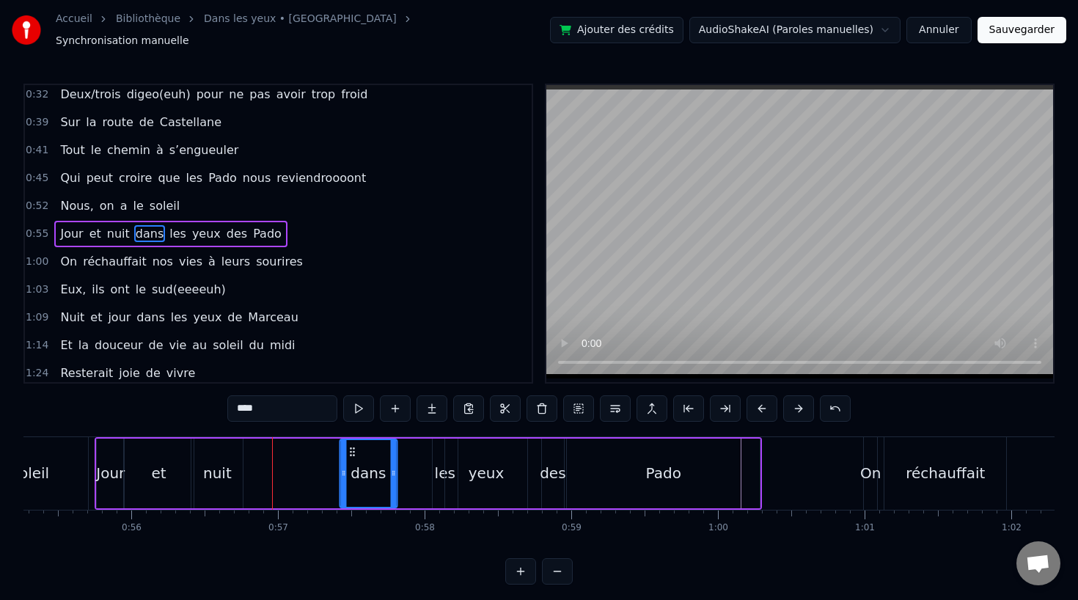
drag, startPoint x: 253, startPoint y: 442, endPoint x: 350, endPoint y: 442, distance: 96.8
click at [350, 446] on icon at bounding box center [352, 452] width 12 height 12
click at [442, 468] on div "les" at bounding box center [445, 473] width 21 height 22
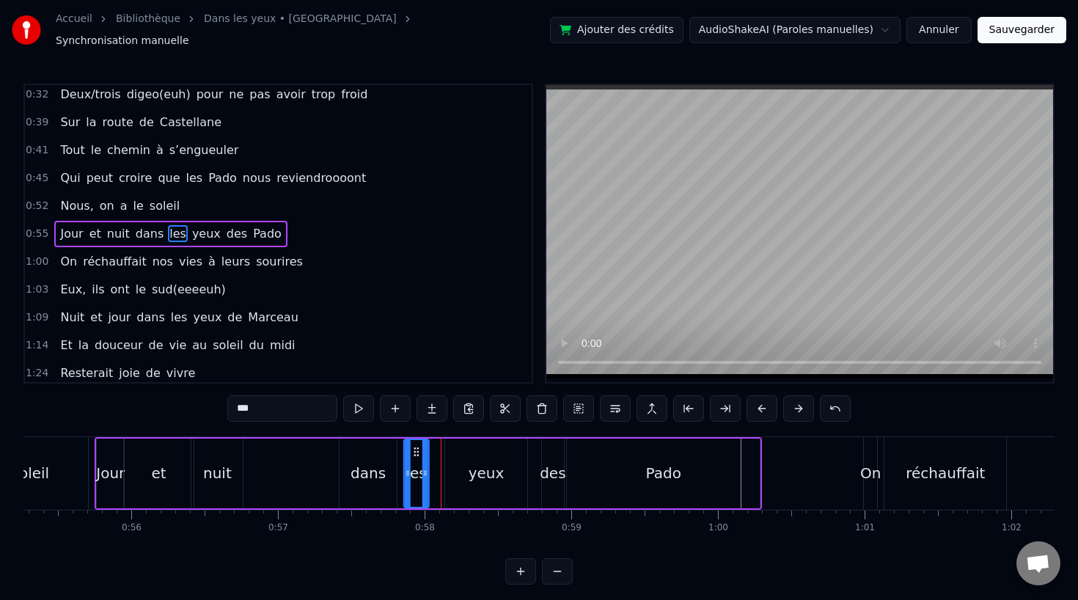
drag, startPoint x: 443, startPoint y: 444, endPoint x: 415, endPoint y: 444, distance: 27.9
click at [415, 446] on icon at bounding box center [416, 452] width 12 height 12
click at [33, 477] on div "soleil" at bounding box center [30, 473] width 38 height 22
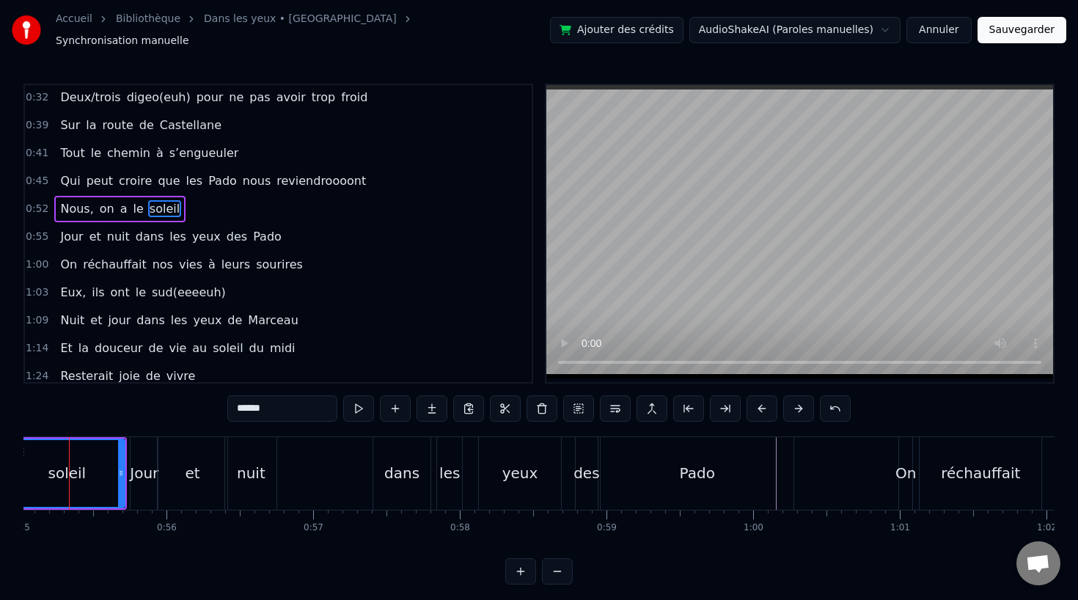
scroll to position [0, 8044]
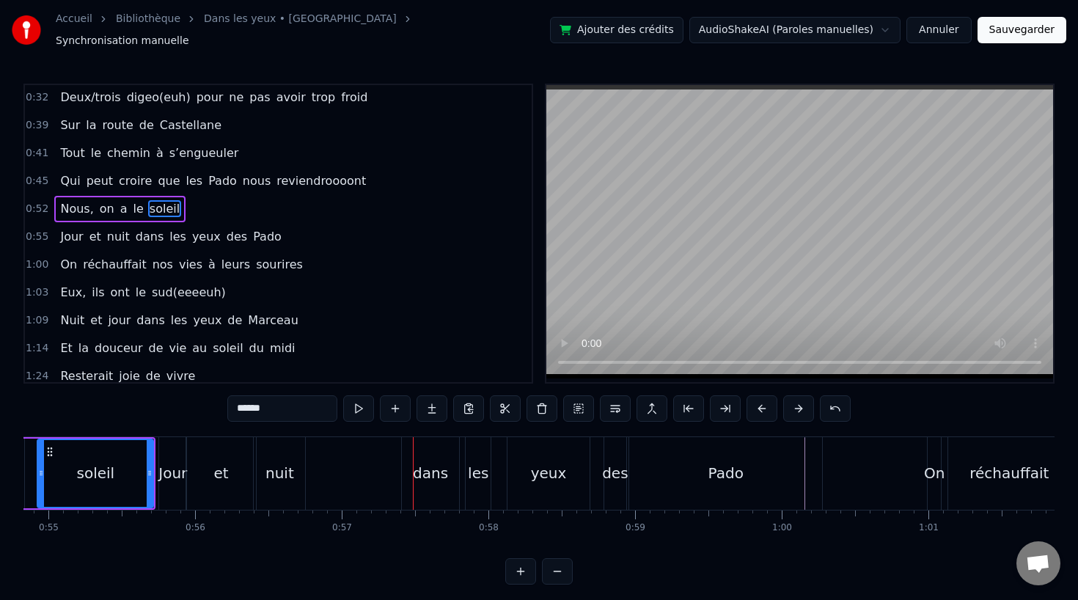
click at [277, 462] on div "nuit" at bounding box center [280, 473] width 29 height 22
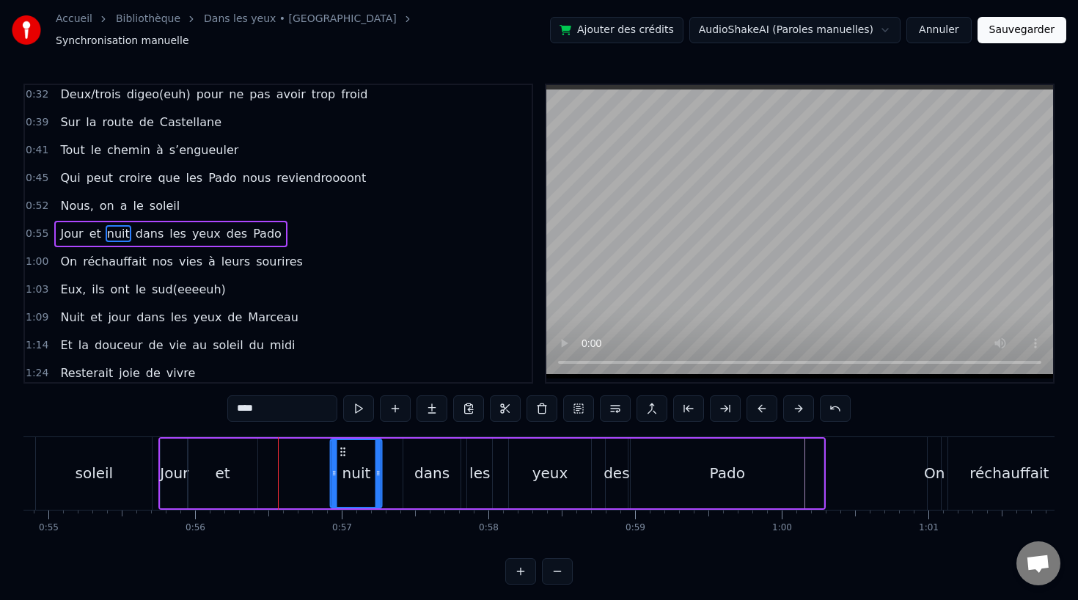
drag, startPoint x: 268, startPoint y: 442, endPoint x: 344, endPoint y: 447, distance: 75.7
click at [344, 447] on icon at bounding box center [343, 452] width 12 height 12
click at [234, 468] on div "et" at bounding box center [223, 474] width 70 height 70
type input "**"
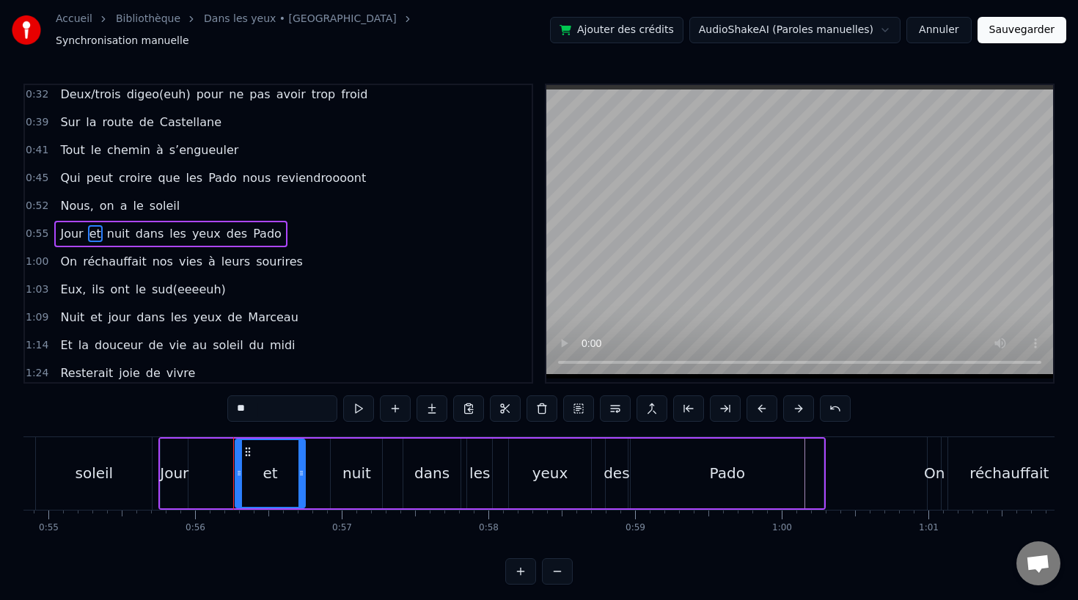
drag, startPoint x: 204, startPoint y: 442, endPoint x: 248, endPoint y: 442, distance: 44.0
click at [248, 446] on icon at bounding box center [248, 452] width 12 height 12
click at [189, 463] on div "Jour et nuit dans les yeux des [PERSON_NAME]" at bounding box center [492, 473] width 668 height 73
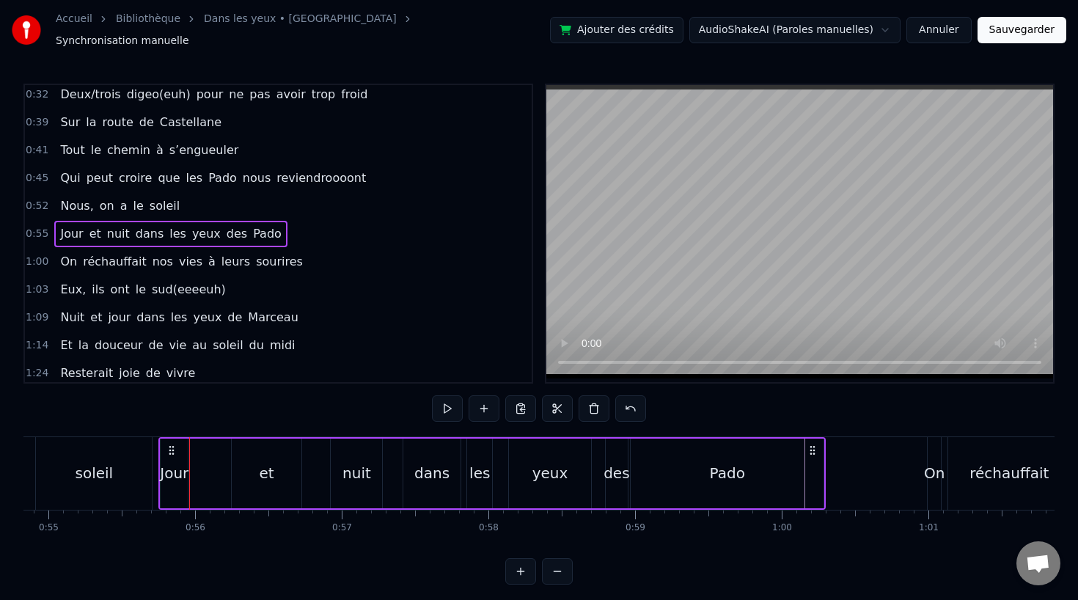
click at [175, 464] on div "Jour" at bounding box center [174, 473] width 29 height 22
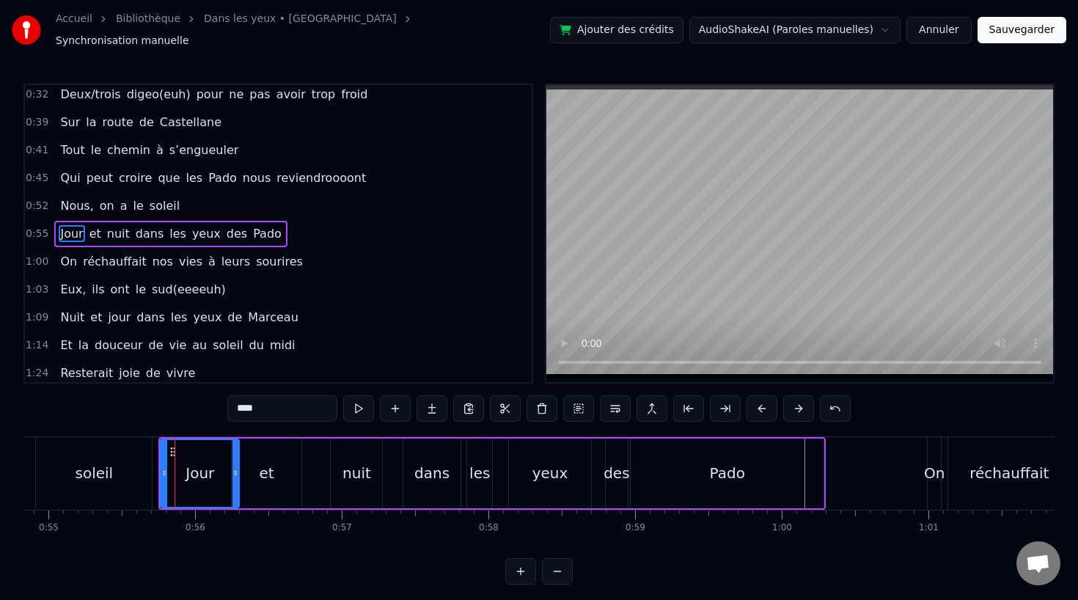
drag, startPoint x: 184, startPoint y: 465, endPoint x: 235, endPoint y: 465, distance: 50.6
click at [235, 467] on icon at bounding box center [236, 473] width 6 height 12
click at [346, 472] on div "nuit" at bounding box center [357, 473] width 29 height 22
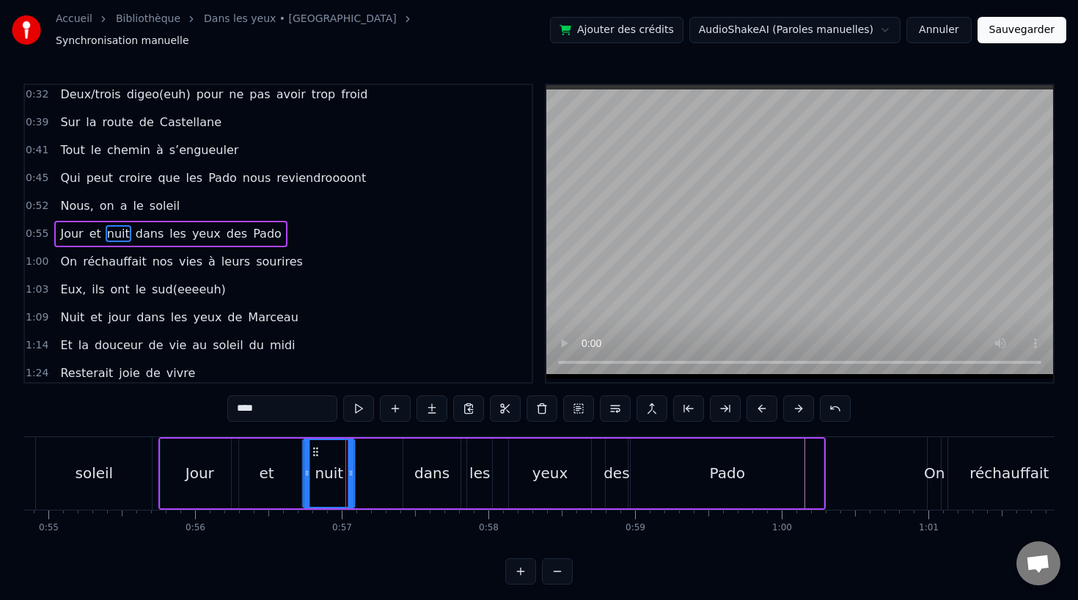
drag, startPoint x: 340, startPoint y: 447, endPoint x: 311, endPoint y: 450, distance: 29.5
click at [311, 450] on div "nuit" at bounding box center [329, 473] width 50 height 67
click at [260, 462] on div "et" at bounding box center [267, 473] width 15 height 22
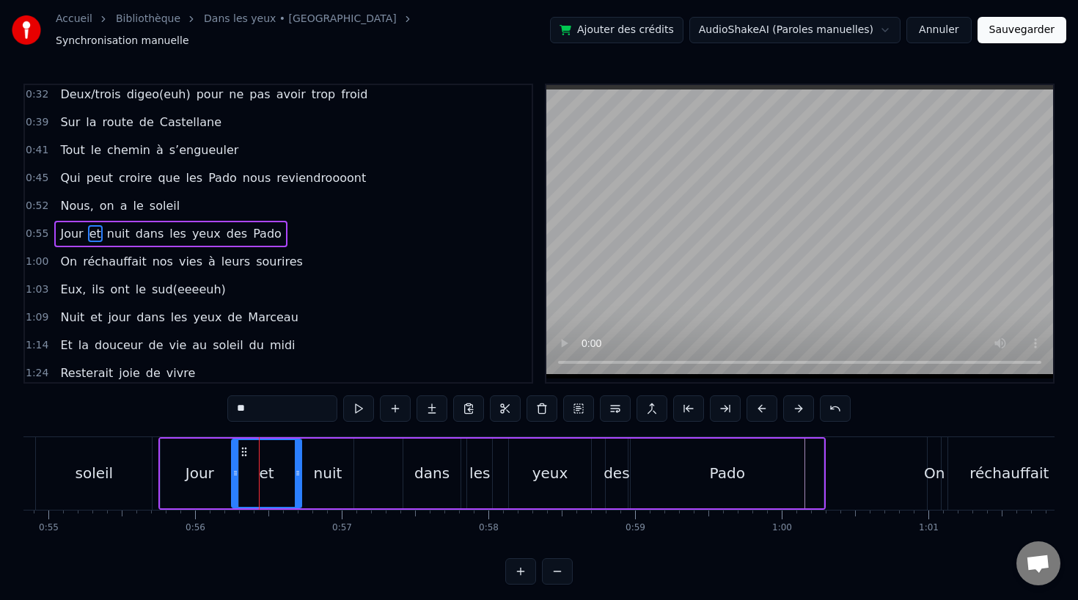
click at [120, 450] on div "soleil" at bounding box center [94, 473] width 116 height 73
type input "******"
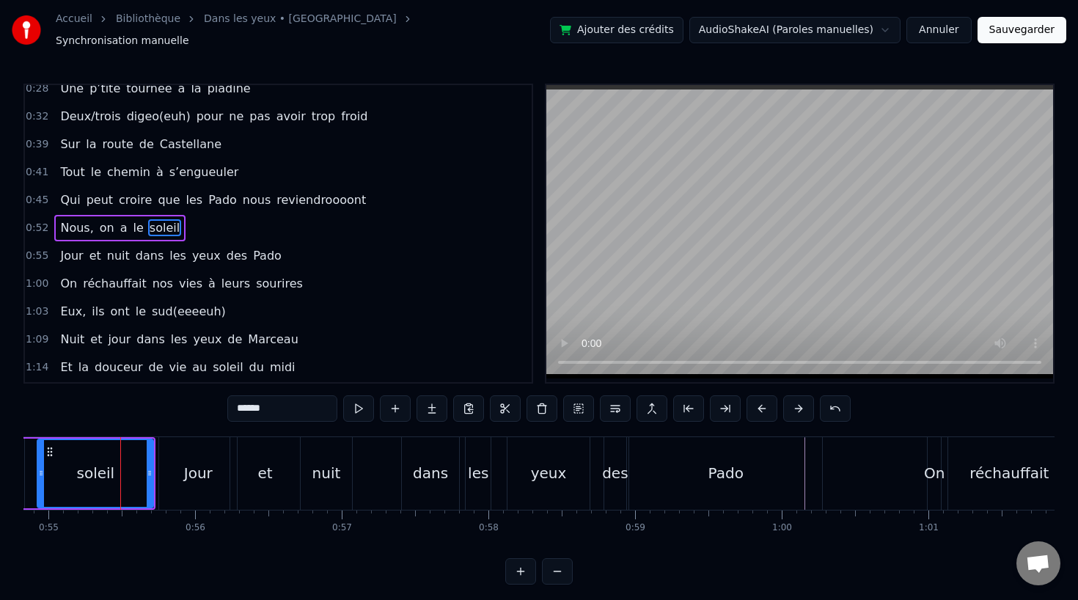
scroll to position [144, 0]
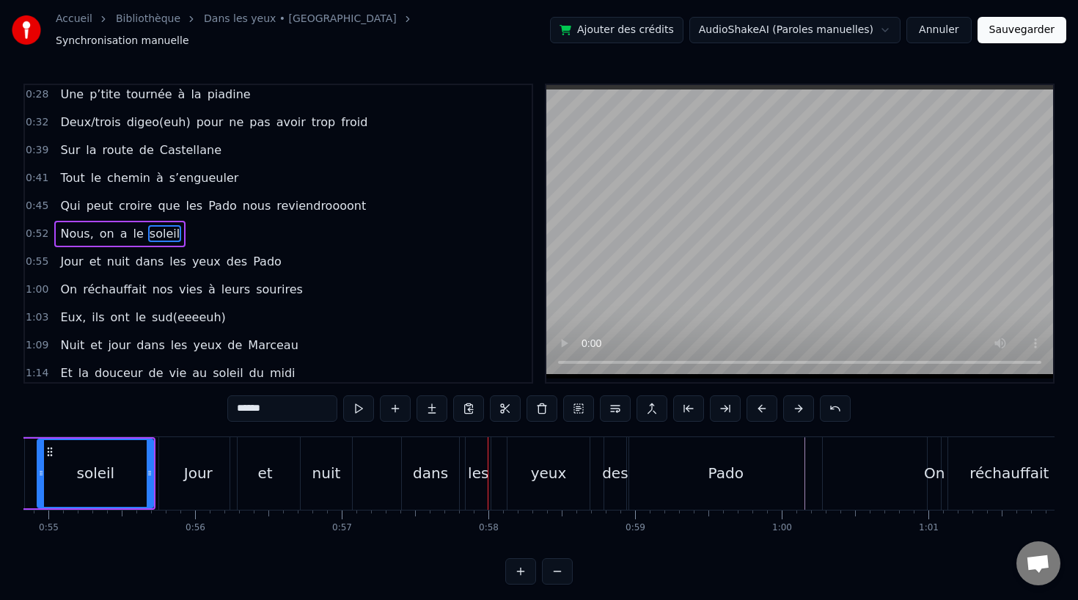
click at [381, 453] on div "Jour et nuit dans les yeux des [PERSON_NAME]" at bounding box center [492, 473] width 668 height 73
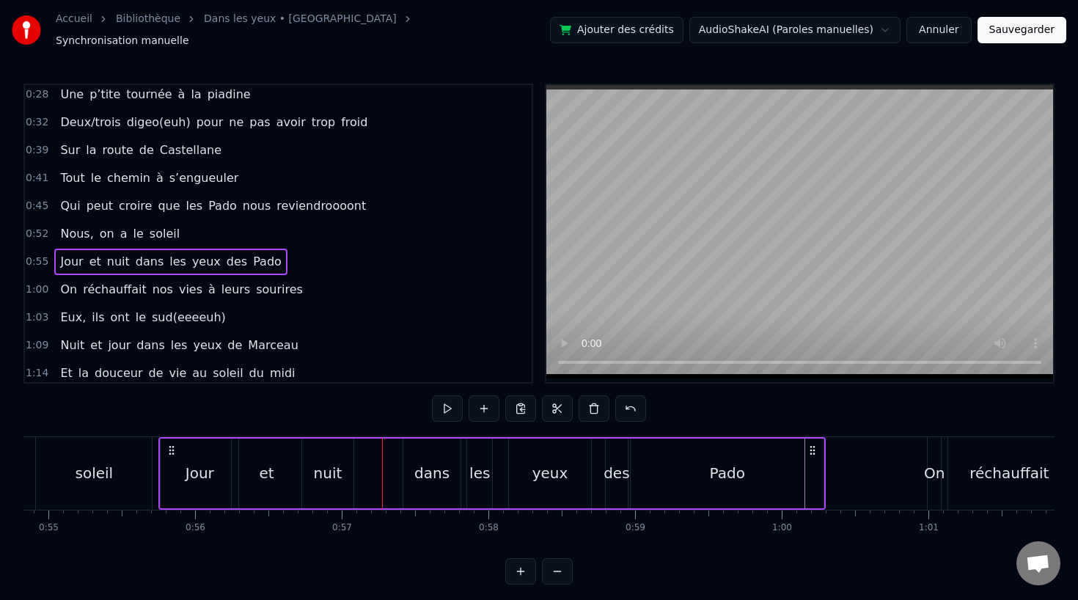
click at [418, 467] on div "dans" at bounding box center [431, 473] width 35 height 22
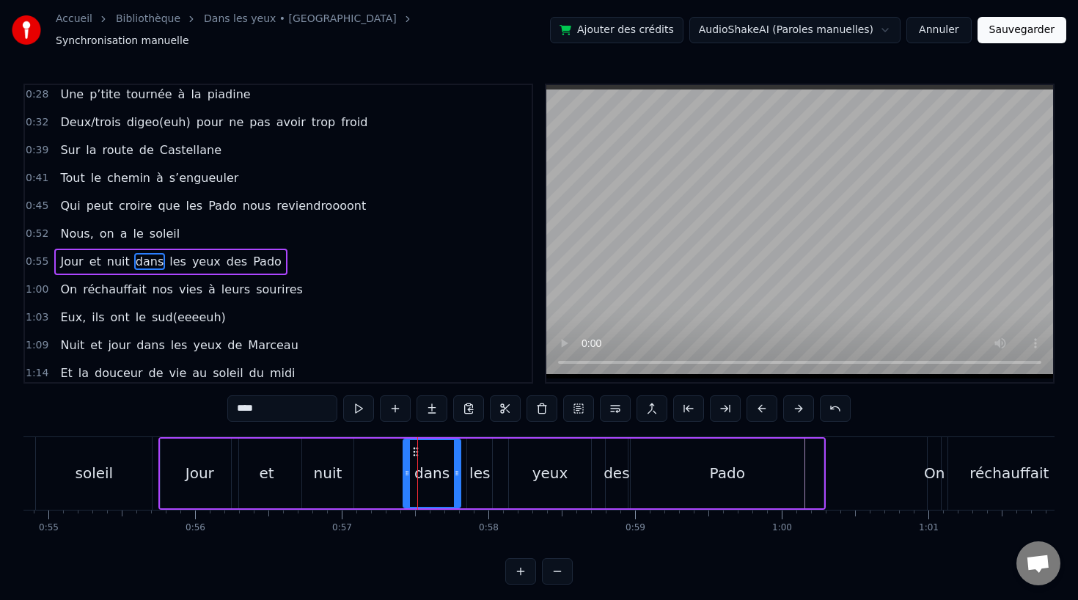
scroll to position [172, 0]
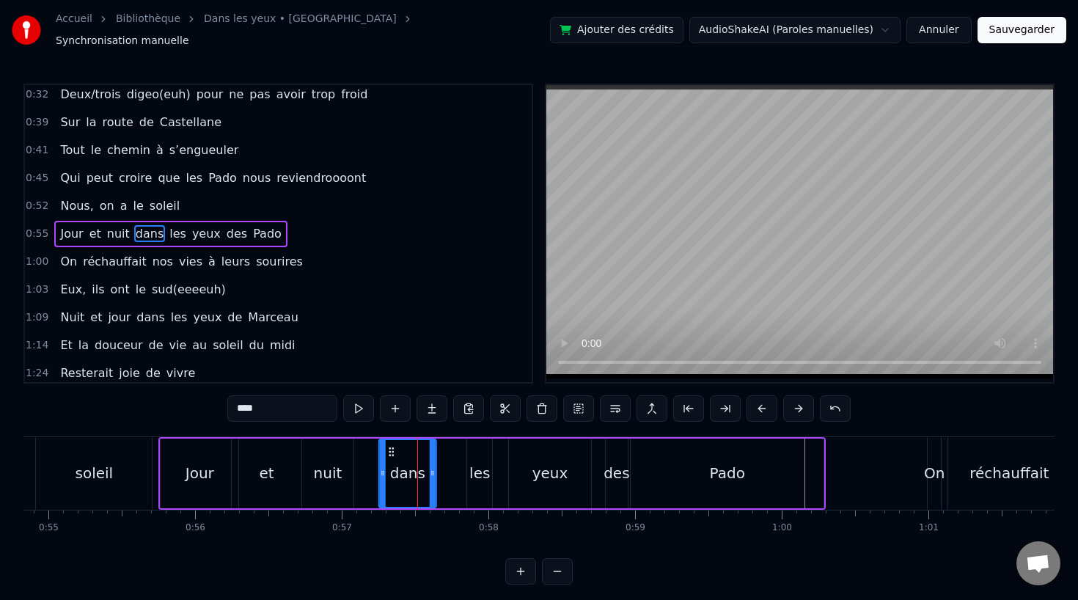
drag, startPoint x: 414, startPoint y: 444, endPoint x: 390, endPoint y: 449, distance: 24.7
click at [390, 449] on icon at bounding box center [392, 452] width 12 height 12
click at [480, 467] on div "les" at bounding box center [479, 473] width 21 height 22
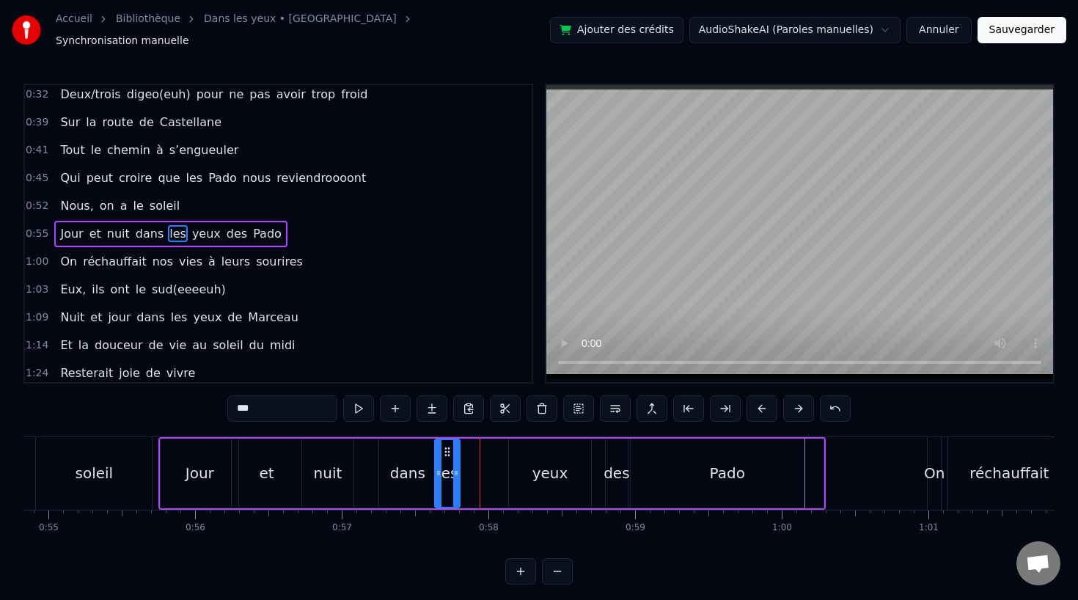
drag, startPoint x: 479, startPoint y: 442, endPoint x: 447, endPoint y: 443, distance: 31.6
click at [447, 446] on icon at bounding box center [448, 452] width 12 height 12
drag, startPoint x: 457, startPoint y: 463, endPoint x: 483, endPoint y: 463, distance: 25.7
click at [478, 467] on icon at bounding box center [475, 473] width 6 height 12
click at [176, 447] on div "Jour" at bounding box center [200, 474] width 78 height 70
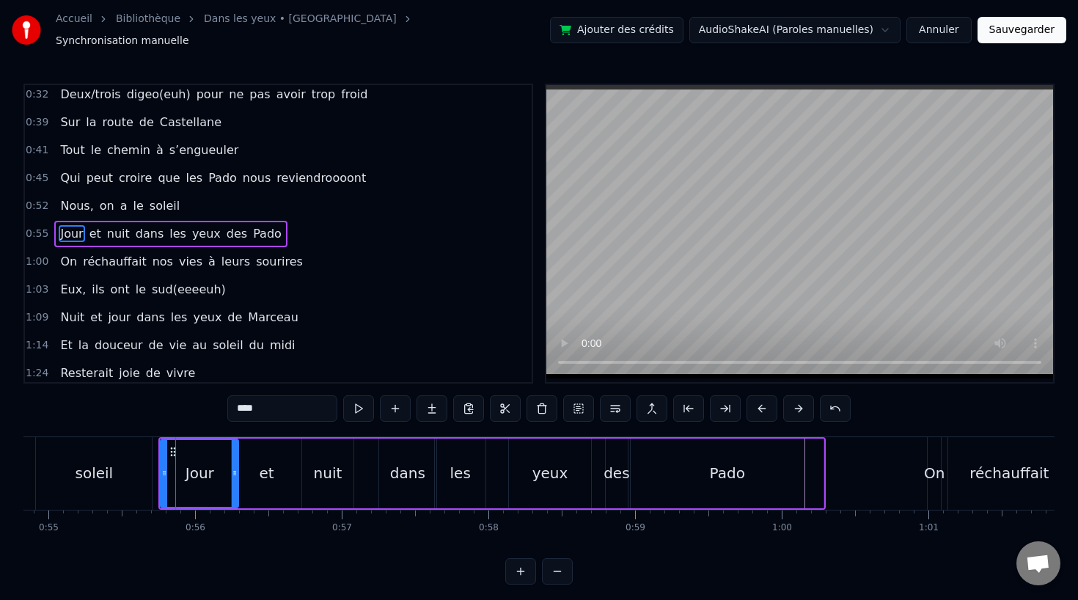
click at [131, 456] on div "soleil" at bounding box center [94, 473] width 116 height 73
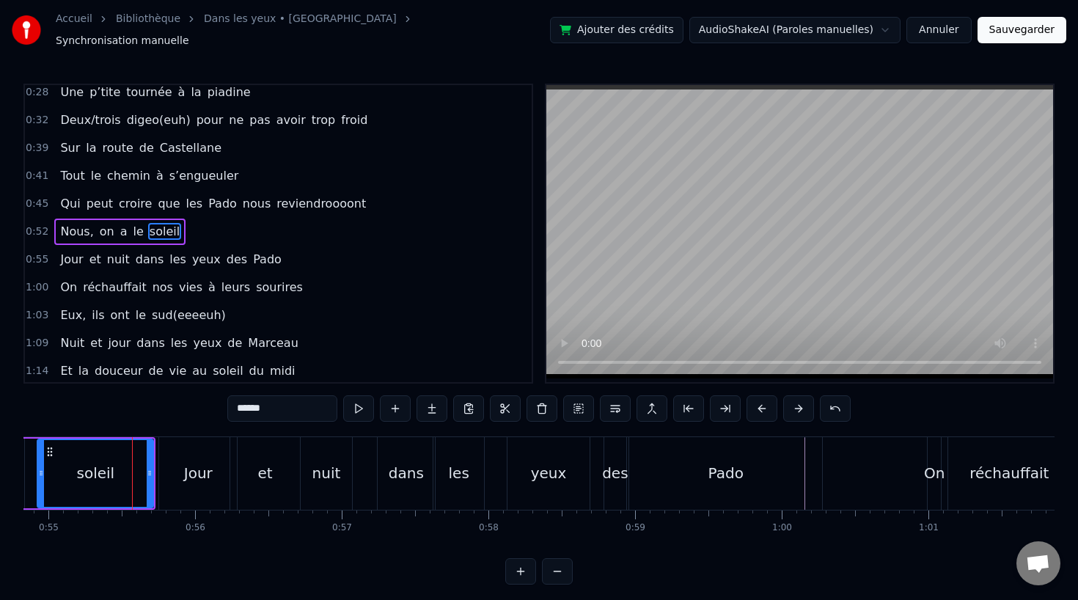
scroll to position [144, 0]
click at [393, 464] on div "dans" at bounding box center [406, 473] width 35 height 22
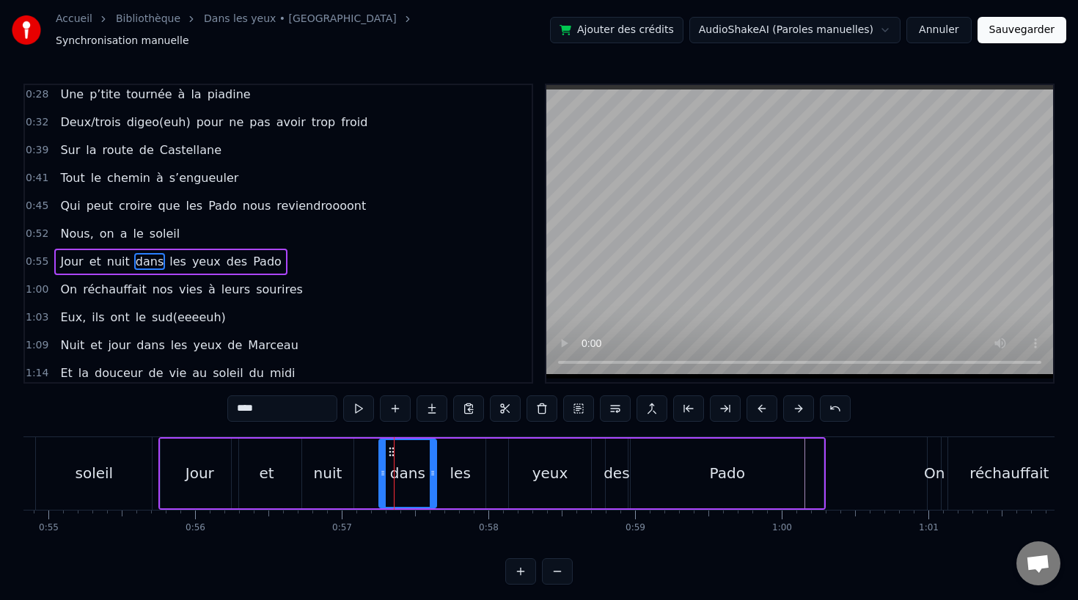
scroll to position [172, 0]
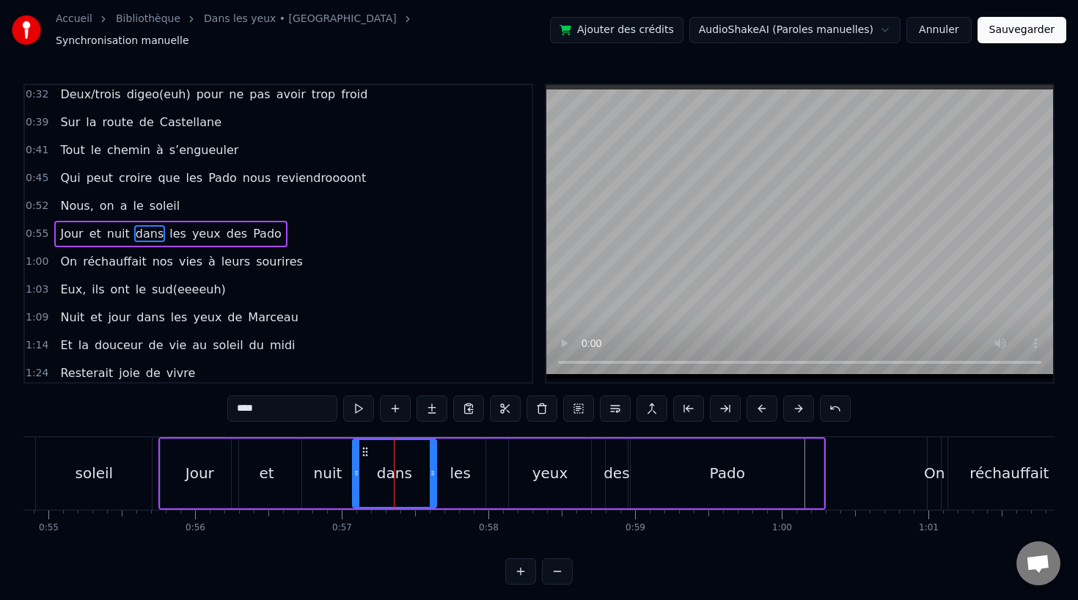
drag, startPoint x: 380, startPoint y: 464, endPoint x: 354, endPoint y: 467, distance: 26.5
click at [354, 467] on icon at bounding box center [357, 473] width 6 height 12
click at [54, 469] on div "soleil" at bounding box center [94, 473] width 116 height 73
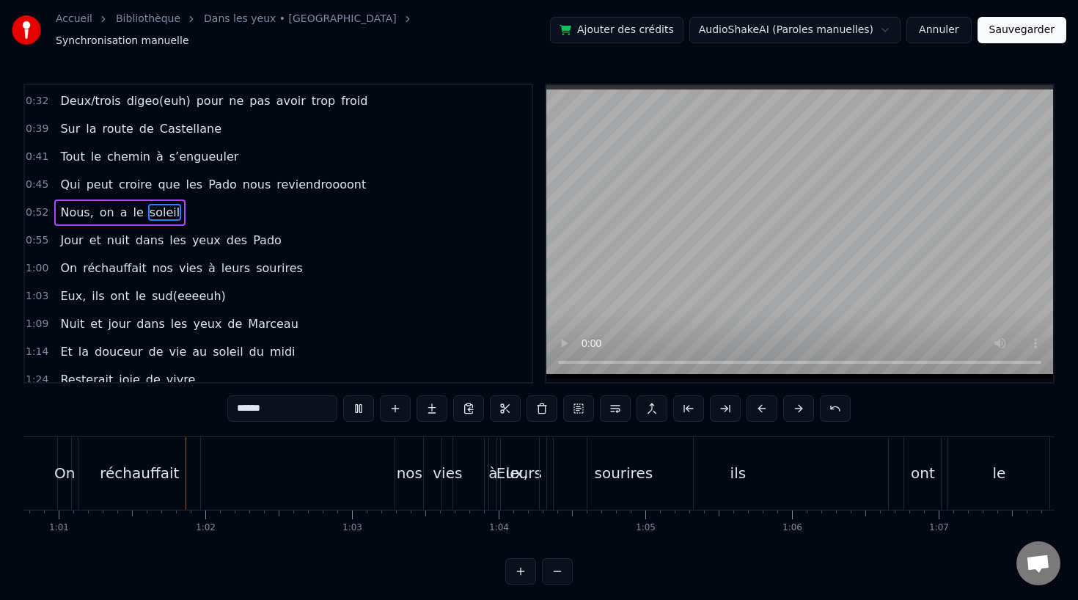
scroll to position [0, 8924]
click at [396, 462] on div "nos" at bounding box center [400, 473] width 26 height 22
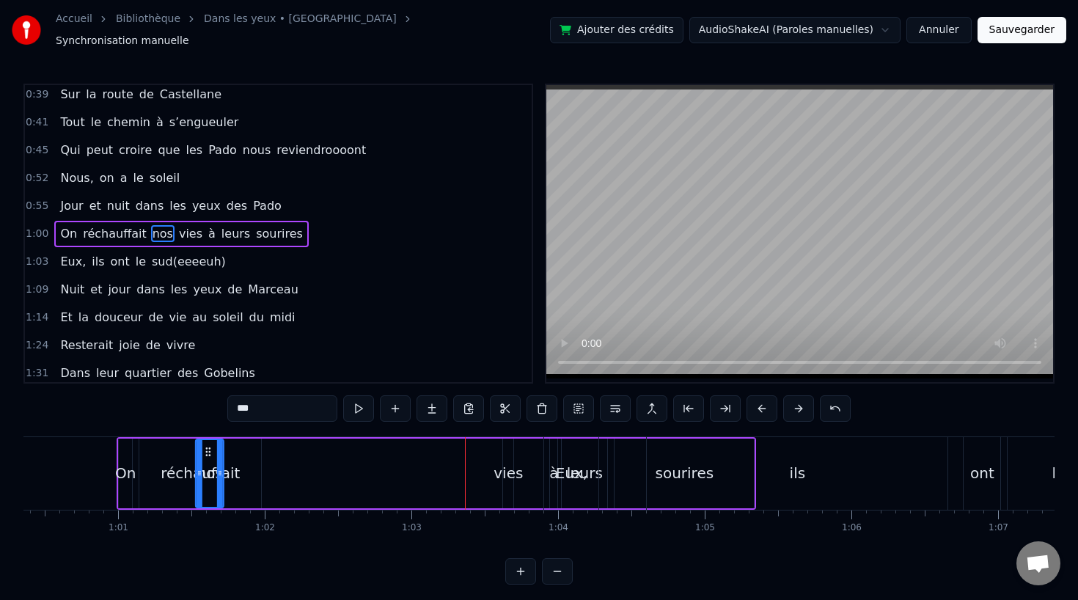
scroll to position [0, 8854]
drag, startPoint x: 398, startPoint y: 442, endPoint x: 275, endPoint y: 463, distance: 124.9
click at [275, 463] on div "nos" at bounding box center [279, 473] width 26 height 67
click at [513, 462] on div "vies" at bounding box center [508, 473] width 29 height 22
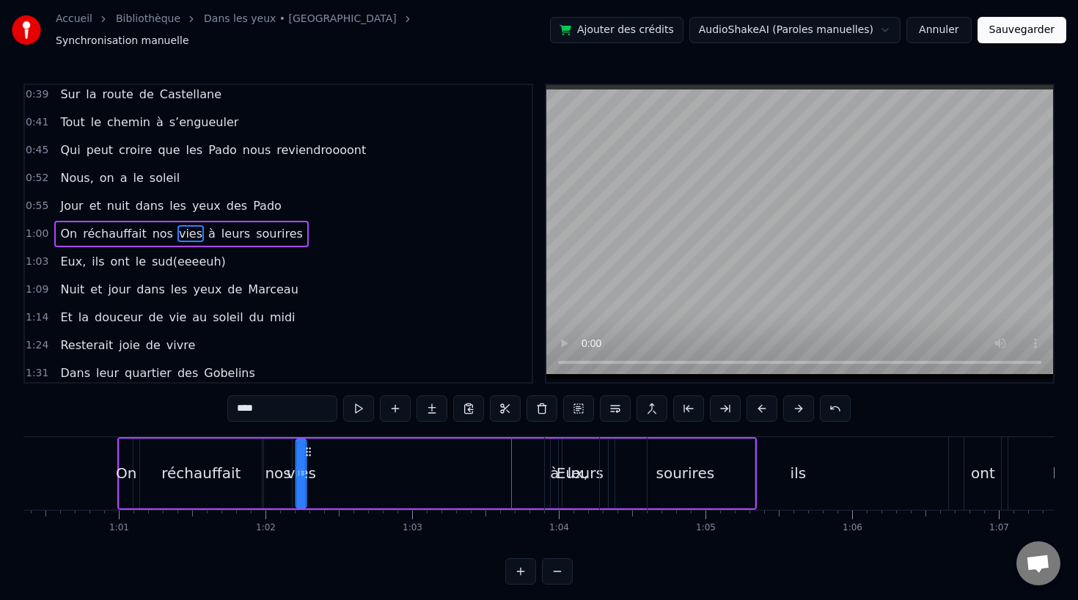
drag, startPoint x: 519, startPoint y: 444, endPoint x: 311, endPoint y: 451, distance: 207.7
click at [311, 451] on div "On réchauffait nos vies à leurs sourires" at bounding box center [437, 473] width 640 height 73
click at [548, 469] on div "Eux," at bounding box center [572, 473] width 54 height 73
type input "****"
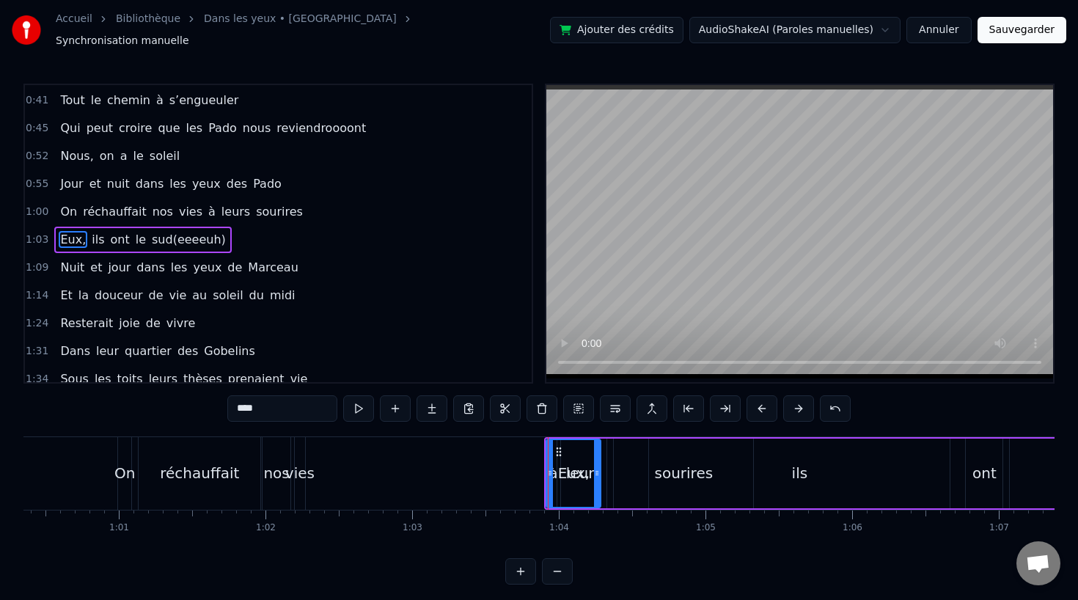
scroll to position [227, 0]
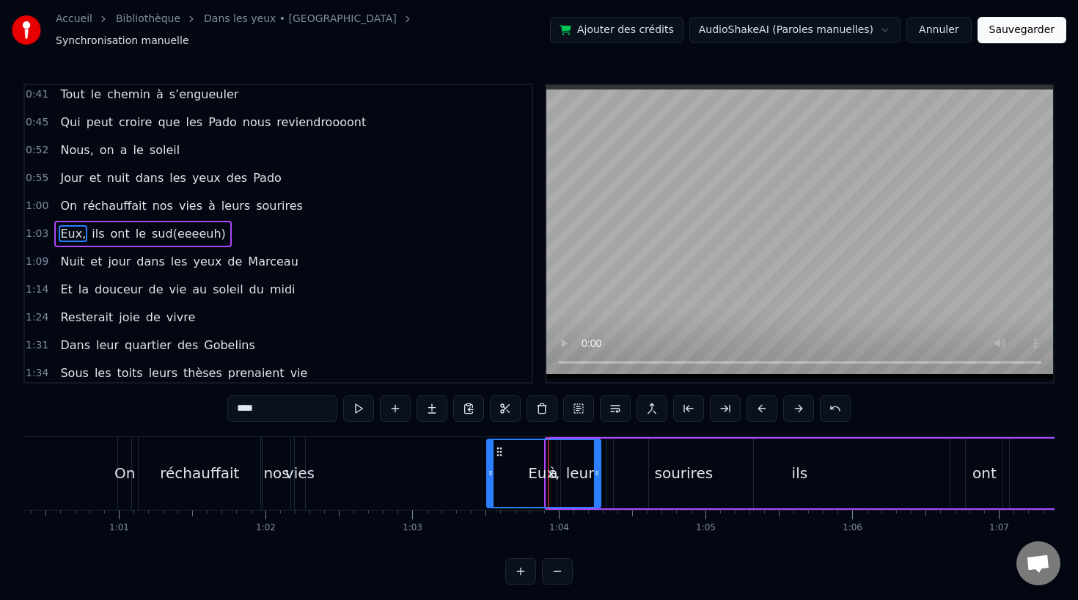
drag, startPoint x: 550, startPoint y: 467, endPoint x: 499, endPoint y: 471, distance: 51.5
click at [494, 471] on icon at bounding box center [491, 473] width 6 height 12
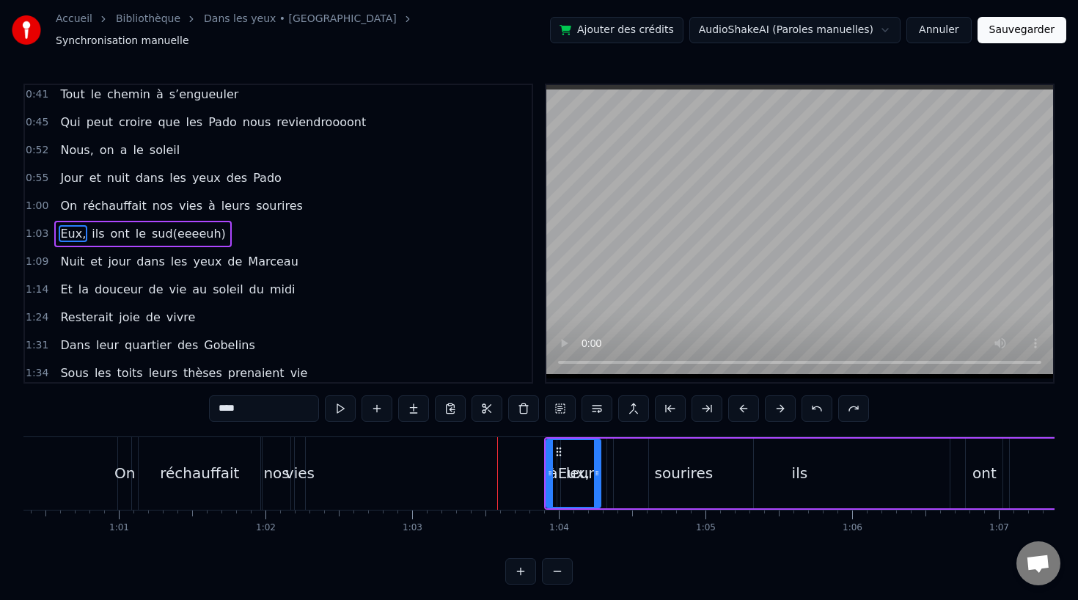
click at [559, 467] on div "Eux," at bounding box center [573, 473] width 53 height 67
click at [552, 467] on icon at bounding box center [550, 473] width 6 height 12
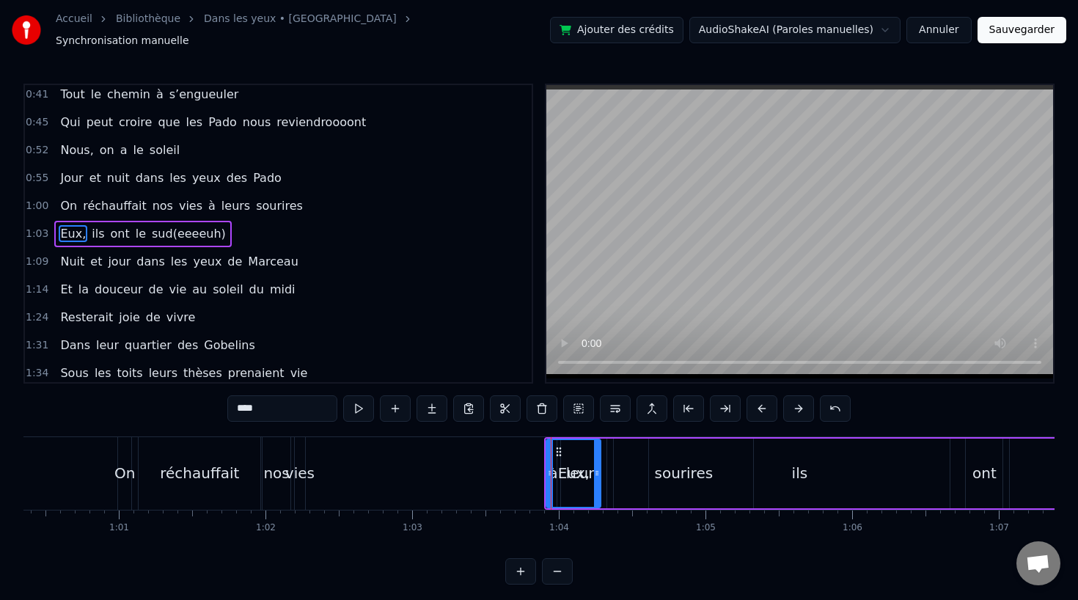
drag, startPoint x: 551, startPoint y: 467, endPoint x: 623, endPoint y: 467, distance: 71.9
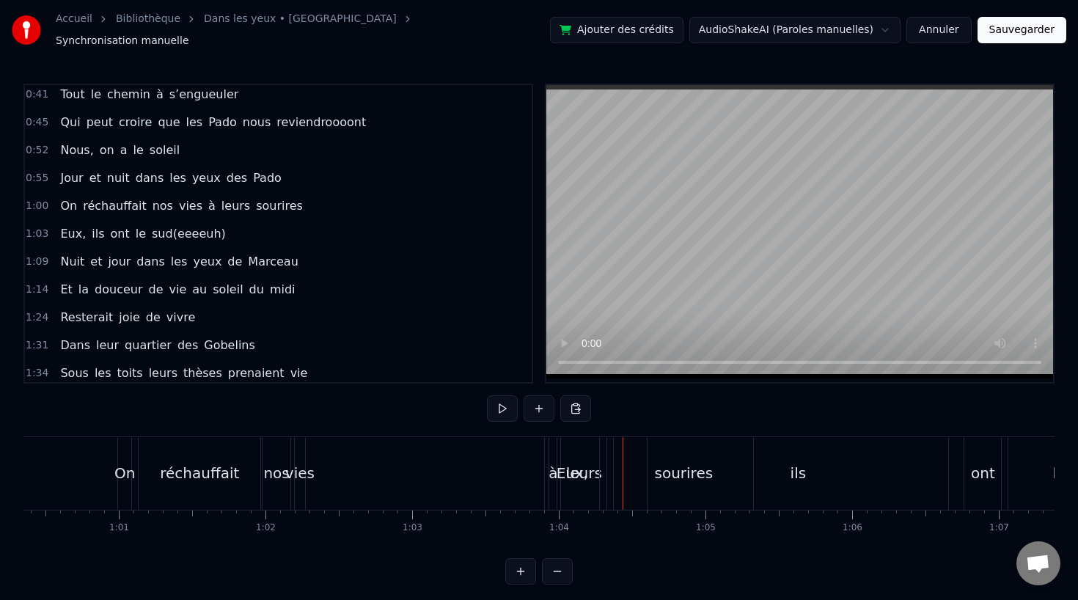
click at [557, 450] on div "Eux," at bounding box center [572, 473] width 54 height 73
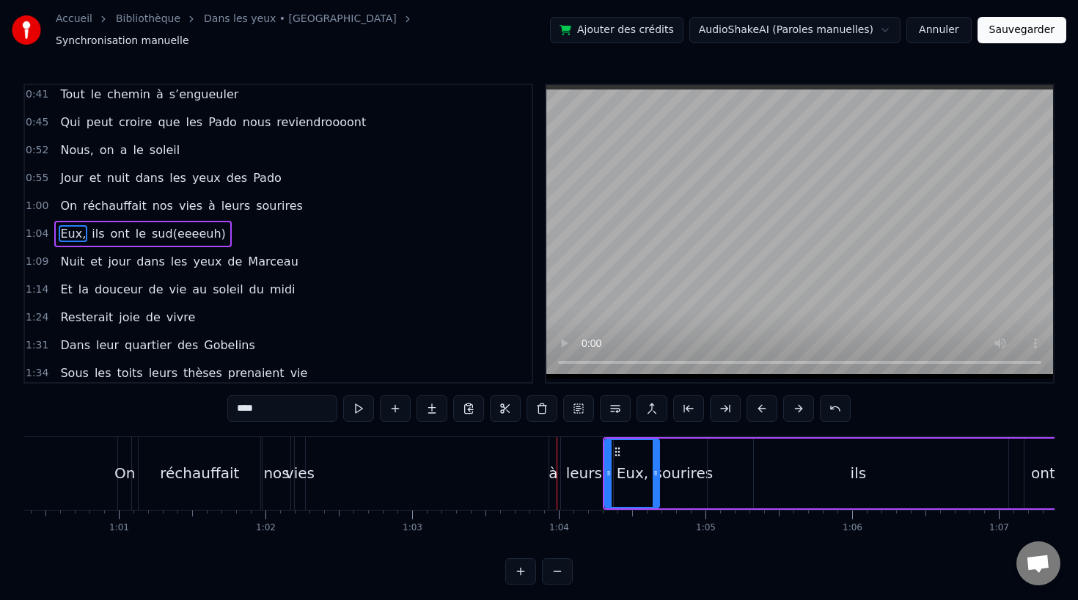
click at [550, 468] on div "à" at bounding box center [553, 473] width 9 height 22
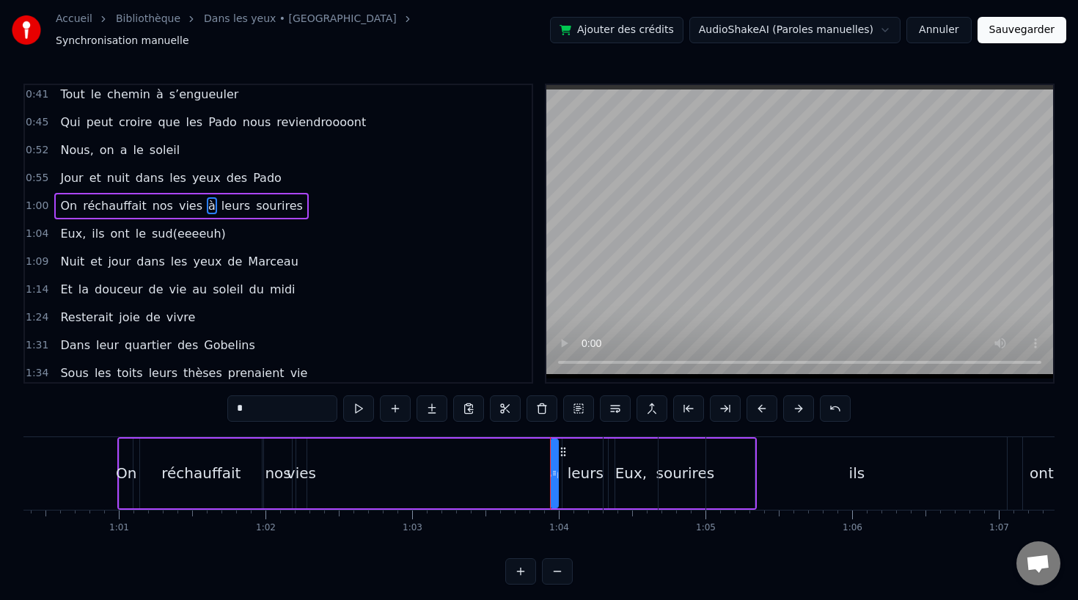
scroll to position [200, 0]
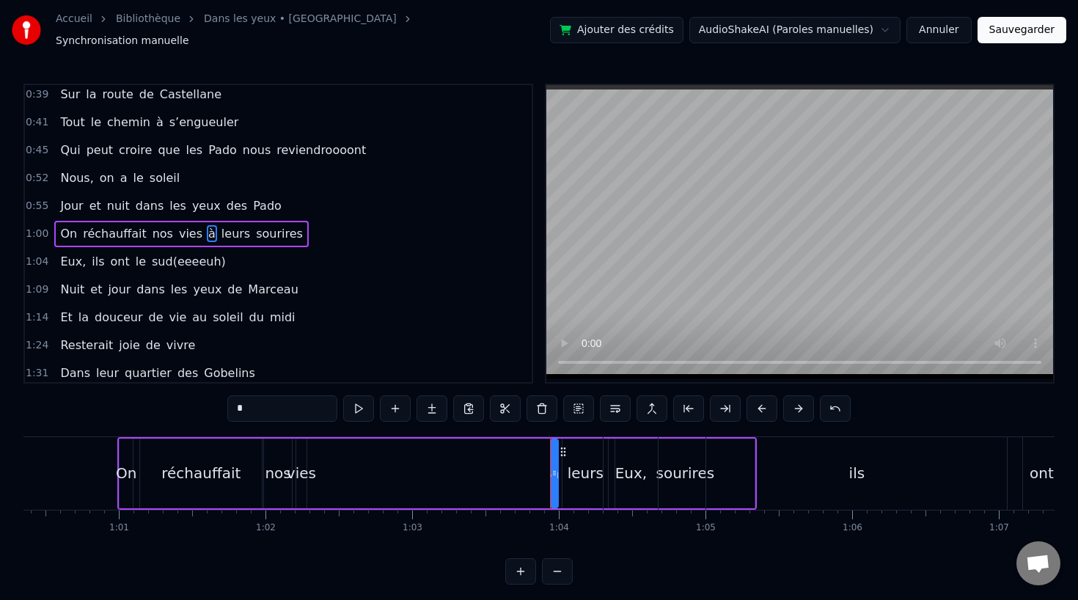
click at [558, 450] on div at bounding box center [555, 473] width 6 height 67
click at [558, 463] on div "à" at bounding box center [554, 473] width 9 height 22
click at [578, 464] on div "leurs" at bounding box center [586, 473] width 36 height 22
click at [551, 465] on div "à" at bounding box center [554, 473] width 9 height 22
click at [555, 473] on circle at bounding box center [555, 473] width 1 height 1
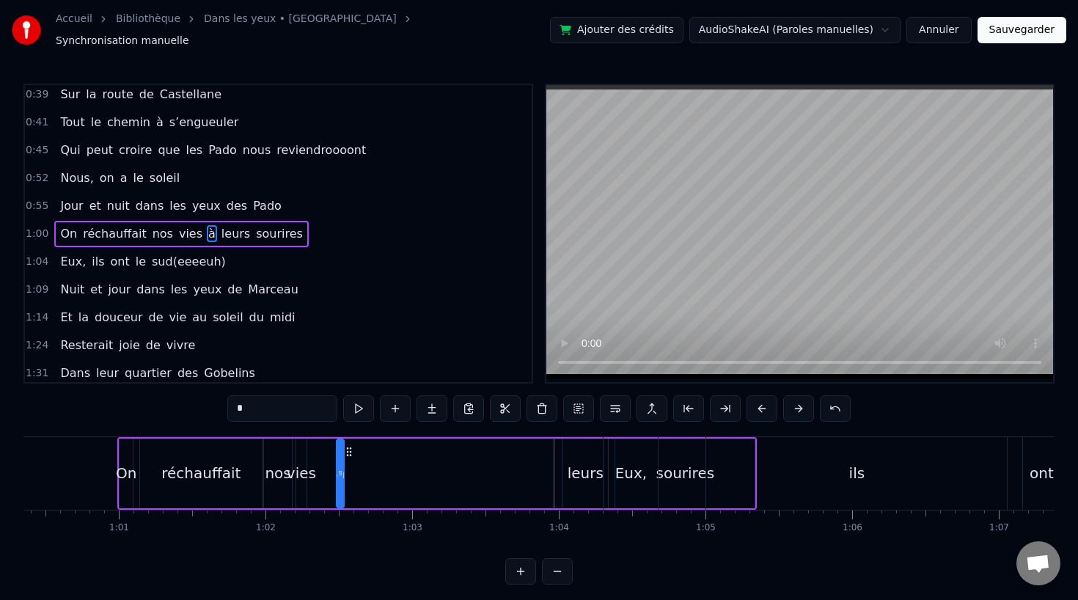
drag, startPoint x: 563, startPoint y: 446, endPoint x: 359, endPoint y: 456, distance: 204.2
click at [359, 456] on div "On réchauffait nos vies à leurs sourires" at bounding box center [437, 473] width 640 height 73
click at [290, 470] on div "vies" at bounding box center [301, 473] width 29 height 22
drag, startPoint x: 309, startPoint y: 445, endPoint x: 320, endPoint y: 445, distance: 11.0
click at [320, 446] on icon at bounding box center [319, 452] width 12 height 12
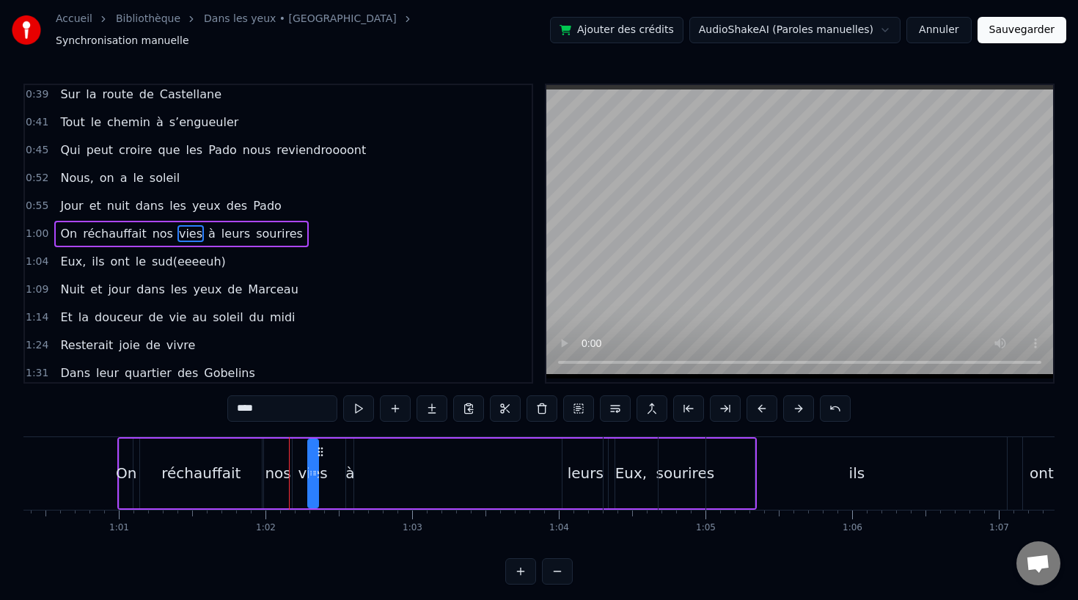
click at [576, 465] on div "leurs" at bounding box center [586, 473] width 36 height 22
type input "*****"
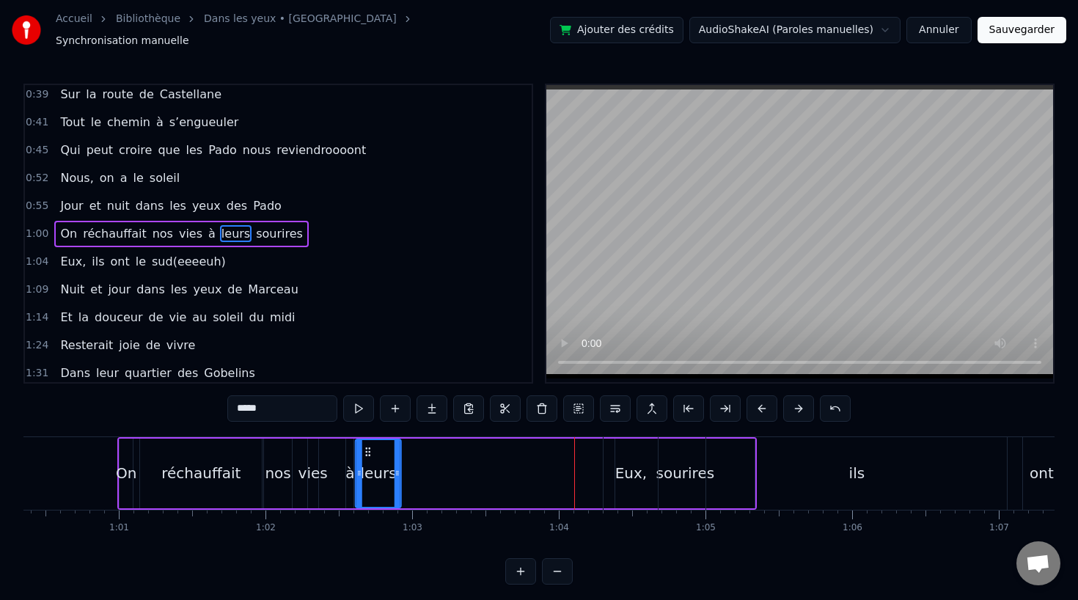
drag, startPoint x: 575, startPoint y: 442, endPoint x: 367, endPoint y: 446, distance: 208.4
click at [367, 446] on icon at bounding box center [368, 452] width 12 height 12
click at [673, 464] on div "Eux, ils ont le sud(eeeeuh)" at bounding box center [1034, 473] width 863 height 73
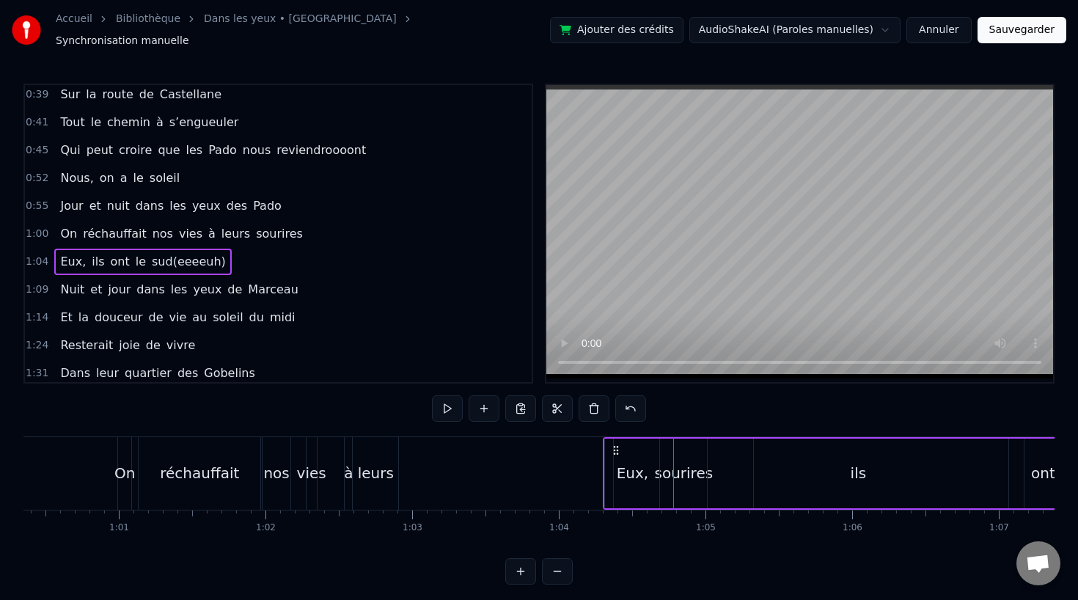
click at [674, 461] on div "Eux, ils ont le sud(eeeeuh)" at bounding box center [1034, 473] width 863 height 73
click at [614, 445] on icon at bounding box center [616, 451] width 12 height 12
click at [648, 458] on div "sourires" at bounding box center [683, 473] width 139 height 73
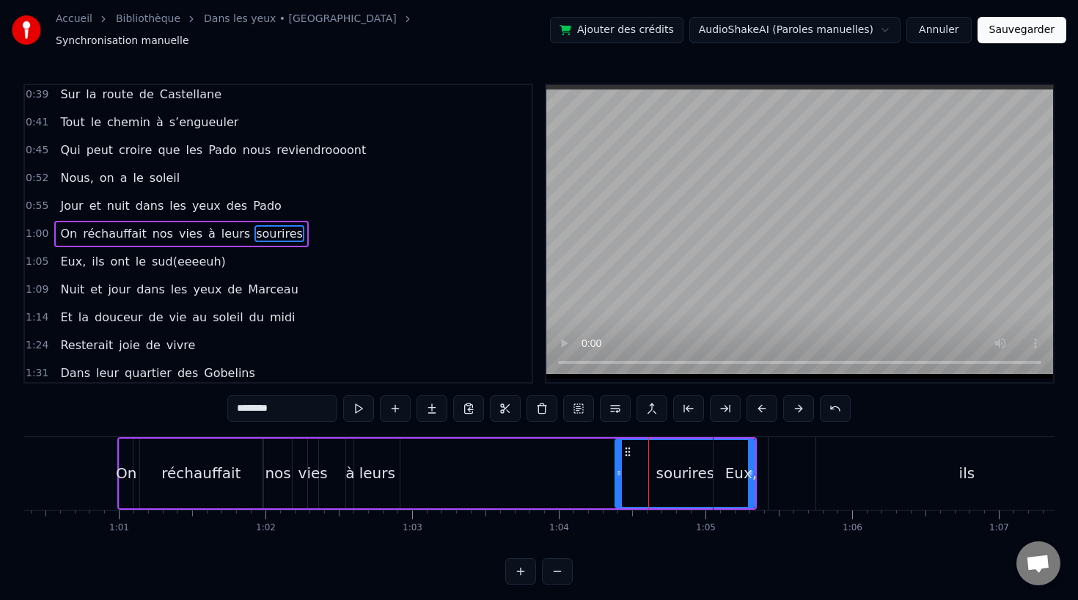
click at [667, 469] on div "sourires" at bounding box center [686, 473] width 59 height 22
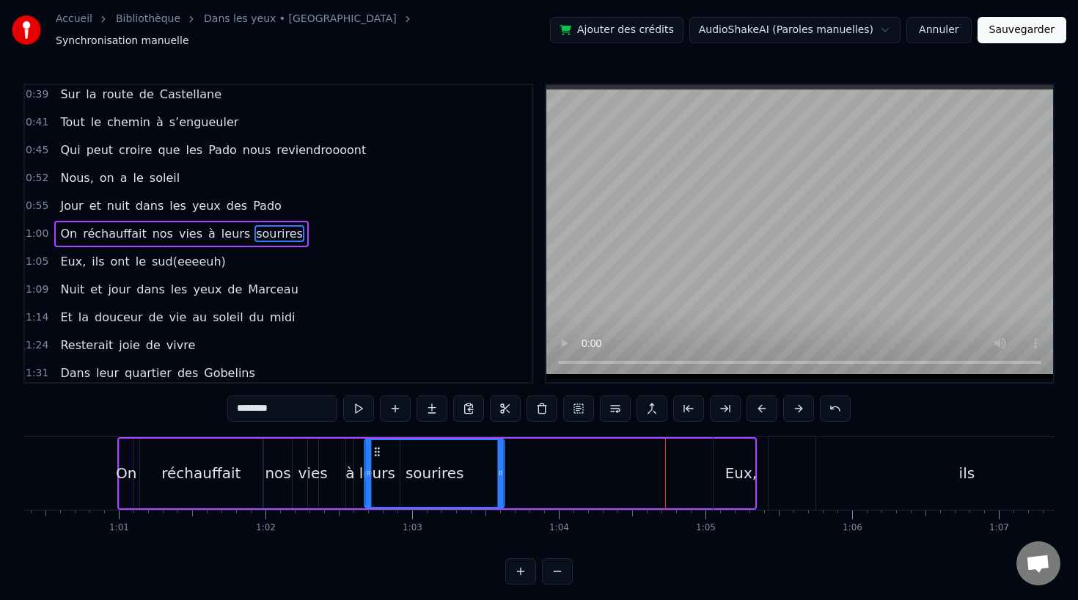
drag, startPoint x: 628, startPoint y: 443, endPoint x: 377, endPoint y: 452, distance: 251.0
click at [377, 452] on div "sourires" at bounding box center [435, 473] width 138 height 67
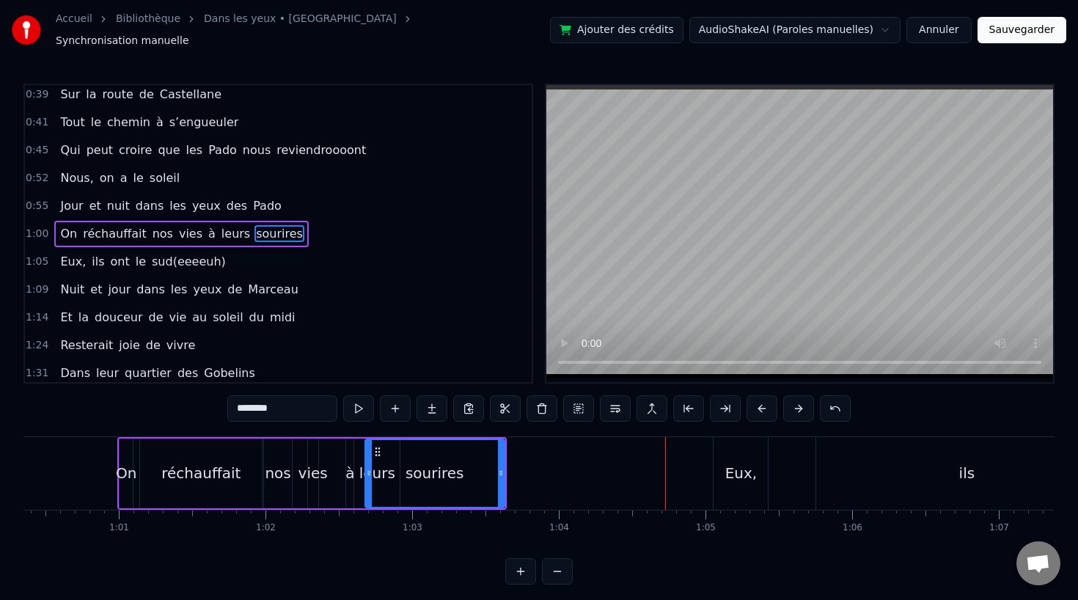
click at [727, 464] on div "Eux," at bounding box center [741, 473] width 54 height 73
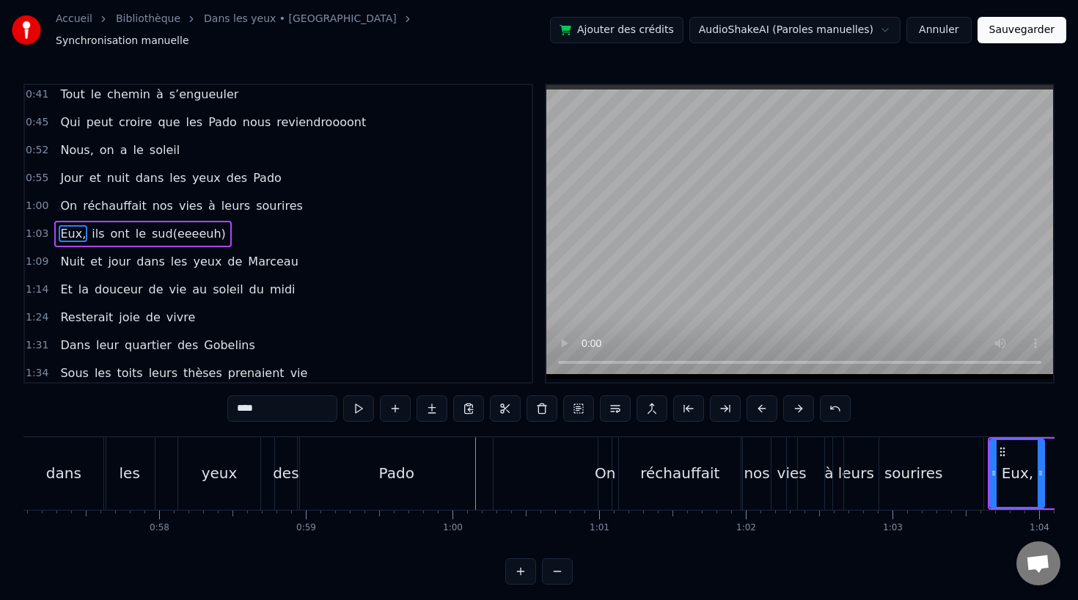
scroll to position [0, 8338]
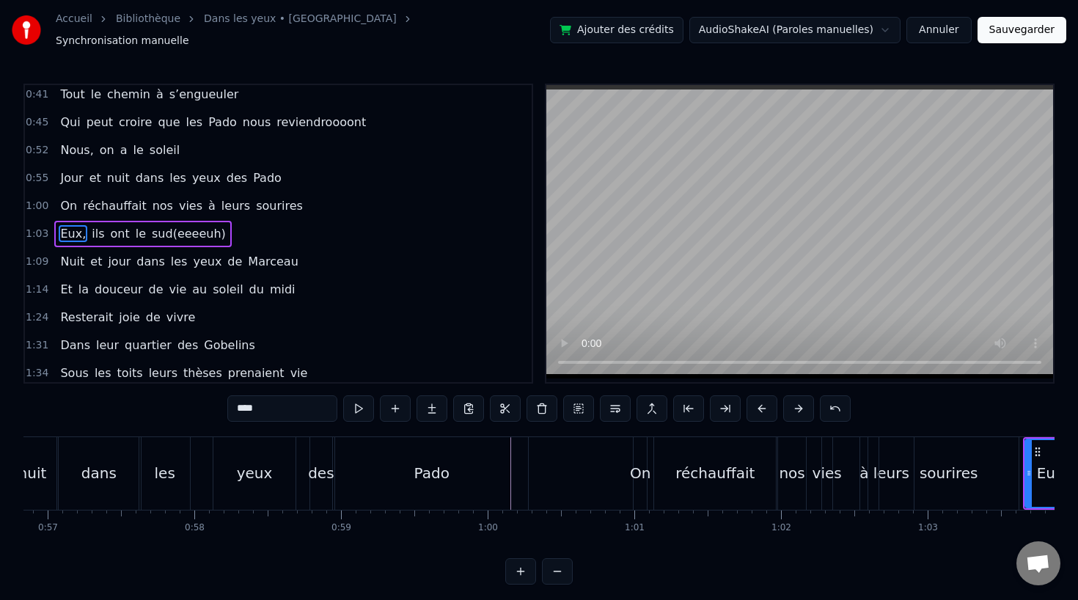
click at [260, 453] on div "yeux" at bounding box center [254, 473] width 82 height 73
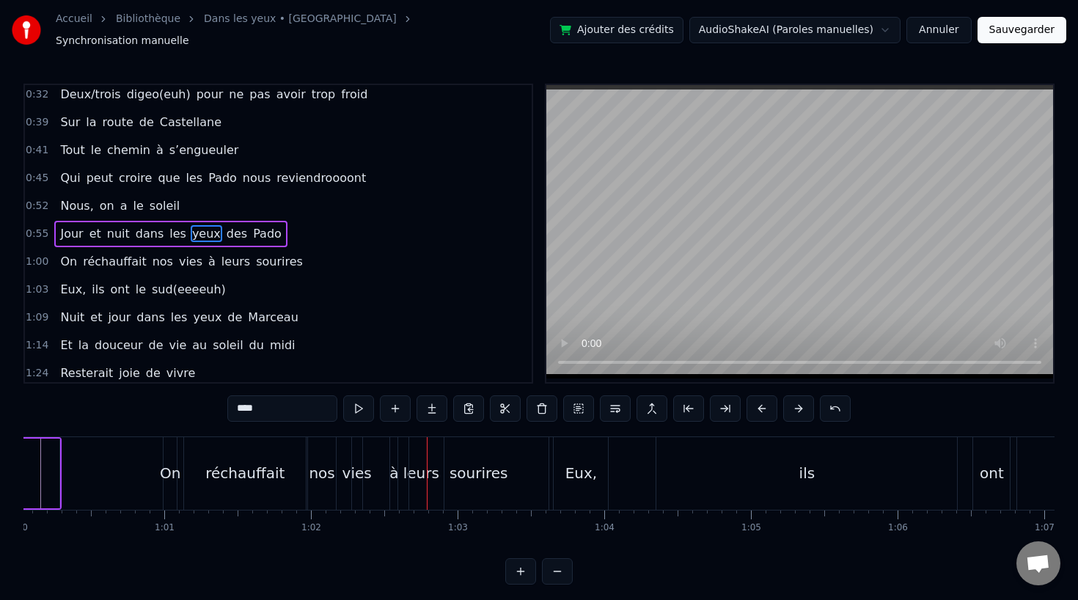
scroll to position [0, 8819]
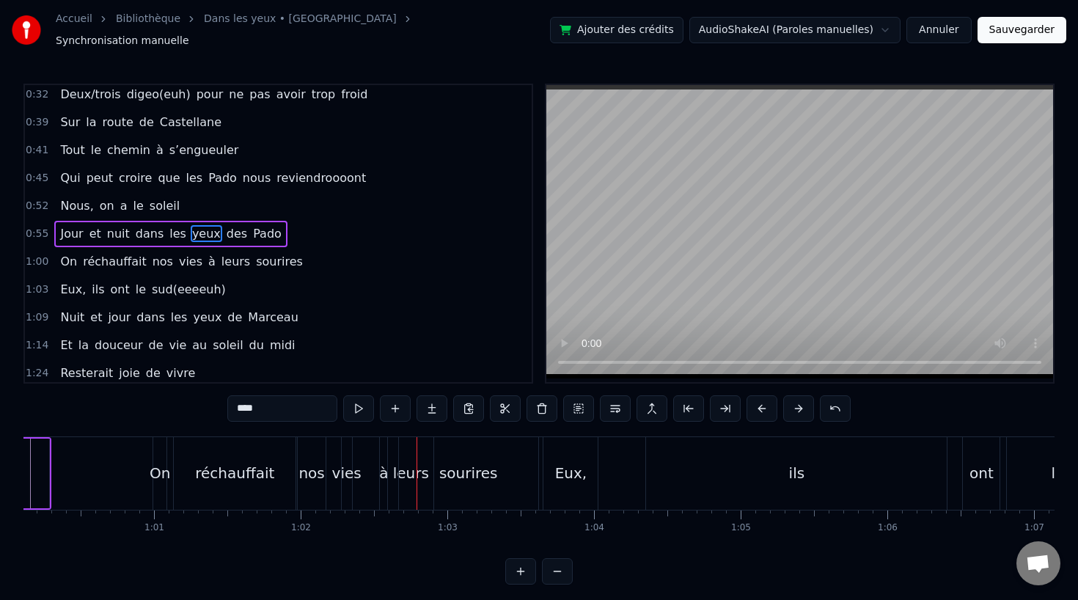
click at [469, 462] on div "sourires" at bounding box center [468, 473] width 59 height 22
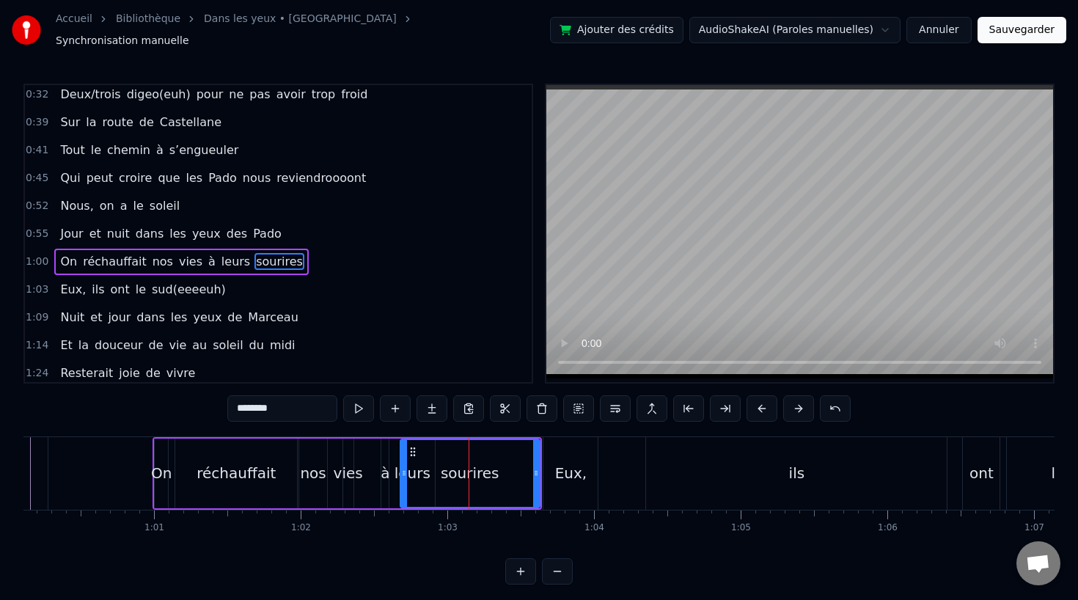
scroll to position [200, 0]
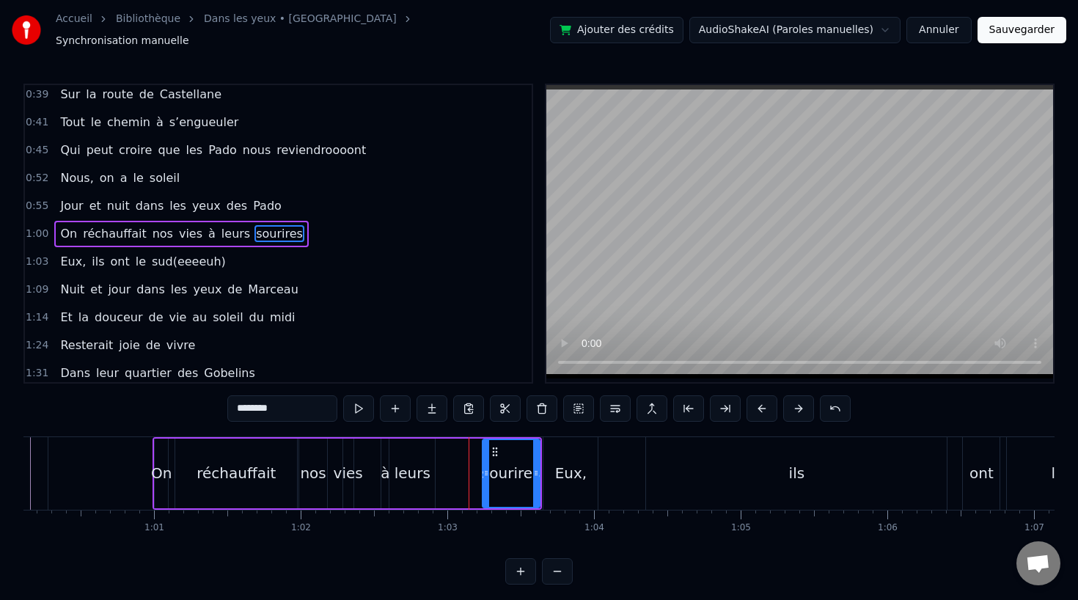
drag, startPoint x: 403, startPoint y: 466, endPoint x: 486, endPoint y: 466, distance: 82.9
click at [486, 467] on icon at bounding box center [486, 473] width 6 height 12
click at [423, 469] on div "leurs" at bounding box center [413, 473] width 36 height 22
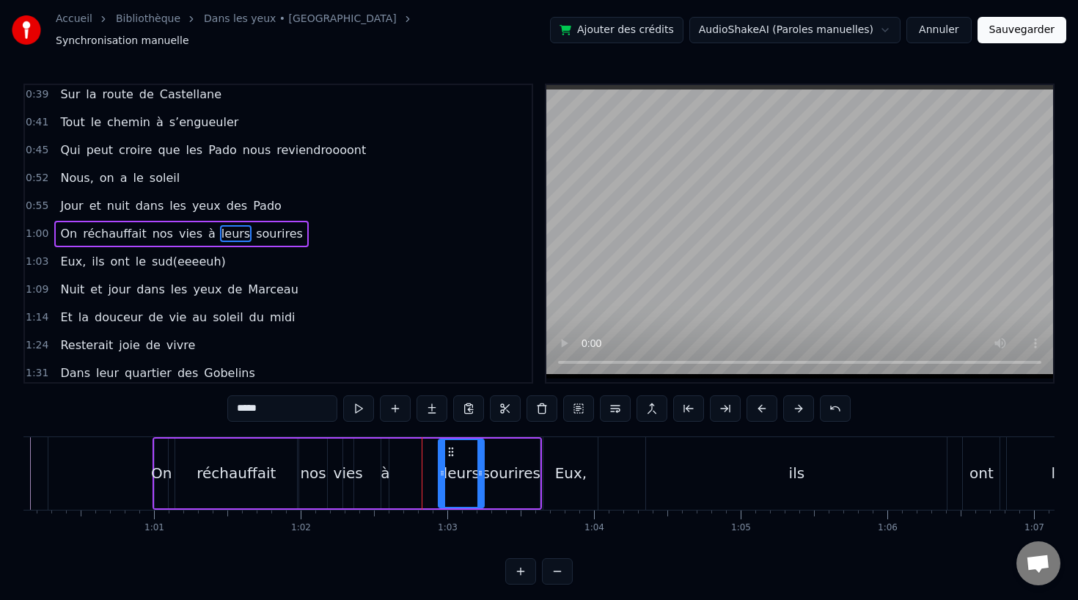
drag, startPoint x: 403, startPoint y: 442, endPoint x: 452, endPoint y: 442, distance: 49.1
click at [452, 446] on icon at bounding box center [451, 452] width 12 height 12
click at [382, 467] on div "à" at bounding box center [385, 473] width 9 height 22
type input "*"
drag, startPoint x: 392, startPoint y: 443, endPoint x: 439, endPoint y: 447, distance: 46.4
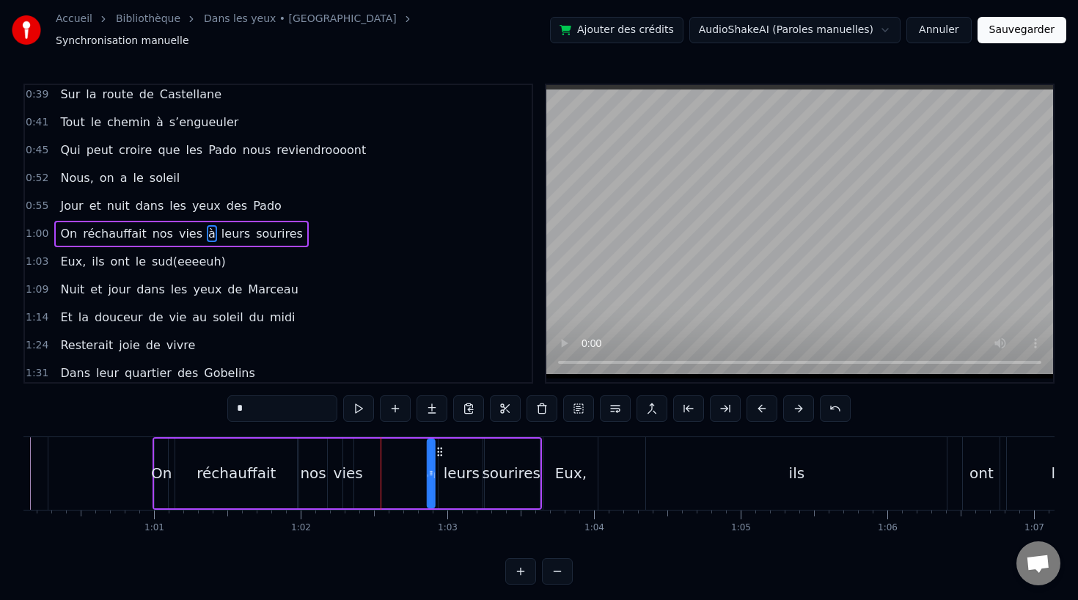
click at [439, 447] on icon at bounding box center [440, 452] width 12 height 12
click at [363, 467] on div "On réchauffait nos vies à leurs sourires" at bounding box center [347, 473] width 389 height 73
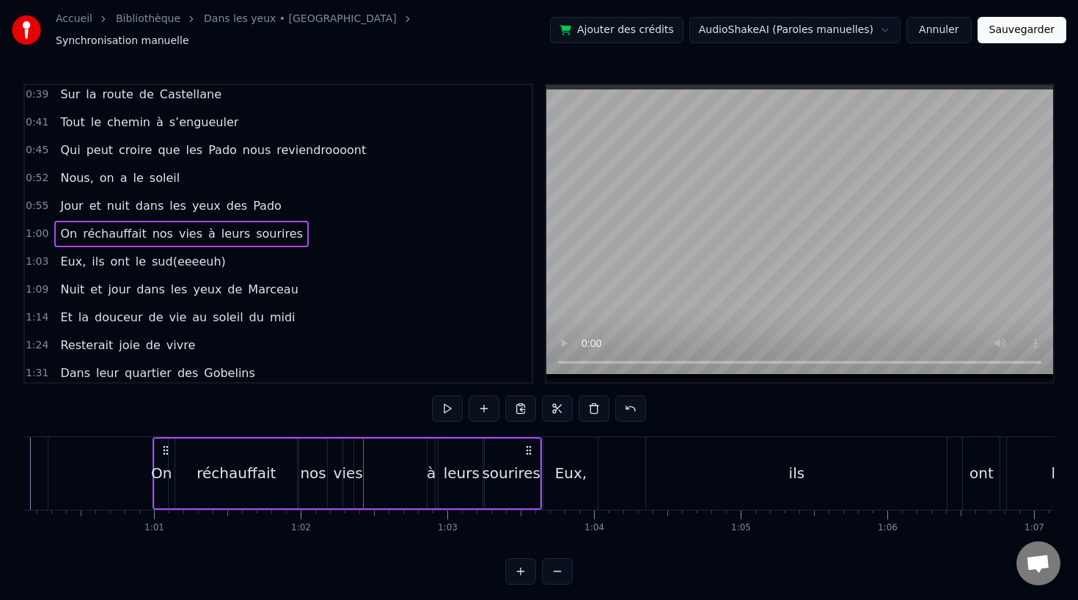
click at [351, 469] on div "vies" at bounding box center [348, 473] width 29 height 22
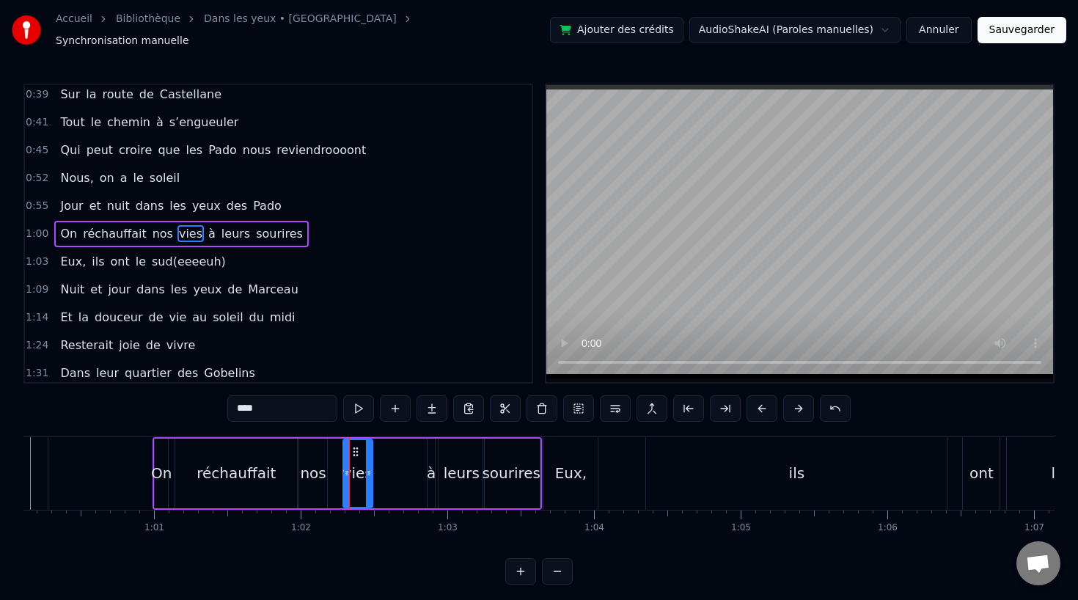
drag, startPoint x: 351, startPoint y: 467, endPoint x: 373, endPoint y: 469, distance: 21.4
click at [372, 469] on icon at bounding box center [369, 473] width 6 height 12
click at [242, 462] on div "réchauffait" at bounding box center [236, 473] width 79 height 22
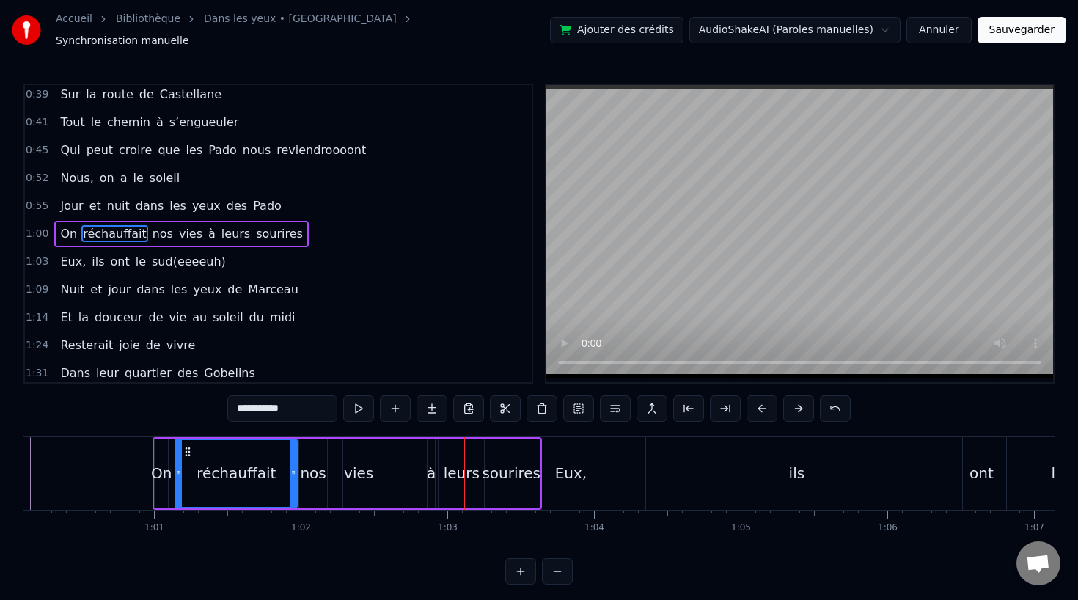
click at [362, 467] on div "vies" at bounding box center [358, 473] width 29 height 22
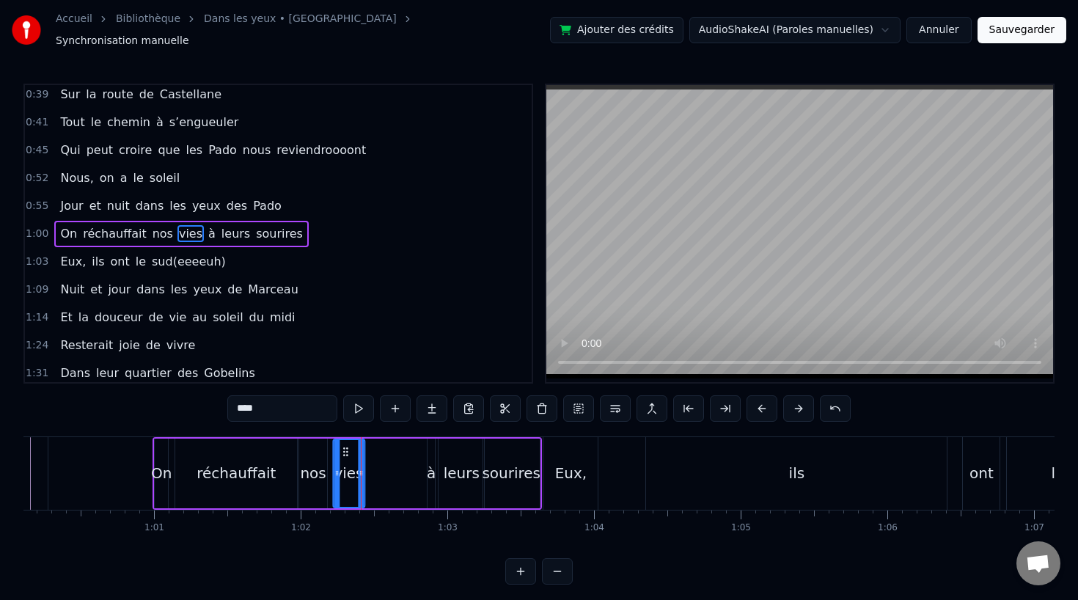
drag, startPoint x: 353, startPoint y: 446, endPoint x: 343, endPoint y: 447, distance: 10.3
click at [343, 447] on icon at bounding box center [346, 452] width 12 height 12
click at [266, 462] on div "réchauffait" at bounding box center [236, 473] width 79 height 22
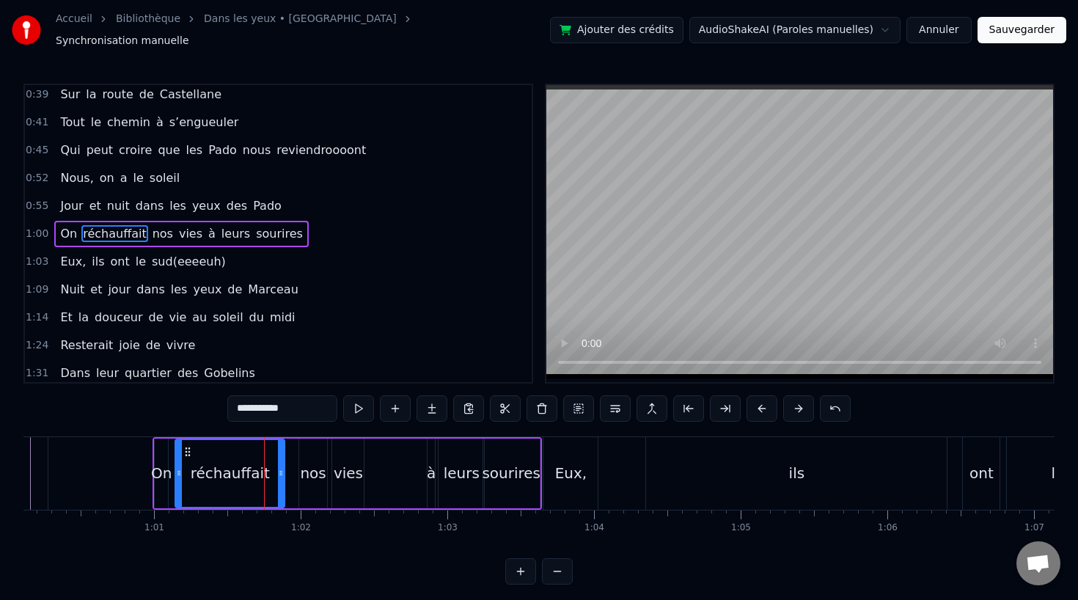
drag, startPoint x: 291, startPoint y: 464, endPoint x: 277, endPoint y: 464, distance: 14.7
click at [278, 467] on icon at bounding box center [281, 473] width 6 height 12
click at [321, 466] on div "nos" at bounding box center [313, 473] width 26 height 22
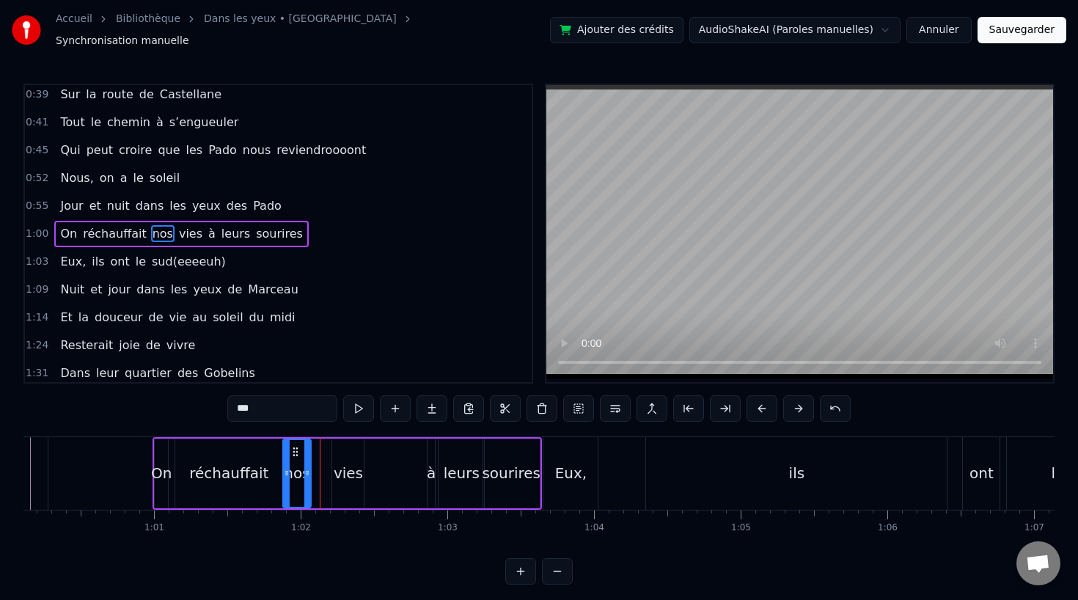
drag, startPoint x: 311, startPoint y: 441, endPoint x: 295, endPoint y: 442, distance: 16.2
click at [295, 446] on icon at bounding box center [296, 452] width 12 height 12
click at [340, 464] on div "vies" at bounding box center [348, 473] width 29 height 22
drag, startPoint x: 342, startPoint y: 441, endPoint x: 320, endPoint y: 442, distance: 22.0
click at [320, 446] on icon at bounding box center [323, 452] width 12 height 12
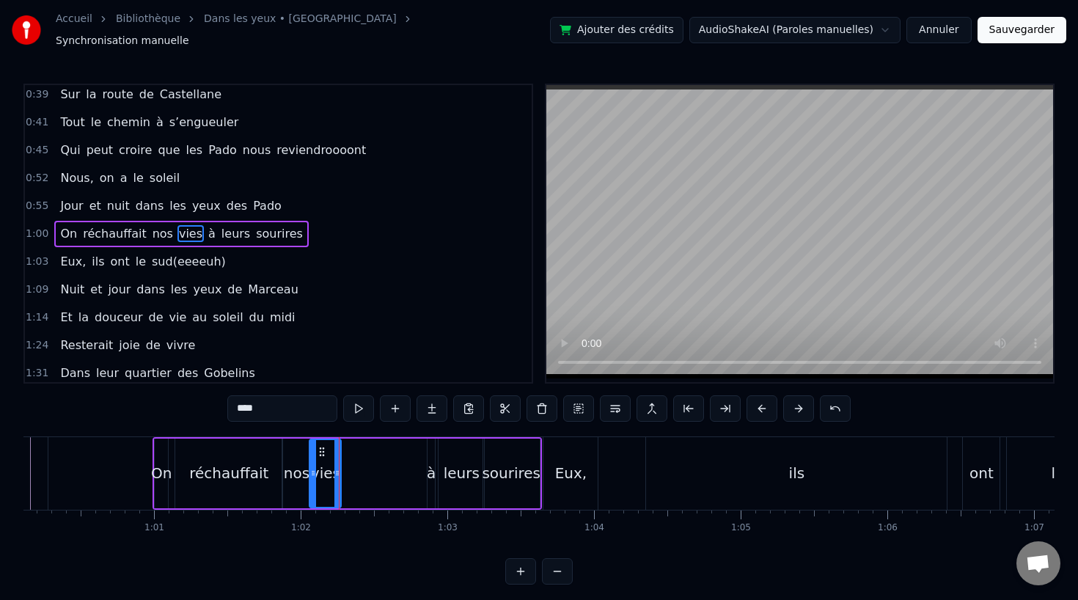
click at [430, 473] on div "à" at bounding box center [431, 473] width 9 height 22
drag, startPoint x: 439, startPoint y: 442, endPoint x: 390, endPoint y: 445, distance: 49.9
click at [390, 446] on icon at bounding box center [390, 452] width 12 height 12
drag, startPoint x: 381, startPoint y: 465, endPoint x: 403, endPoint y: 467, distance: 22.8
click at [403, 467] on icon at bounding box center [404, 473] width 6 height 12
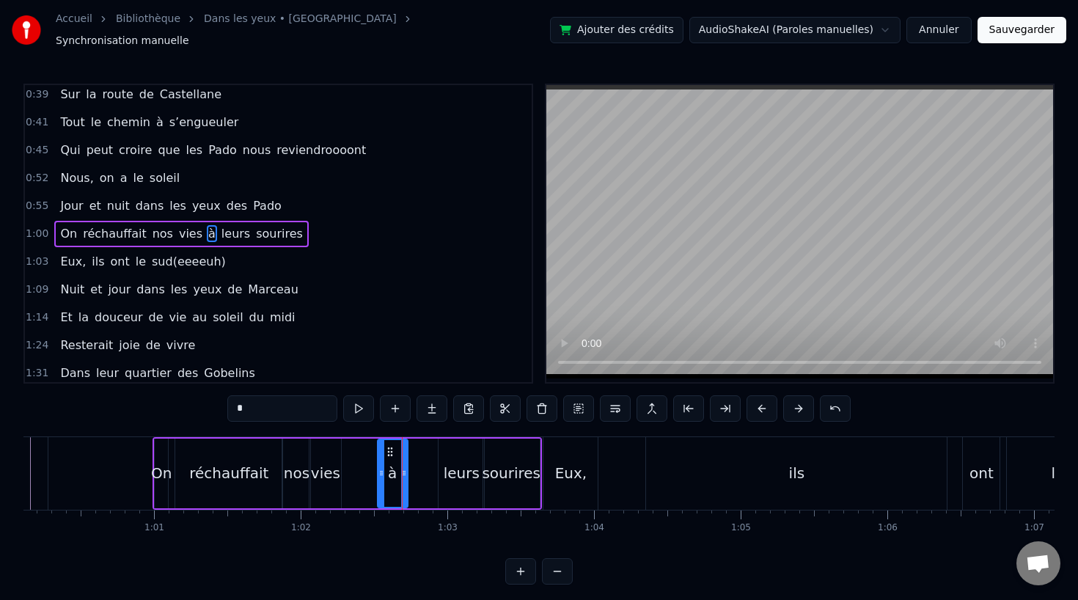
click at [456, 462] on div "leurs" at bounding box center [462, 473] width 36 height 22
drag, startPoint x: 447, startPoint y: 442, endPoint x: 417, endPoint y: 443, distance: 30.1
click at [417, 446] on icon at bounding box center [418, 452] width 12 height 12
click at [527, 472] on div "sourires" at bounding box center [511, 473] width 59 height 22
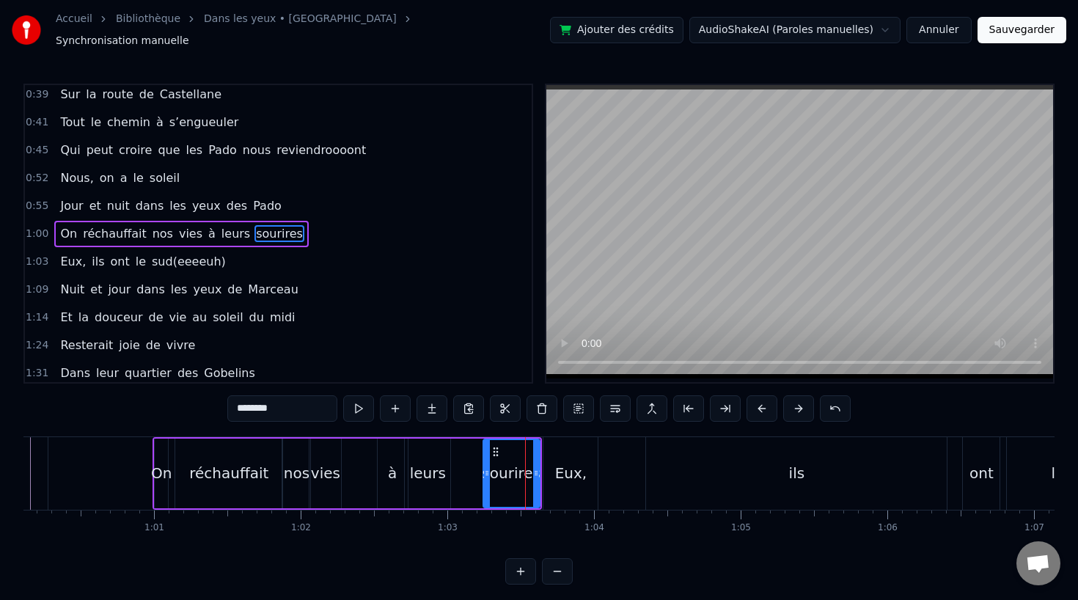
click at [422, 465] on div "leurs" at bounding box center [428, 473] width 36 height 22
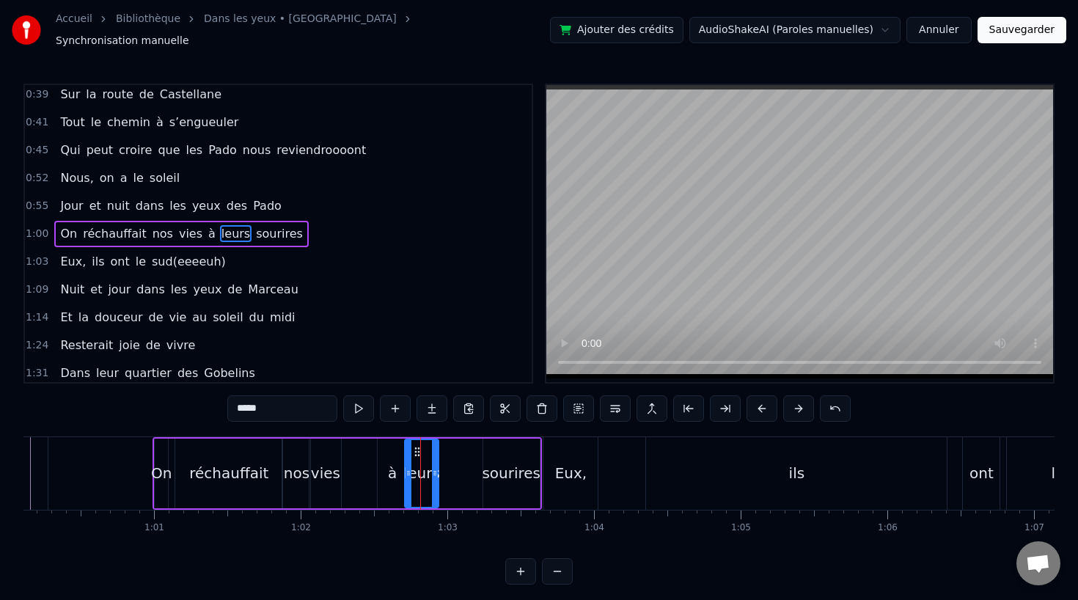
drag, startPoint x: 445, startPoint y: 466, endPoint x: 432, endPoint y: 467, distance: 13.2
click at [432, 467] on icon at bounding box center [435, 473] width 6 height 12
click at [504, 467] on div "sourires" at bounding box center [511, 473] width 59 height 22
type input "********"
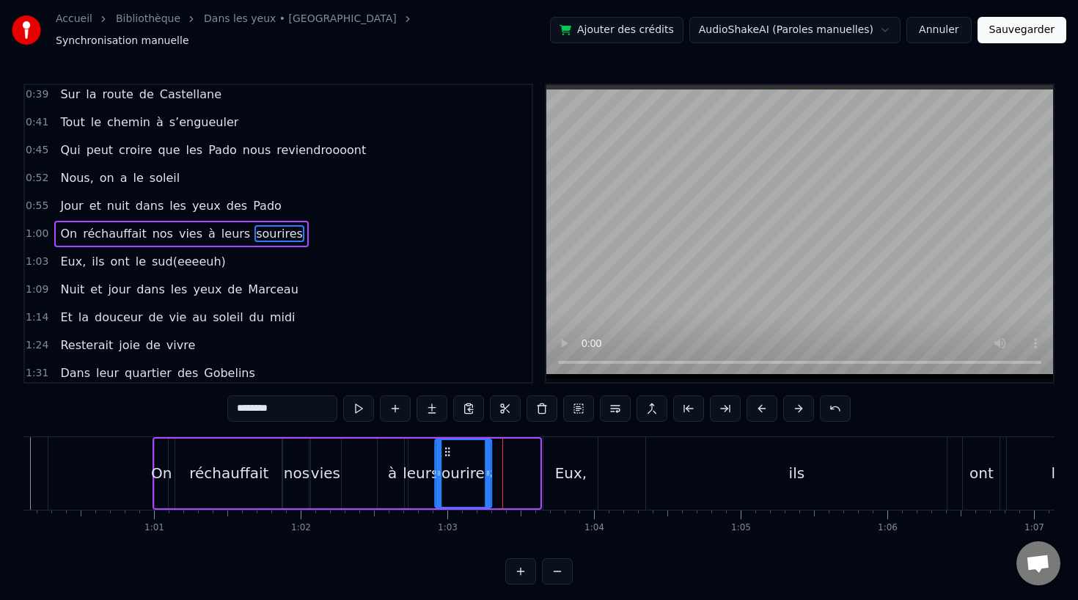
drag, startPoint x: 494, startPoint y: 442, endPoint x: 446, endPoint y: 443, distance: 48.4
click at [446, 446] on icon at bounding box center [448, 452] width 12 height 12
click at [488, 469] on icon at bounding box center [488, 473] width 6 height 12
drag, startPoint x: 489, startPoint y: 467, endPoint x: 507, endPoint y: 467, distance: 18.3
click at [494, 467] on icon at bounding box center [492, 473] width 6 height 12
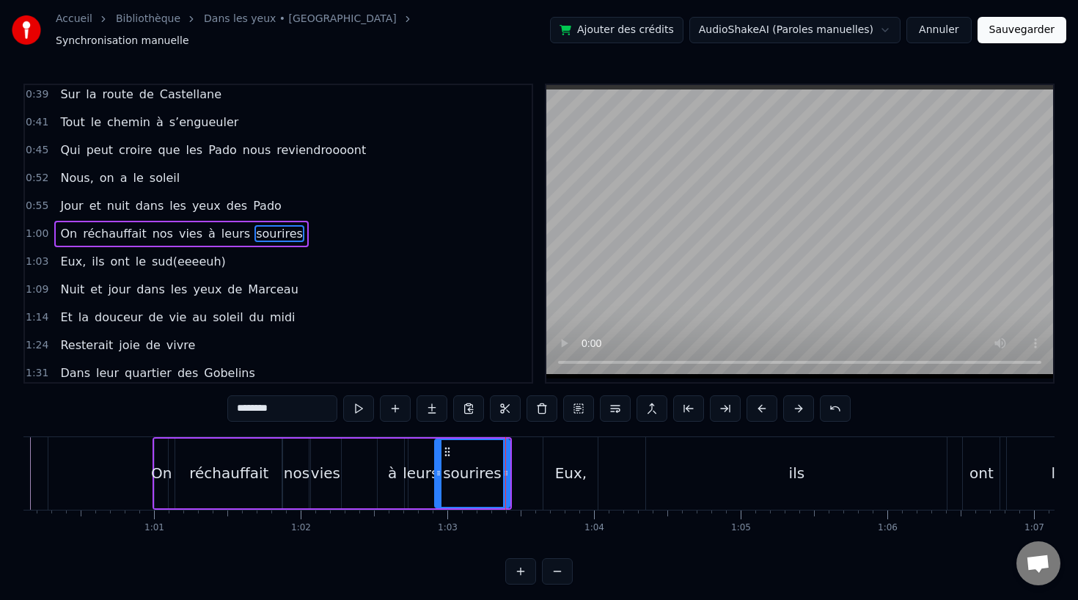
click at [616, 468] on div "Eux, ils ont le sud(eeeeuh)" at bounding box center [974, 473] width 863 height 73
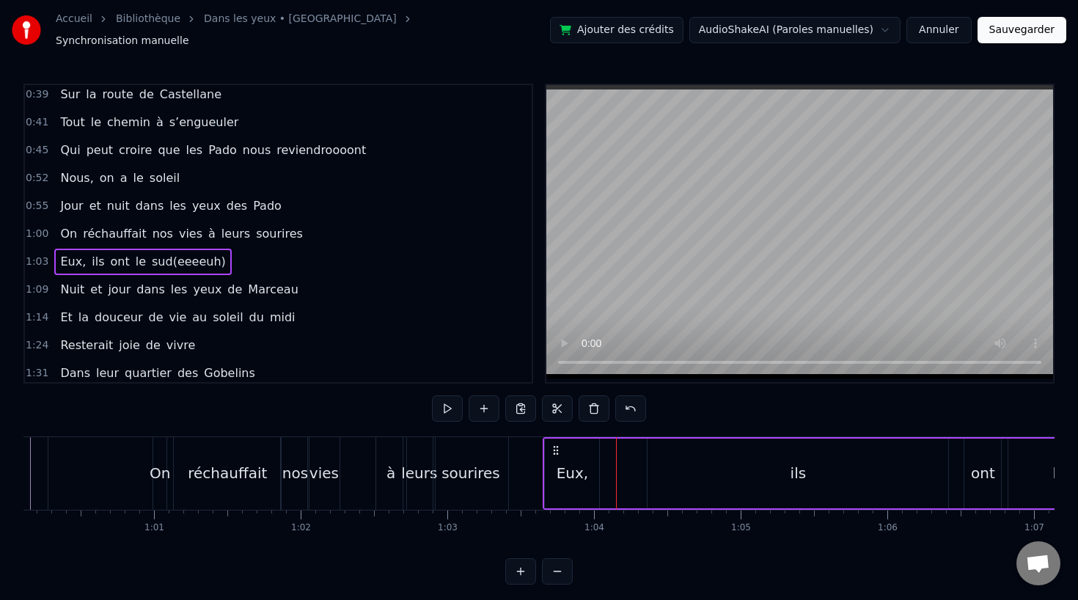
click at [564, 471] on div "Eux," at bounding box center [573, 473] width 32 height 22
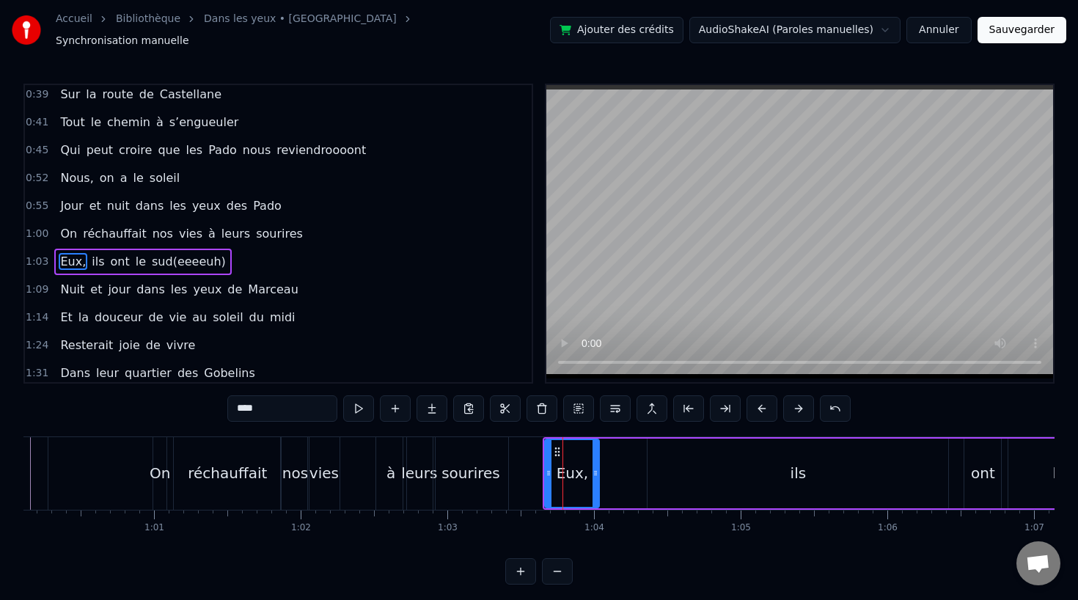
scroll to position [227, 0]
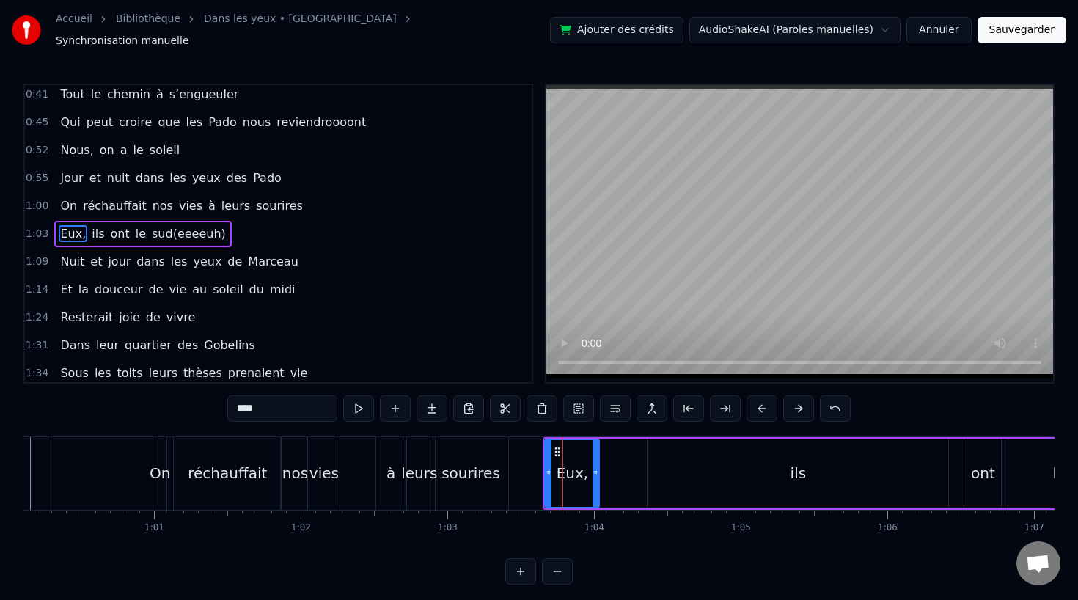
drag, startPoint x: 597, startPoint y: 467, endPoint x: 609, endPoint y: 467, distance: 11.8
click at [599, 467] on icon at bounding box center [596, 473] width 6 height 12
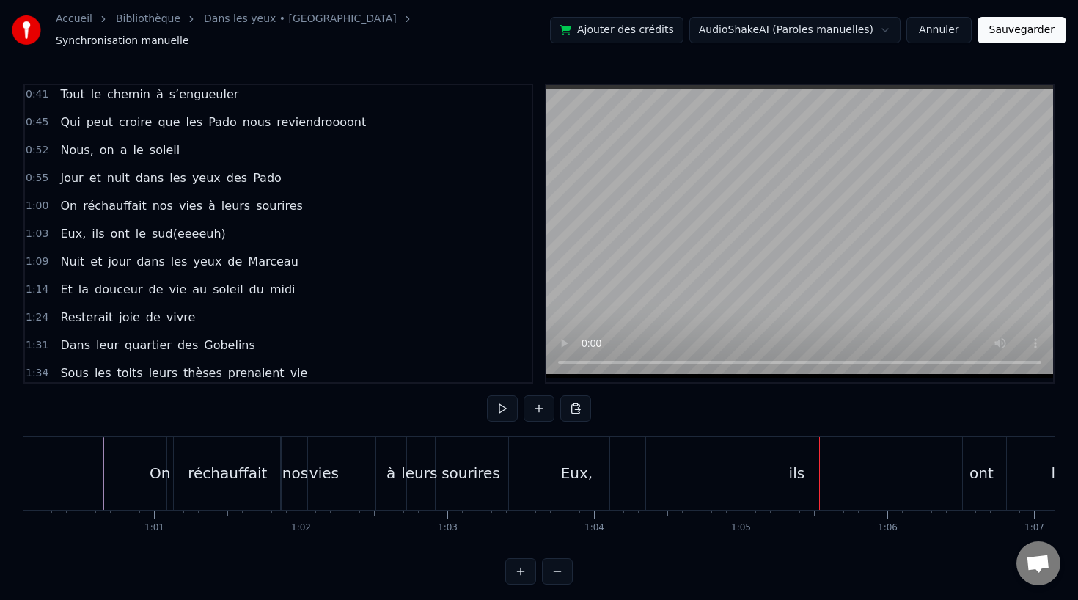
click at [580, 462] on div "Eux," at bounding box center [577, 473] width 32 height 22
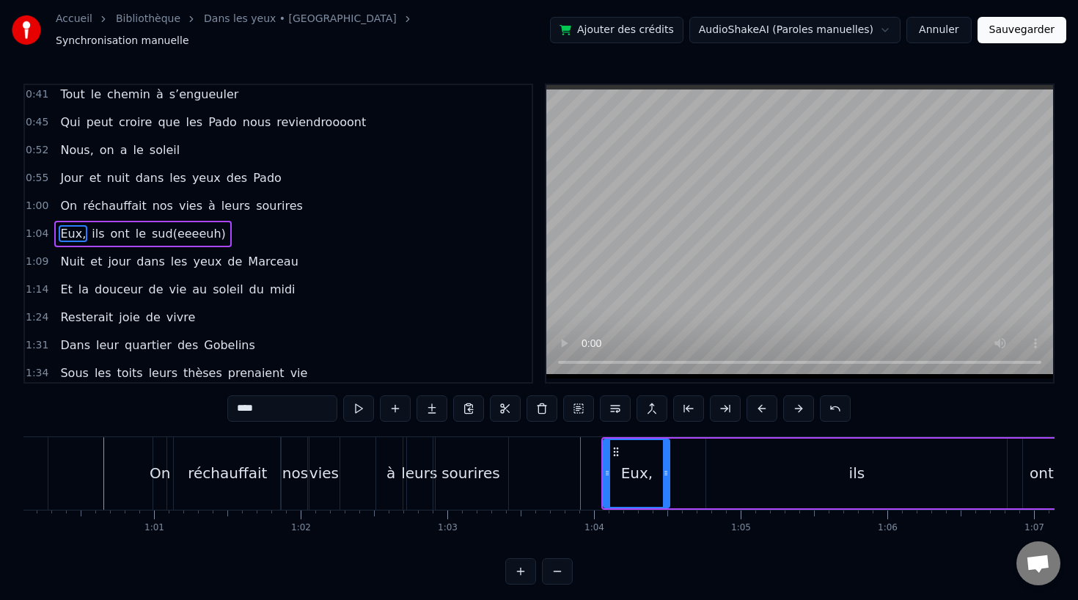
click at [482, 450] on div "sourires" at bounding box center [471, 473] width 75 height 73
type input "********"
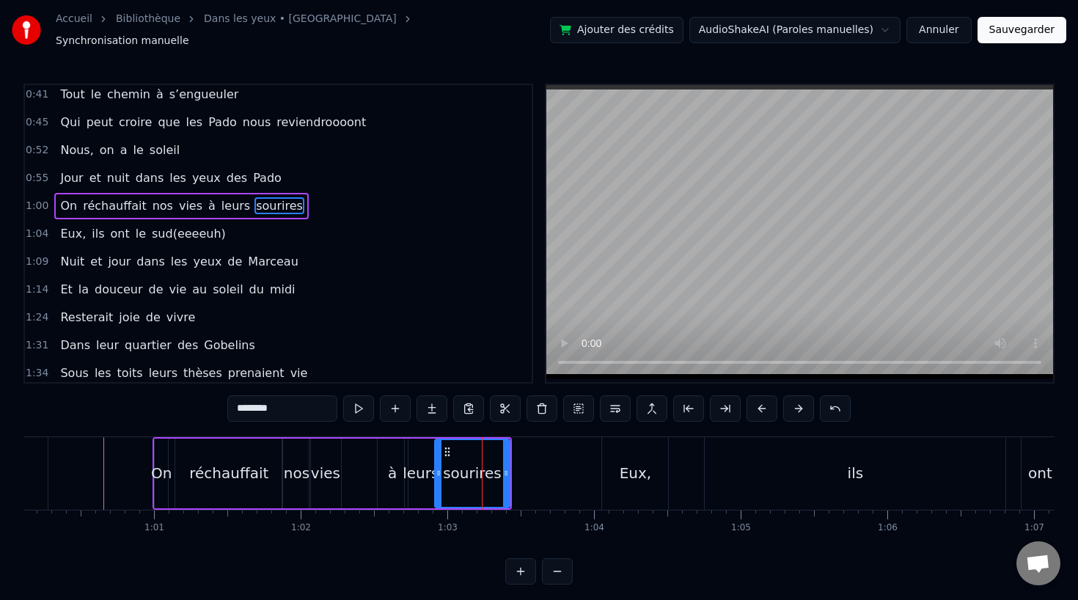
scroll to position [200, 0]
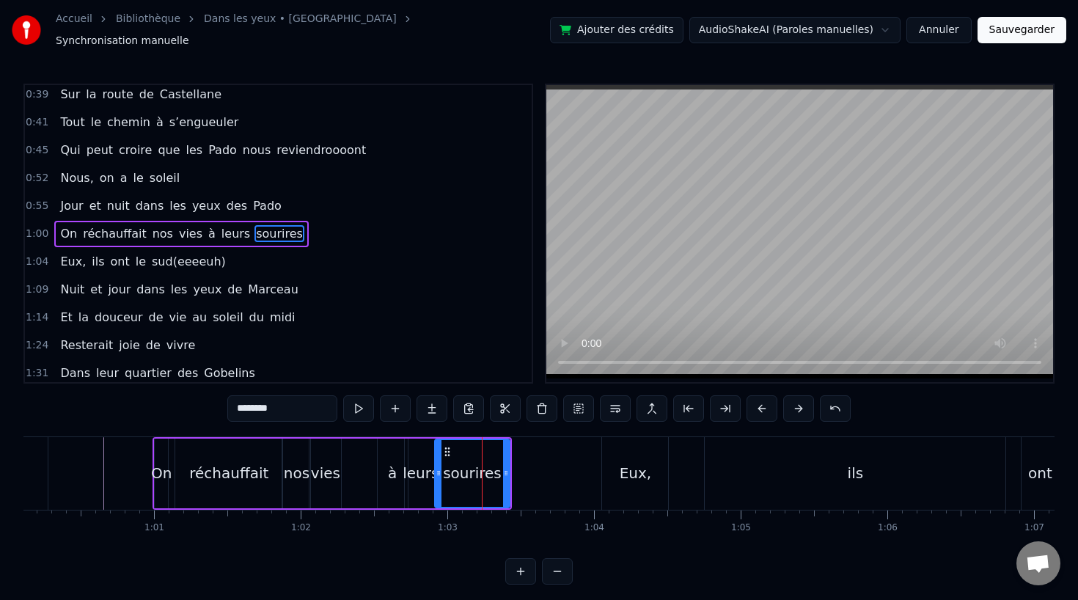
click at [458, 442] on div "sourires" at bounding box center [472, 473] width 73 height 67
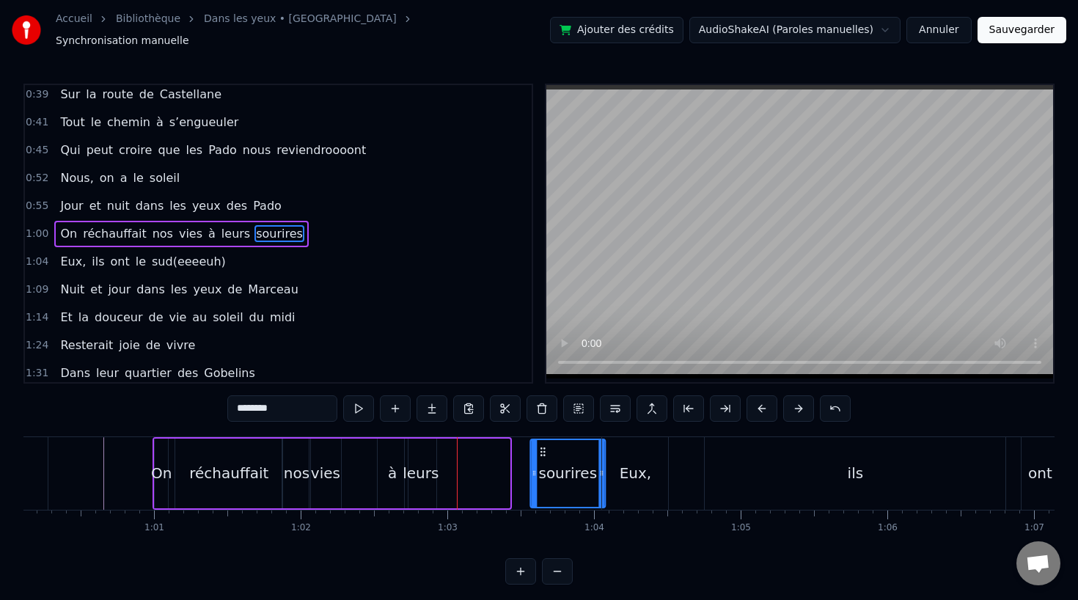
drag, startPoint x: 447, startPoint y: 444, endPoint x: 542, endPoint y: 447, distance: 95.4
click at [542, 447] on icon at bounding box center [543, 452] width 12 height 12
click at [443, 458] on div "On réchauffait nos vies à leurs sourires" at bounding box center [380, 473] width 455 height 73
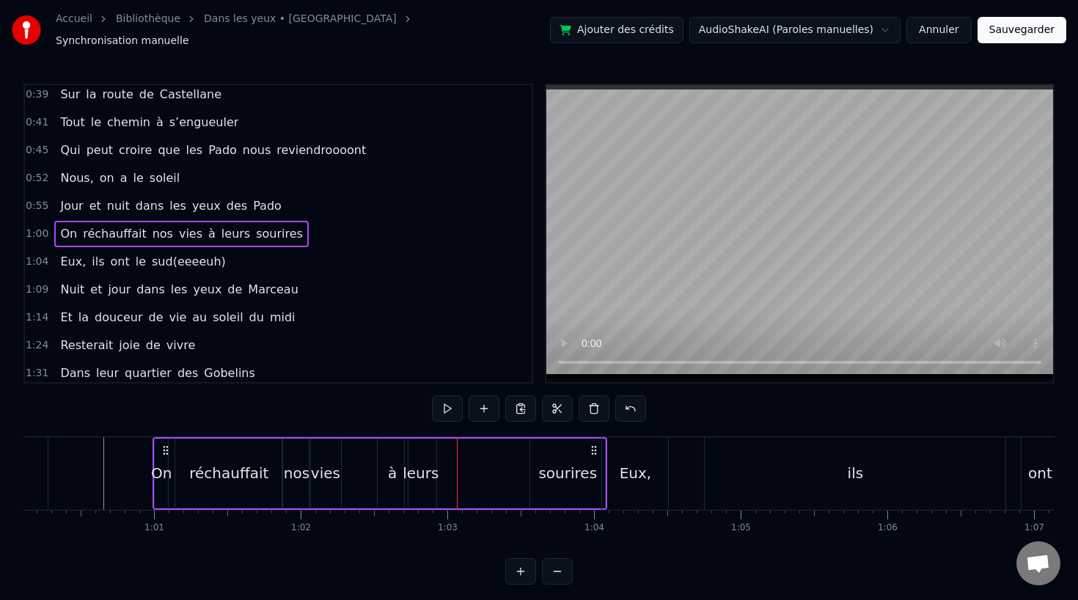
click at [418, 467] on div "leurs" at bounding box center [421, 473] width 36 height 22
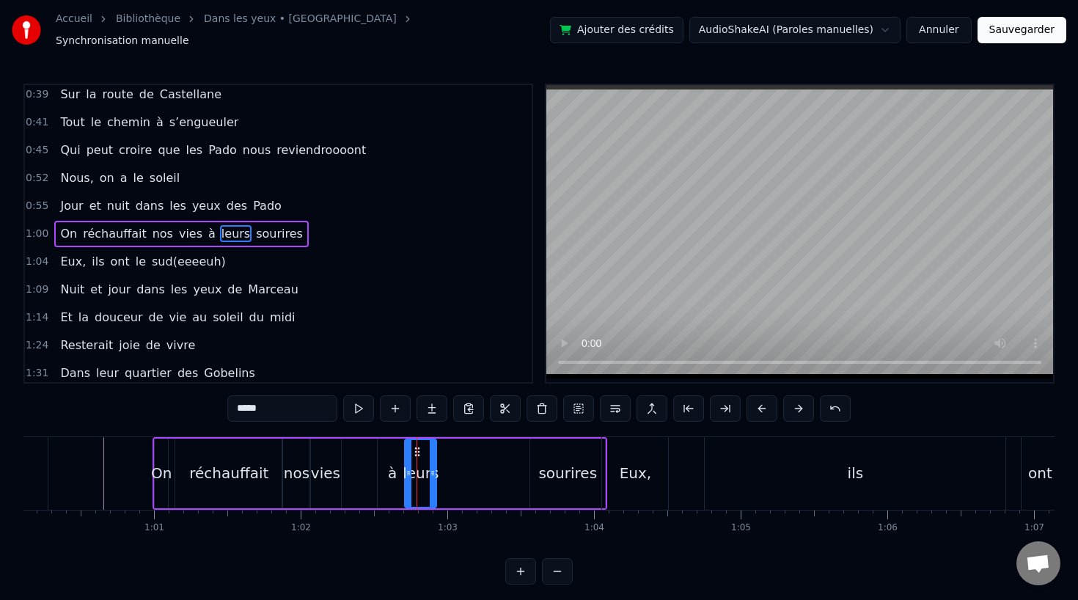
drag, startPoint x: 417, startPoint y: 441, endPoint x: 477, endPoint y: 447, distance: 60.4
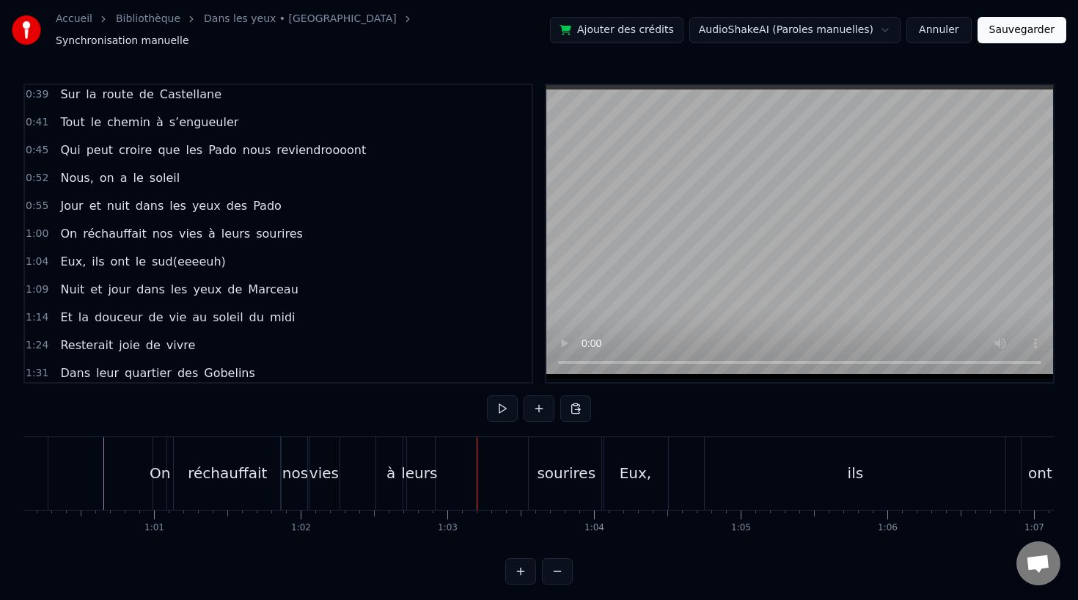
click at [420, 449] on div "leurs" at bounding box center [419, 473] width 32 height 73
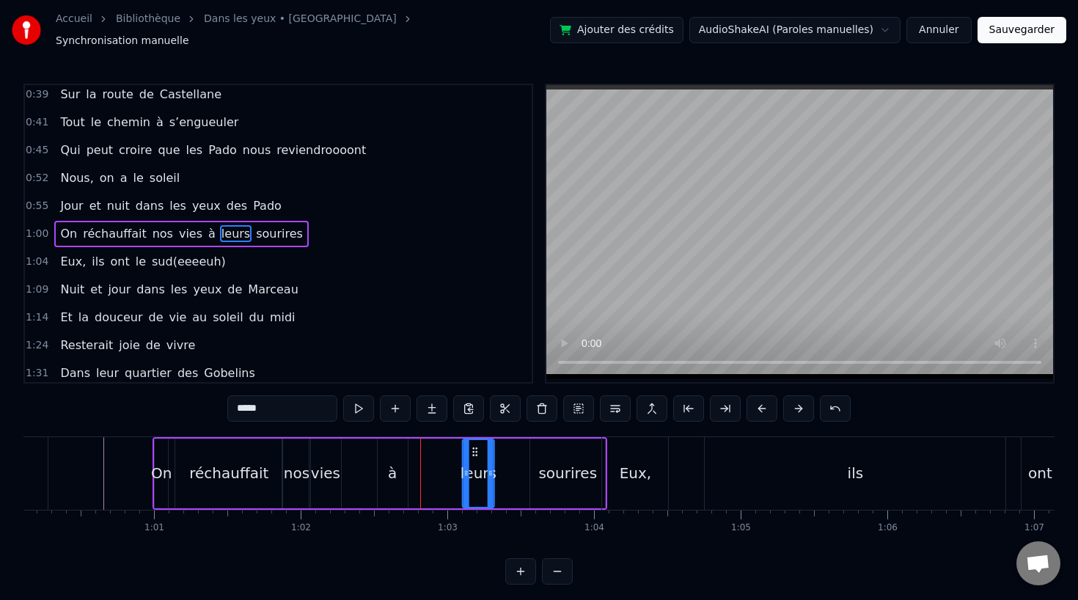
drag, startPoint x: 415, startPoint y: 444, endPoint x: 472, endPoint y: 450, distance: 57.5
click at [472, 450] on icon at bounding box center [475, 452] width 12 height 12
click at [395, 470] on div "à" at bounding box center [392, 473] width 9 height 22
type input "*"
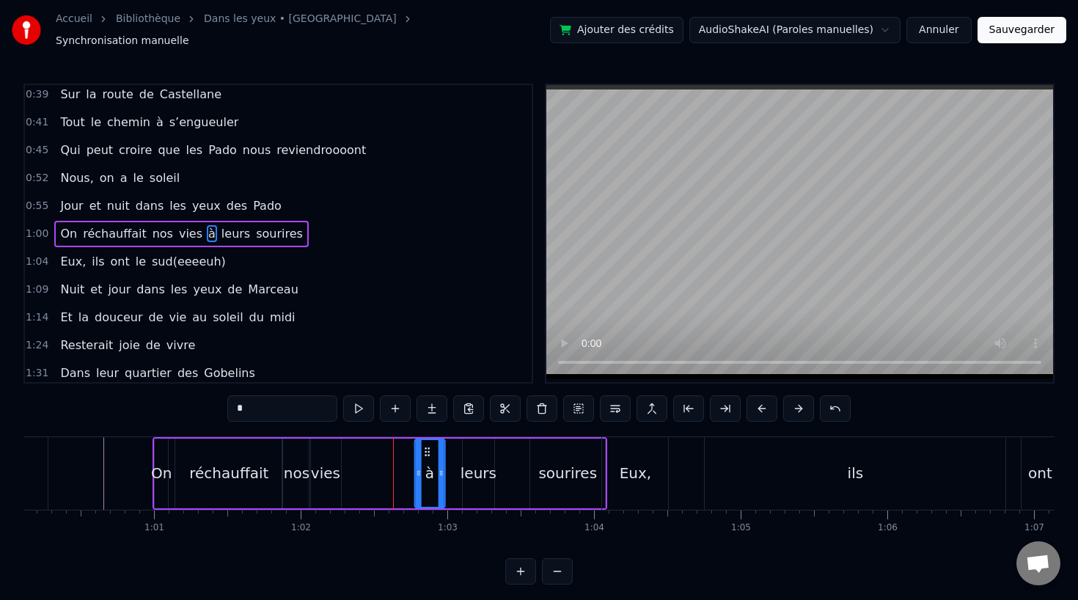
drag, startPoint x: 388, startPoint y: 440, endPoint x: 425, endPoint y: 440, distance: 37.4
click at [425, 448] on circle at bounding box center [425, 448] width 1 height 1
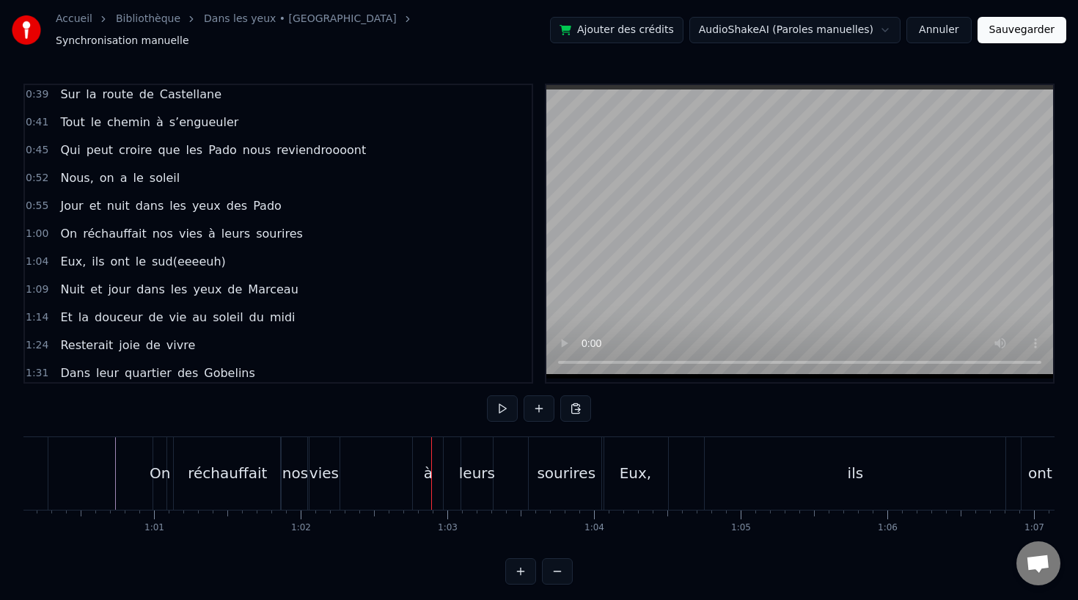
click at [491, 482] on div "leurs" at bounding box center [477, 473] width 32 height 73
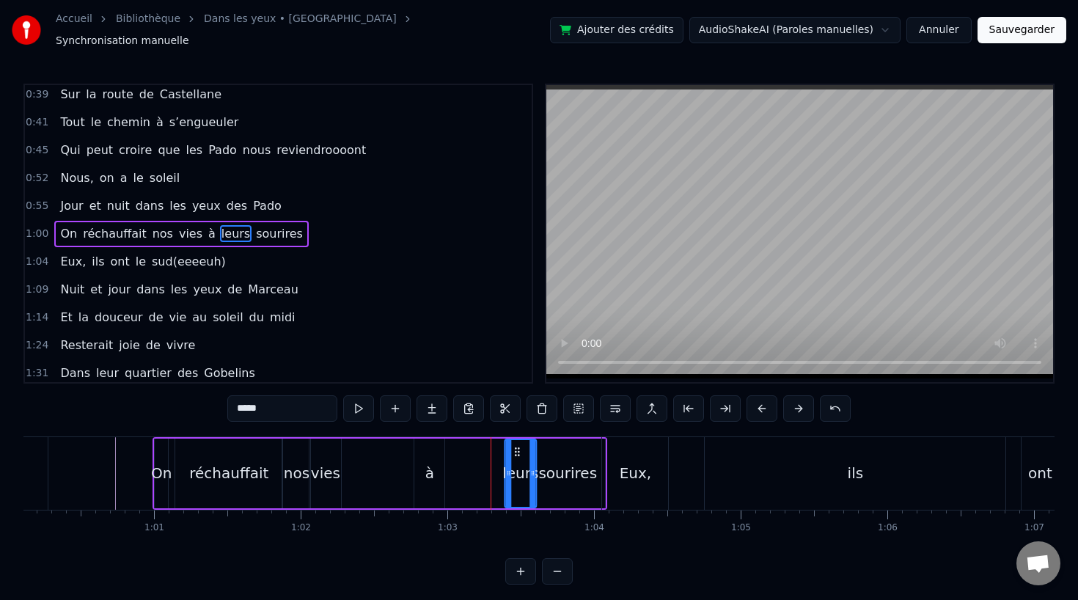
drag, startPoint x: 471, startPoint y: 440, endPoint x: 509, endPoint y: 442, distance: 38.2
click at [511, 446] on icon at bounding box center [517, 452] width 12 height 12
click at [427, 463] on div "à" at bounding box center [429, 473] width 9 height 22
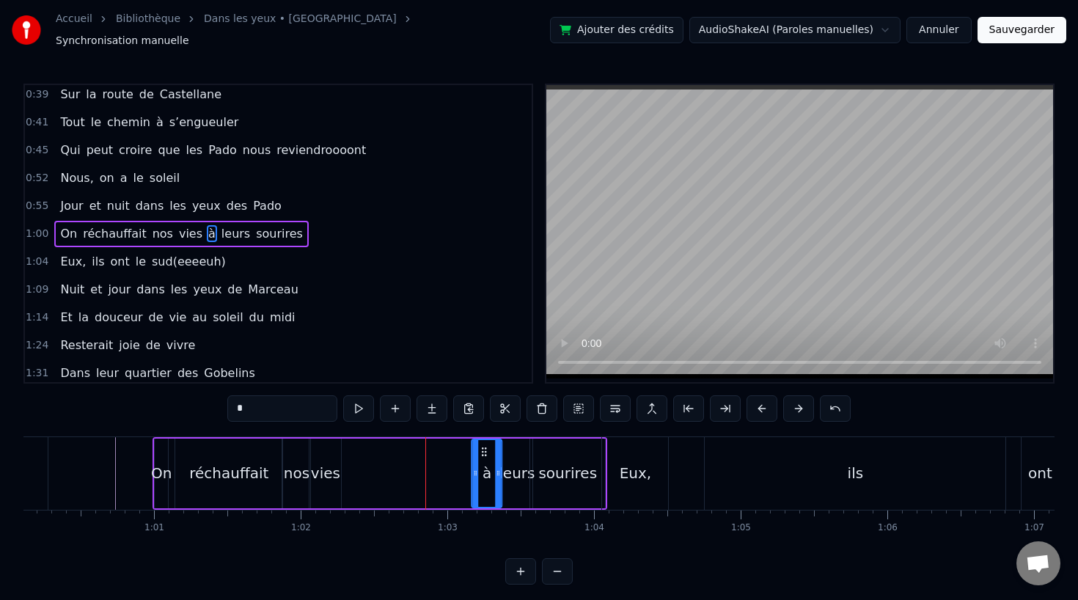
drag, startPoint x: 430, startPoint y: 439, endPoint x: 488, endPoint y: 443, distance: 58.1
click at [489, 446] on icon at bounding box center [485, 452] width 12 height 12
click at [332, 466] on div "vies" at bounding box center [325, 473] width 29 height 22
type input "****"
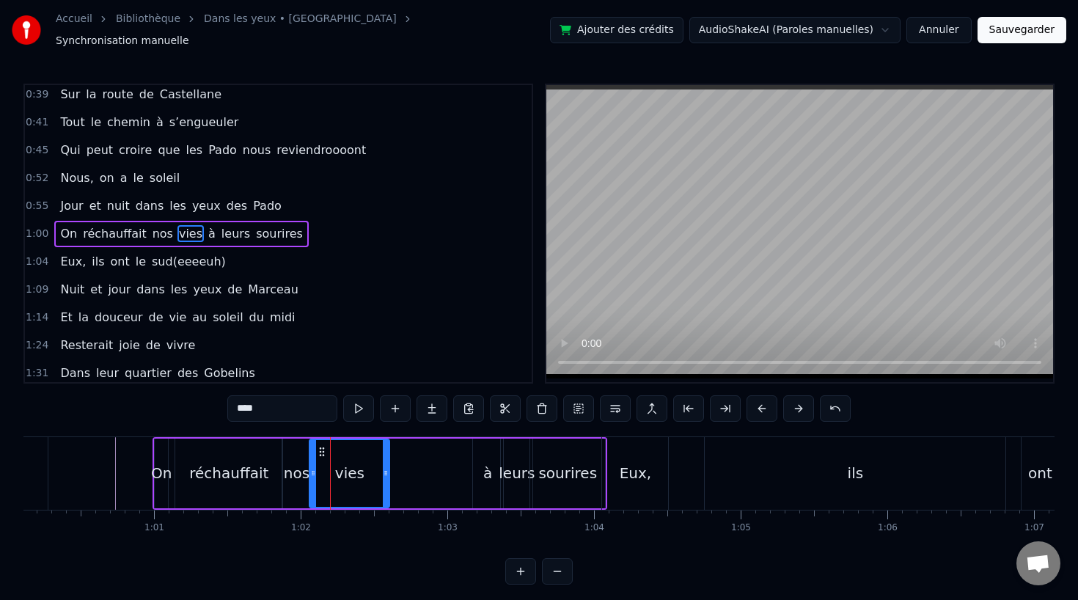
drag, startPoint x: 340, startPoint y: 467, endPoint x: 389, endPoint y: 468, distance: 49.2
click at [389, 468] on icon at bounding box center [386, 473] width 6 height 12
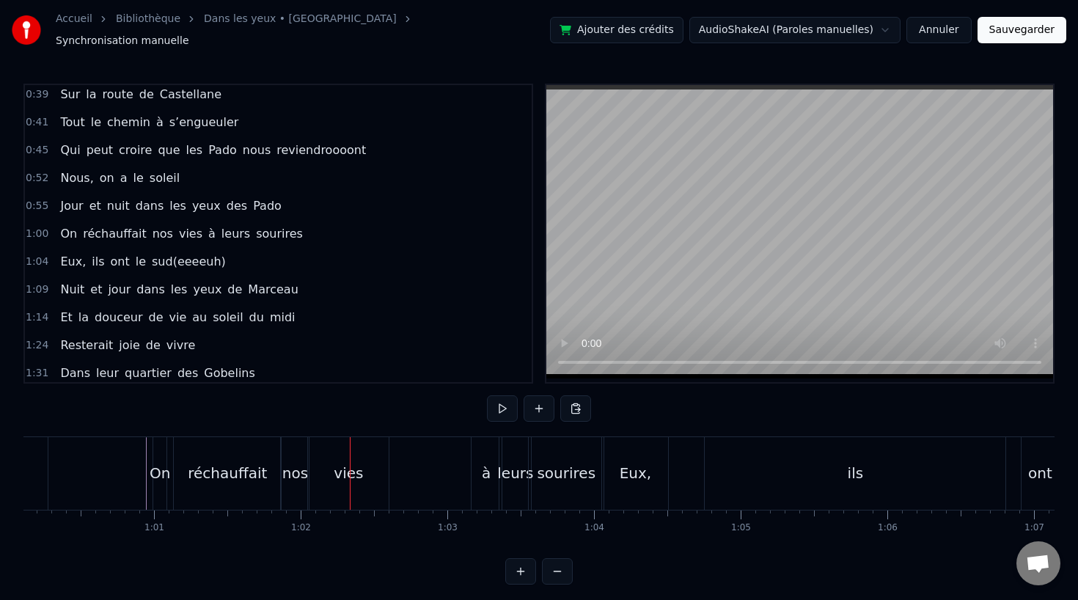
click at [348, 462] on div "vies" at bounding box center [348, 473] width 29 height 22
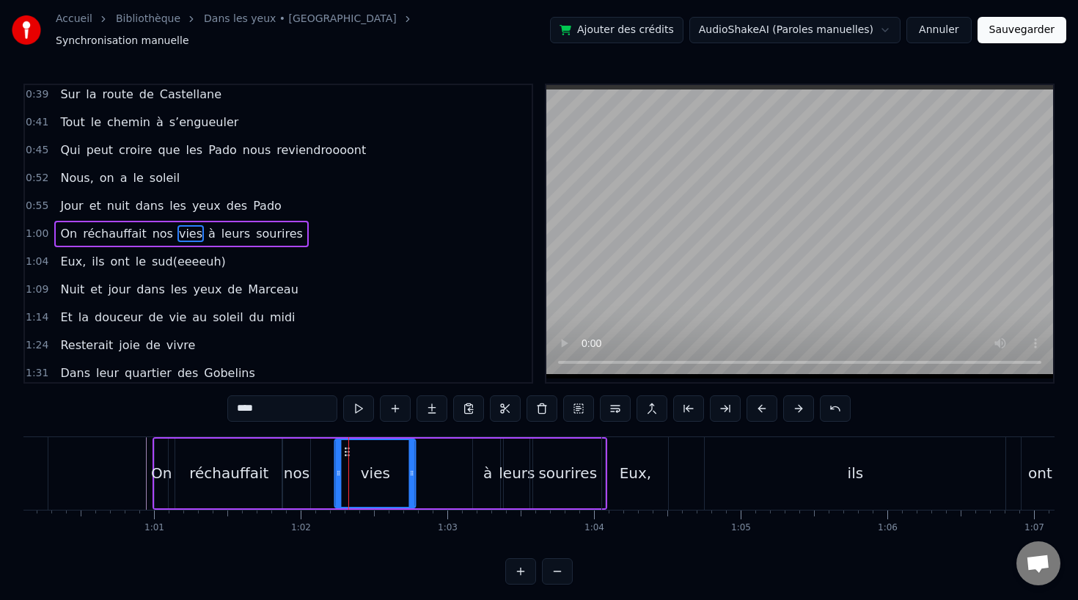
drag, startPoint x: 323, startPoint y: 442, endPoint x: 348, endPoint y: 442, distance: 25.7
click at [301, 477] on div "nos" at bounding box center [296, 474] width 28 height 70
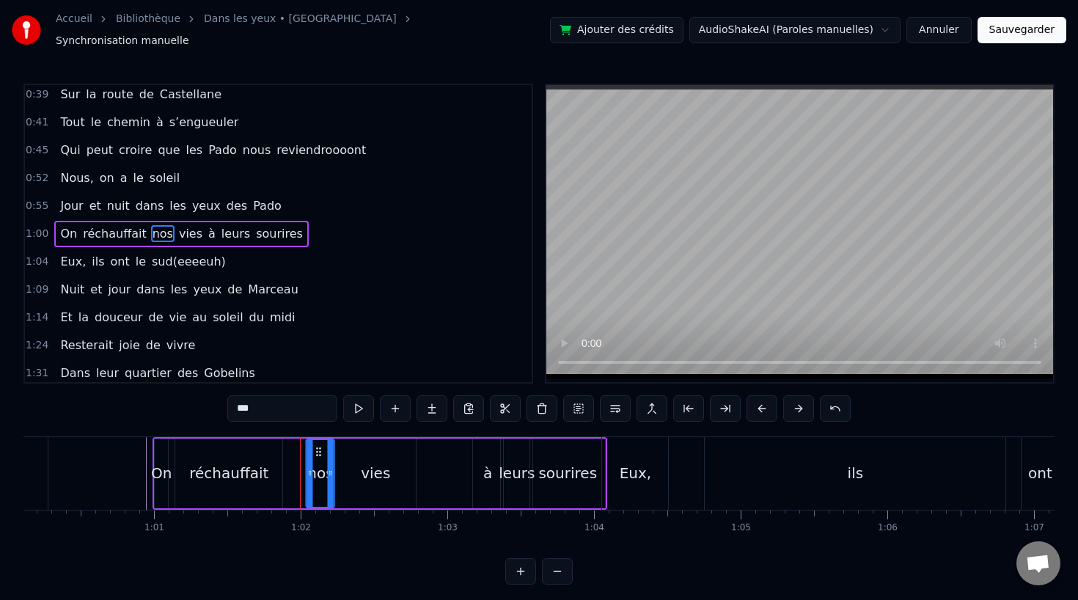
drag, startPoint x: 293, startPoint y: 441, endPoint x: 318, endPoint y: 441, distance: 24.2
click at [318, 448] on circle at bounding box center [317, 448] width 1 height 1
click at [249, 462] on div "réchauffait" at bounding box center [228, 473] width 79 height 22
type input "**********"
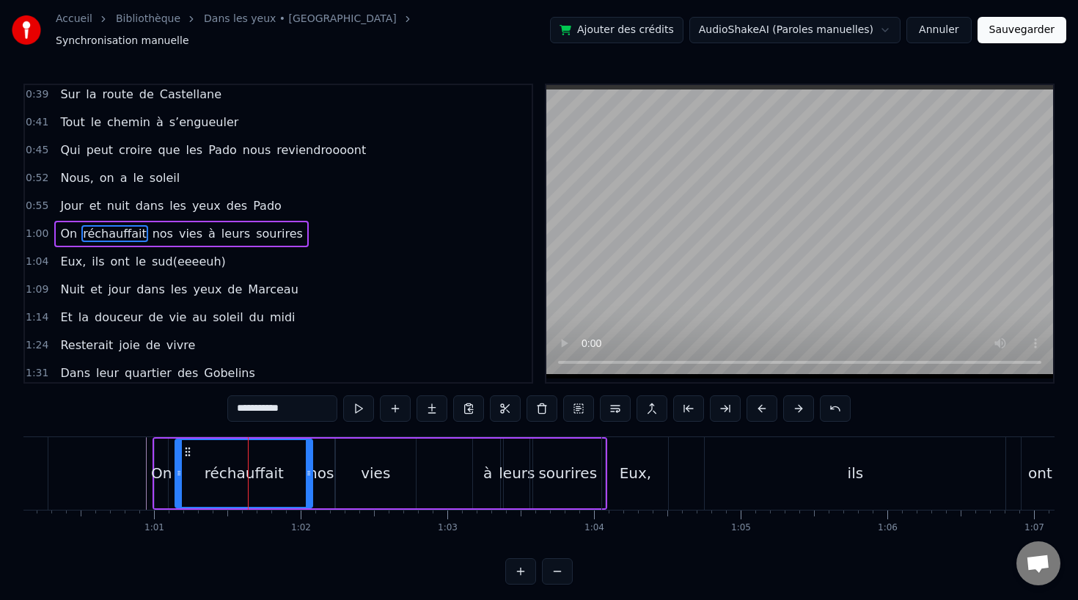
drag, startPoint x: 280, startPoint y: 467, endPoint x: 310, endPoint y: 469, distance: 30.2
click at [310, 469] on icon at bounding box center [309, 473] width 6 height 12
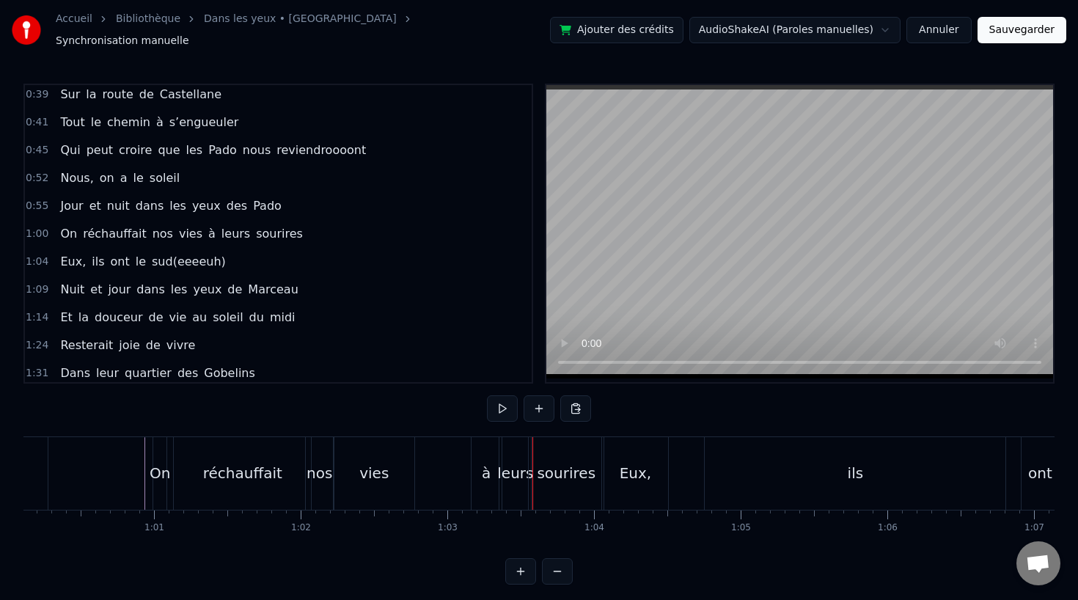
click at [574, 467] on div "sourires" at bounding box center [566, 473] width 59 height 22
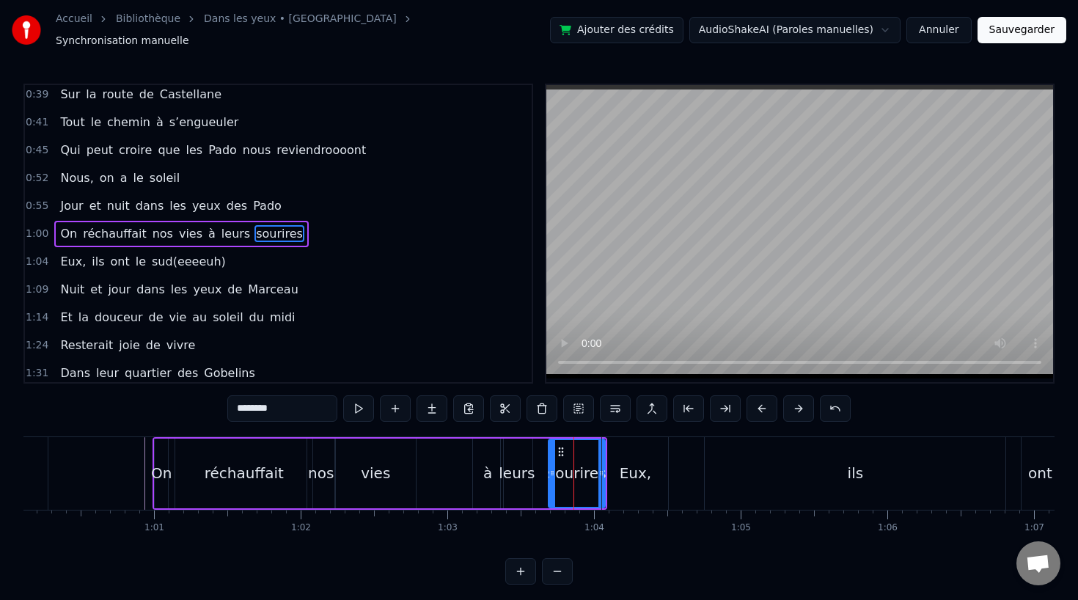
drag, startPoint x: 534, startPoint y: 466, endPoint x: 552, endPoint y: 466, distance: 18.3
click at [552, 467] on icon at bounding box center [552, 473] width 6 height 12
click at [516, 474] on div "leurs" at bounding box center [517, 473] width 36 height 22
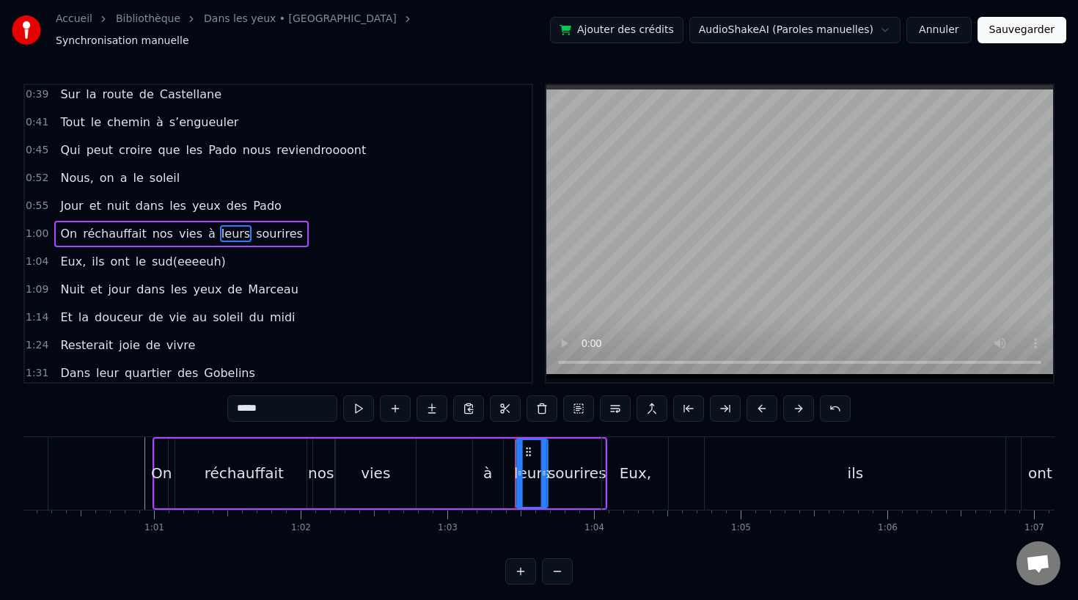
drag, startPoint x: 513, startPoint y: 442, endPoint x: 528, endPoint y: 443, distance: 15.4
click at [528, 446] on icon at bounding box center [529, 452] width 12 height 12
click at [489, 466] on div "à" at bounding box center [487, 473] width 9 height 22
drag, startPoint x: 485, startPoint y: 442, endPoint x: 502, endPoint y: 442, distance: 16.9
click at [502, 446] on icon at bounding box center [502, 452] width 12 height 12
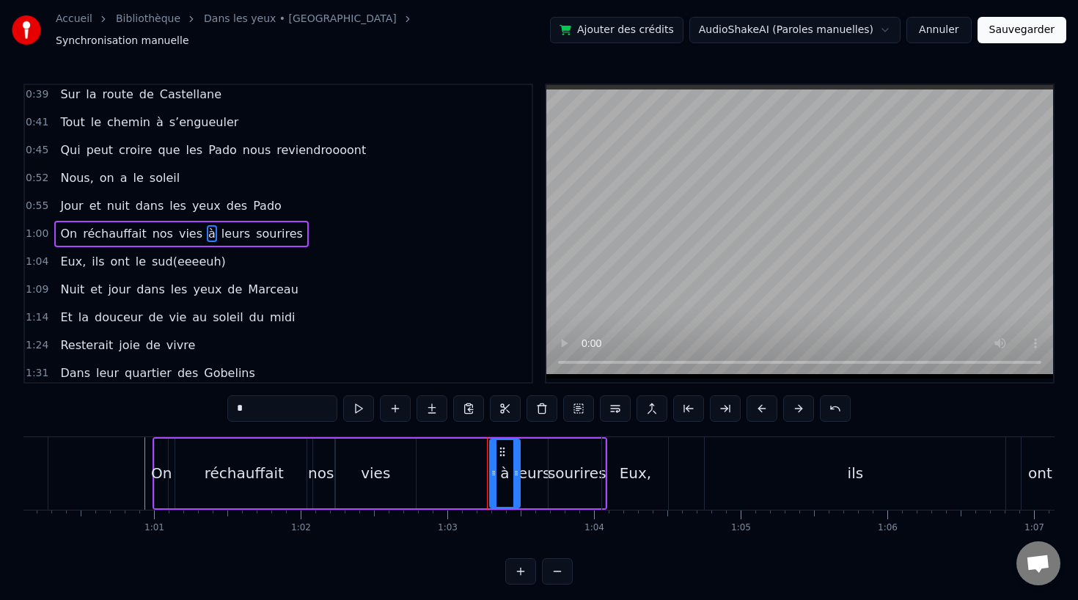
click at [403, 458] on div "vies" at bounding box center [375, 474] width 81 height 70
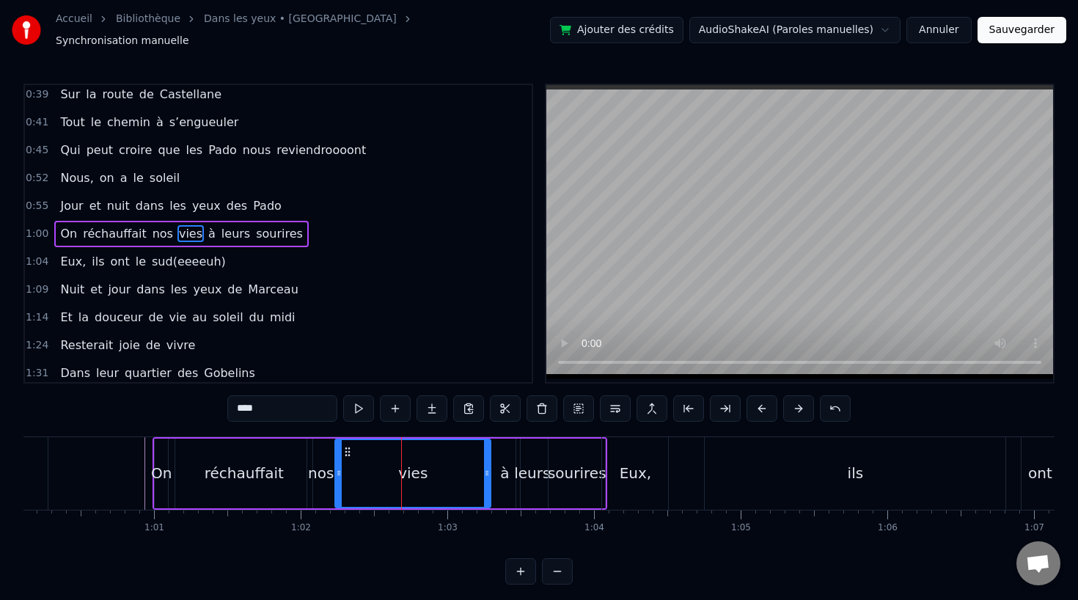
drag, startPoint x: 414, startPoint y: 466, endPoint x: 489, endPoint y: 470, distance: 75.7
click at [489, 470] on icon at bounding box center [487, 473] width 6 height 12
click at [178, 453] on div "réchauffait" at bounding box center [243, 474] width 137 height 70
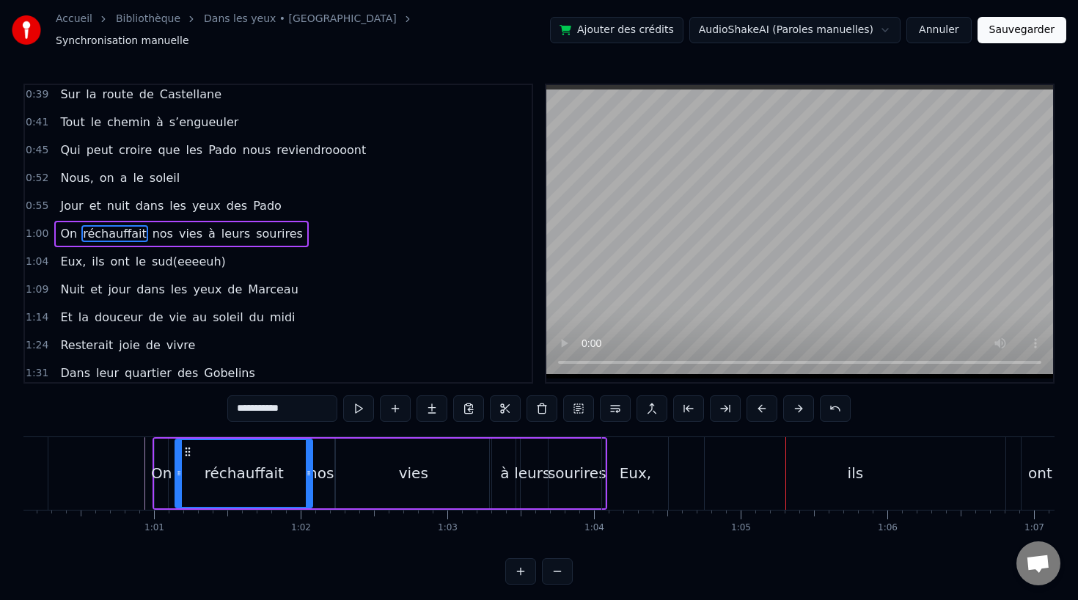
click at [731, 467] on div "ils" at bounding box center [855, 473] width 301 height 73
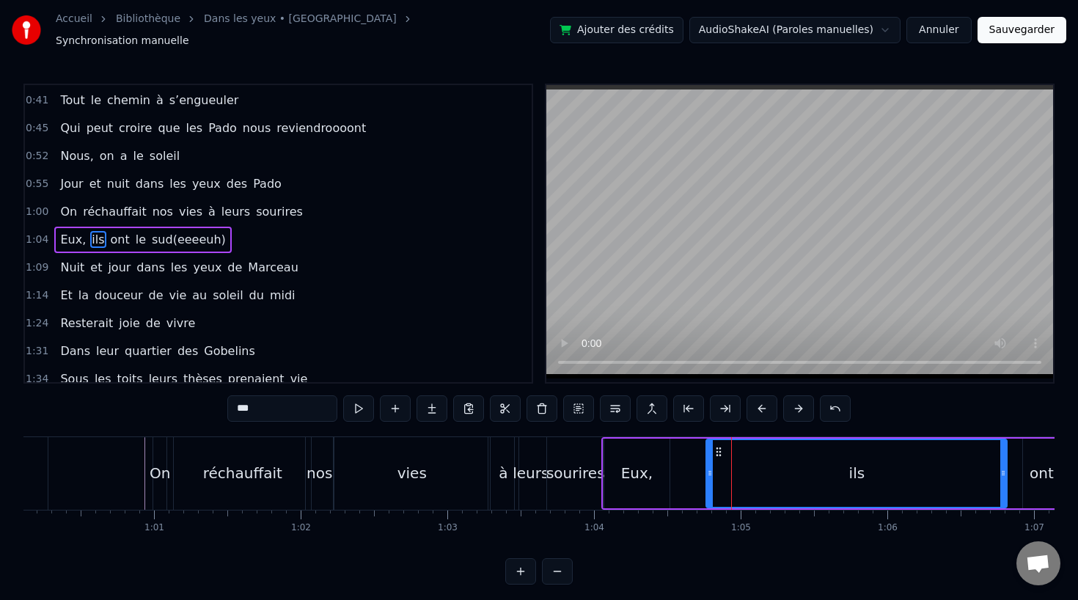
scroll to position [227, 0]
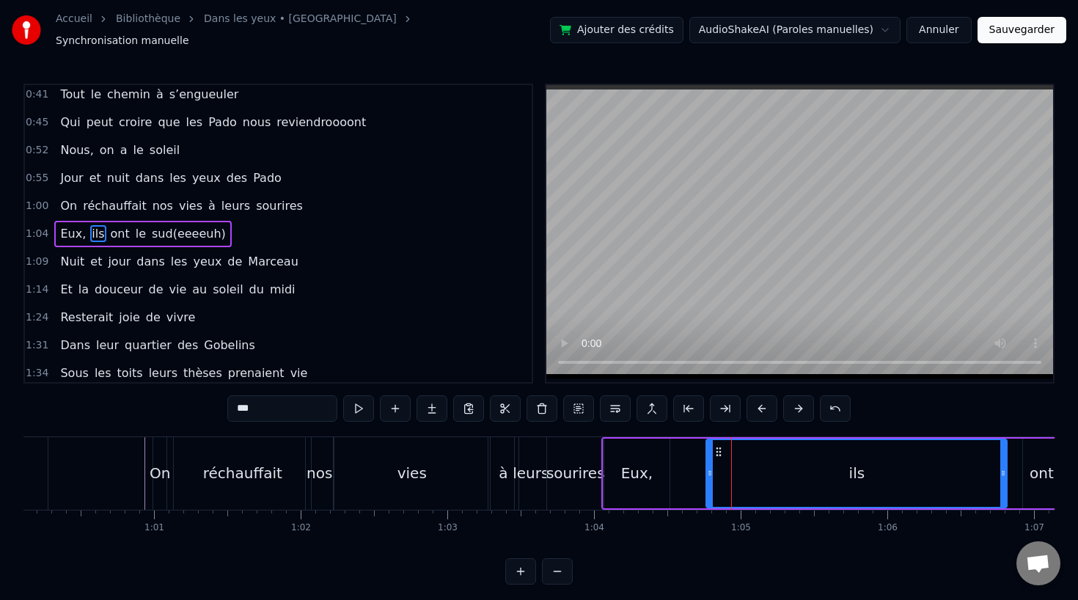
click at [408, 462] on div "vies" at bounding box center [412, 473] width 29 height 22
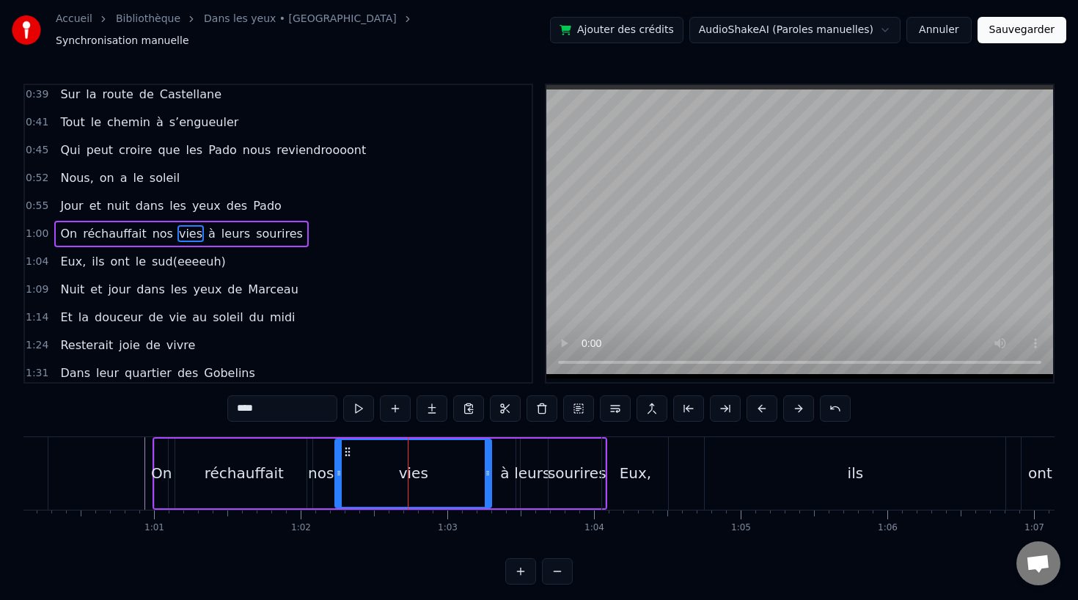
scroll to position [1, 0]
click at [637, 461] on div "Eux," at bounding box center [636, 472] width 32 height 22
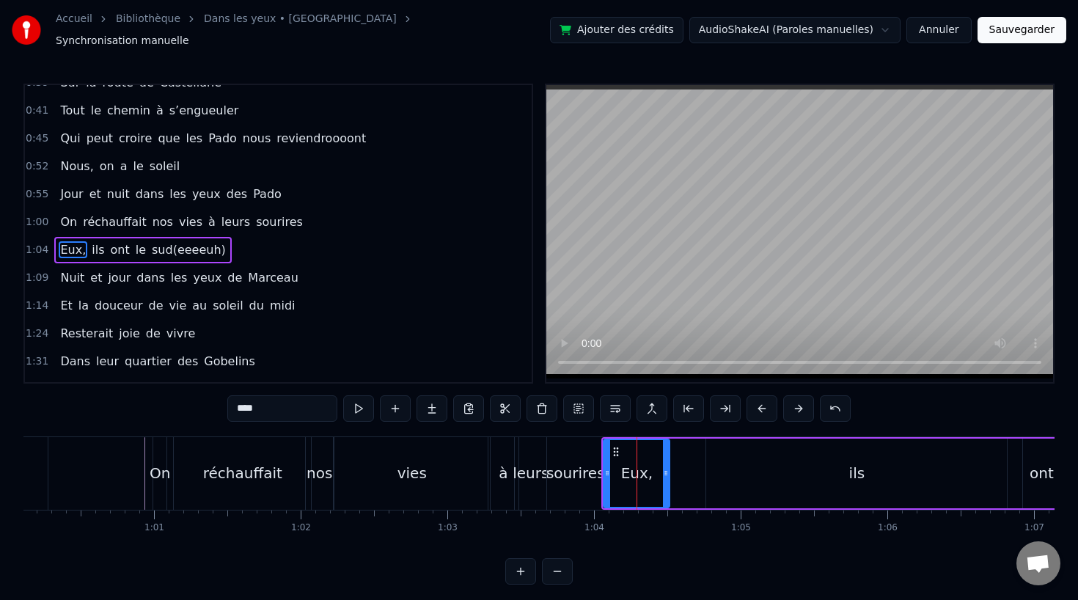
scroll to position [227, 0]
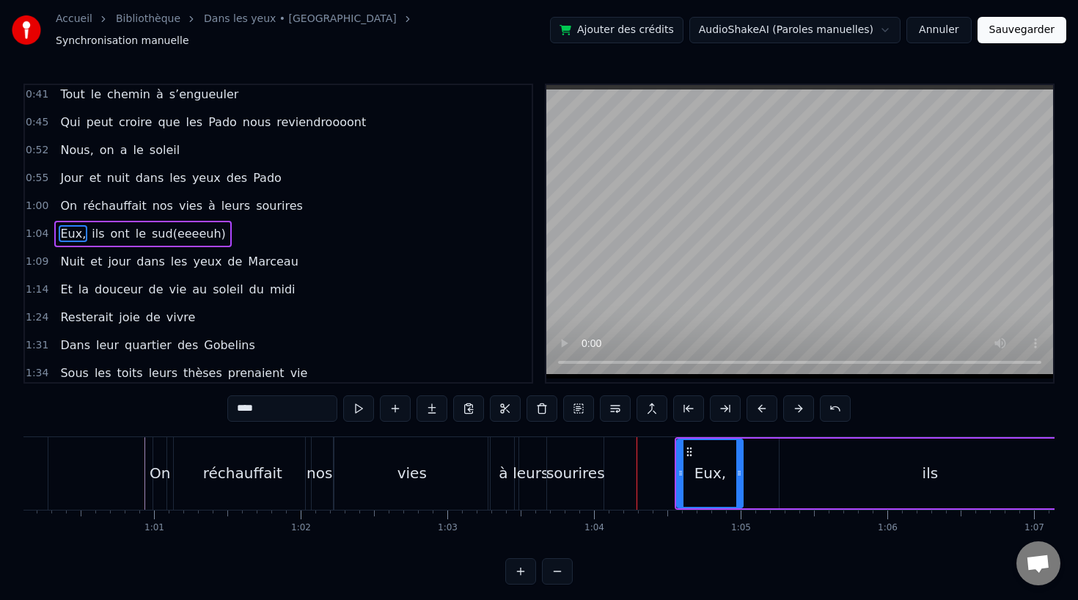
click at [512, 456] on div "à" at bounding box center [504, 473] width 30 height 73
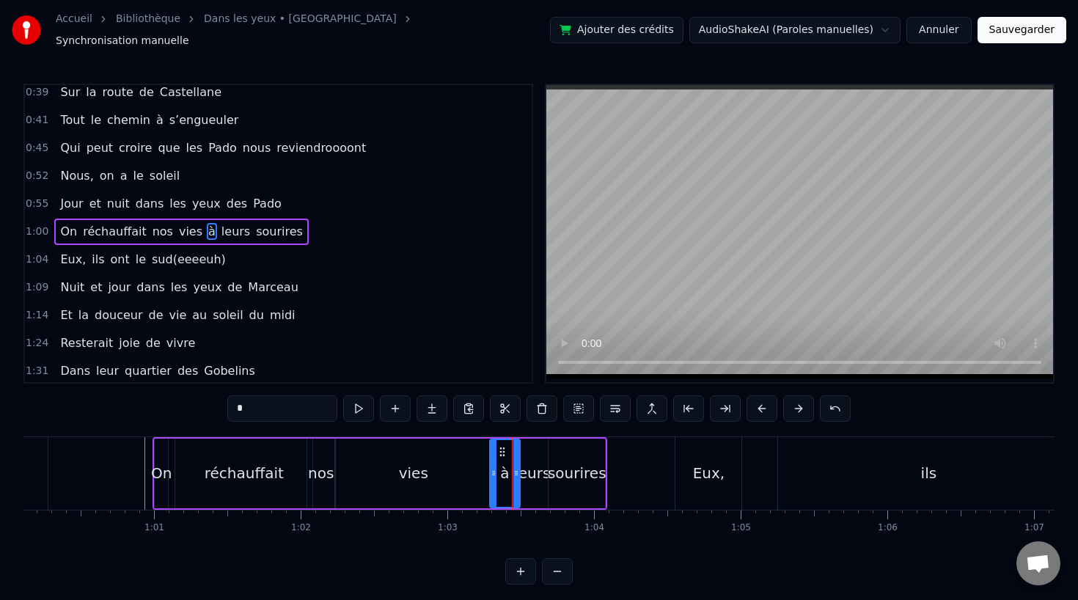
scroll to position [200, 0]
click at [712, 492] on div "Eux," at bounding box center [709, 473] width 66 height 73
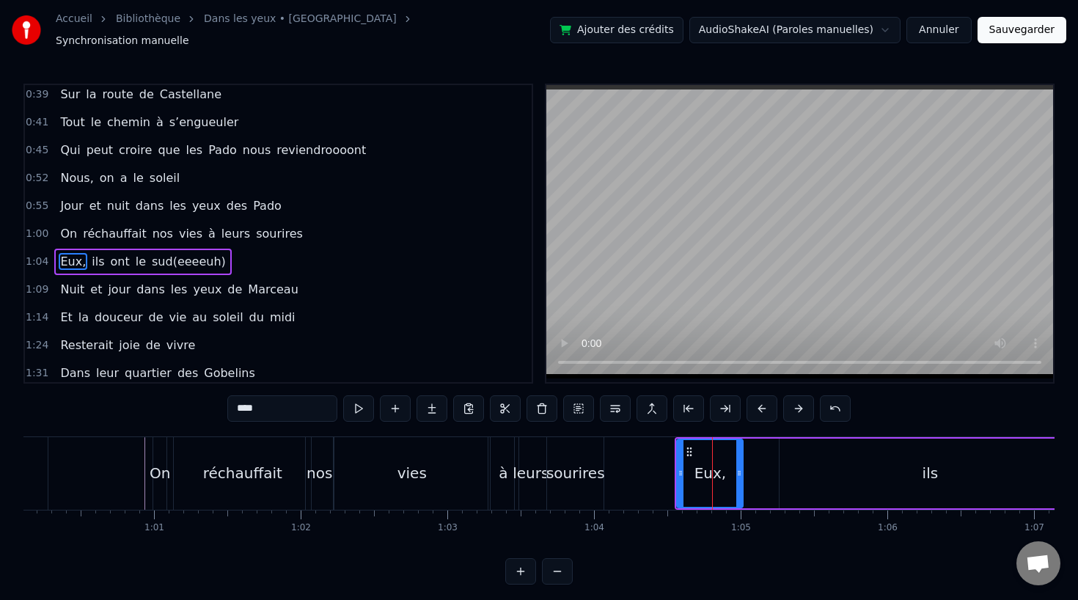
scroll to position [227, 0]
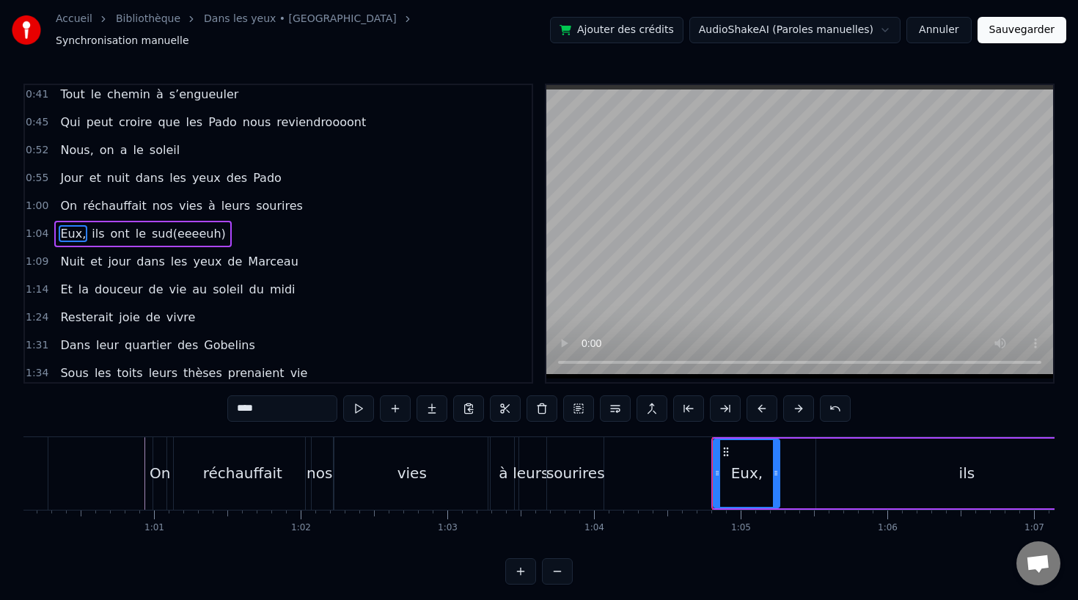
click at [592, 462] on div "sourires" at bounding box center [576, 473] width 59 height 22
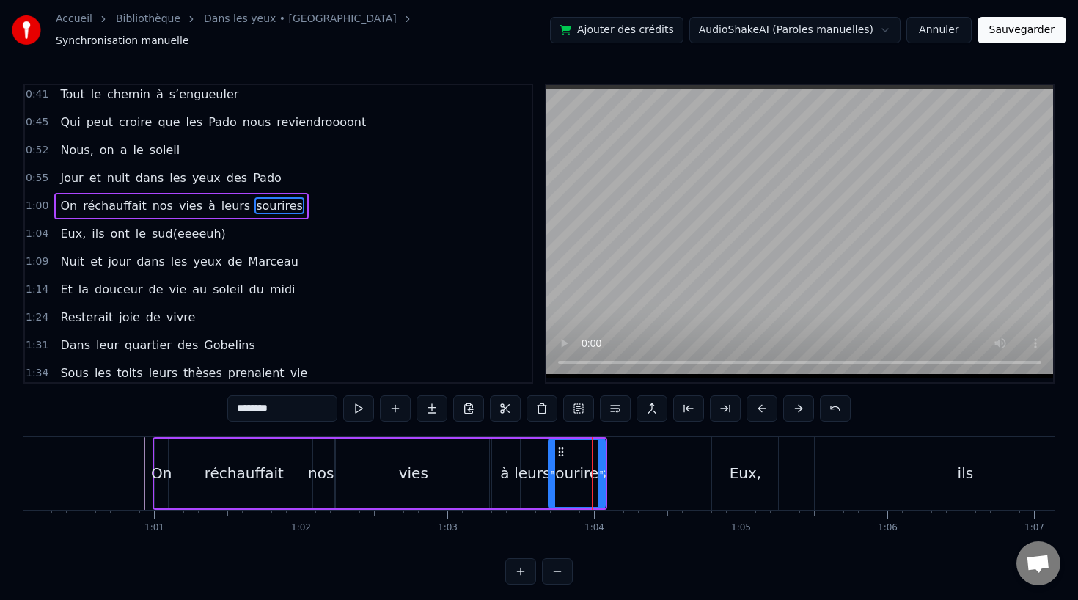
scroll to position [200, 0]
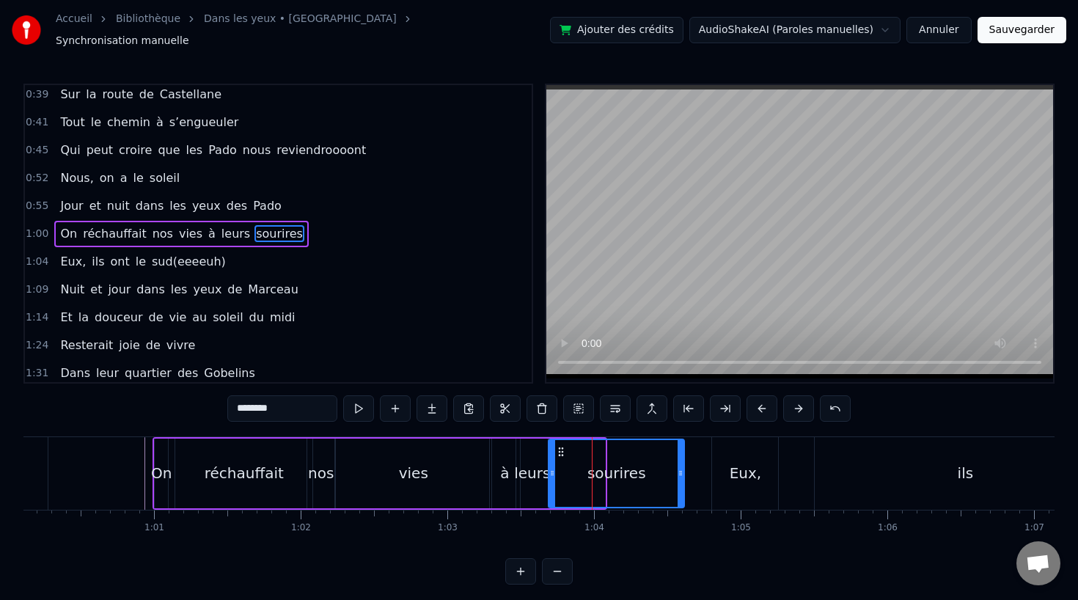
drag, startPoint x: 604, startPoint y: 467, endPoint x: 683, endPoint y: 472, distance: 79.3
click at [683, 472] on div at bounding box center [681, 473] width 6 height 67
click at [372, 461] on div "vies" at bounding box center [413, 474] width 156 height 70
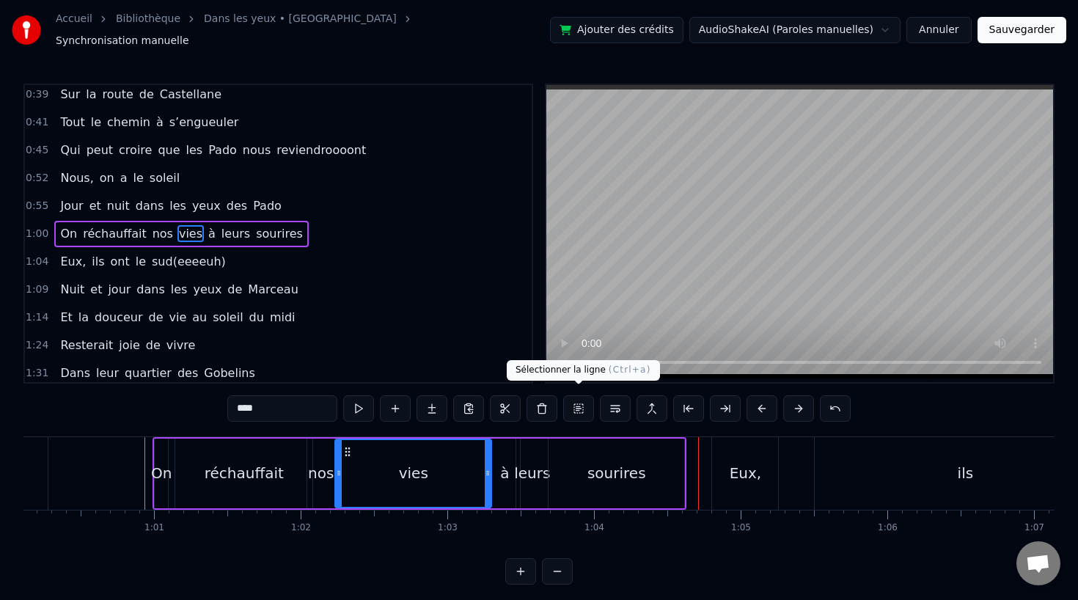
click at [603, 442] on div "sourires" at bounding box center [617, 474] width 136 height 70
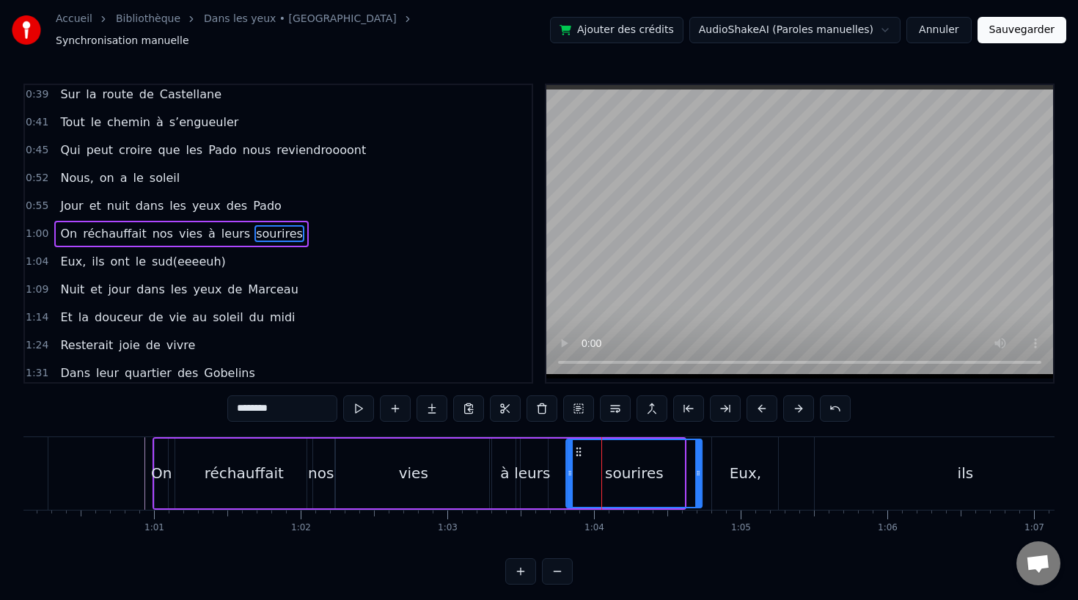
drag, startPoint x: 563, startPoint y: 442, endPoint x: 581, endPoint y: 442, distance: 18.3
click at [581, 446] on icon at bounding box center [579, 452] width 12 height 12
click at [537, 475] on div "leurs" at bounding box center [532, 473] width 36 height 22
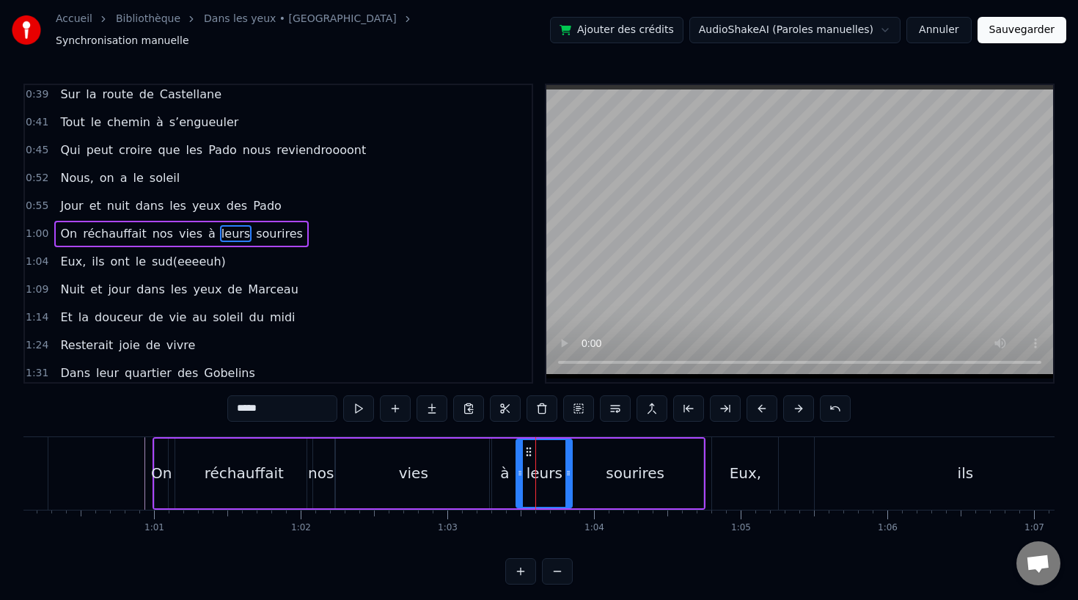
drag, startPoint x: 546, startPoint y: 469, endPoint x: 577, endPoint y: 469, distance: 31.6
click at [571, 469] on icon at bounding box center [569, 473] width 6 height 12
drag, startPoint x: 530, startPoint y: 445, endPoint x: 538, endPoint y: 445, distance: 8.1
click at [538, 446] on icon at bounding box center [537, 452] width 12 height 12
click at [474, 451] on div "vies" at bounding box center [413, 474] width 156 height 70
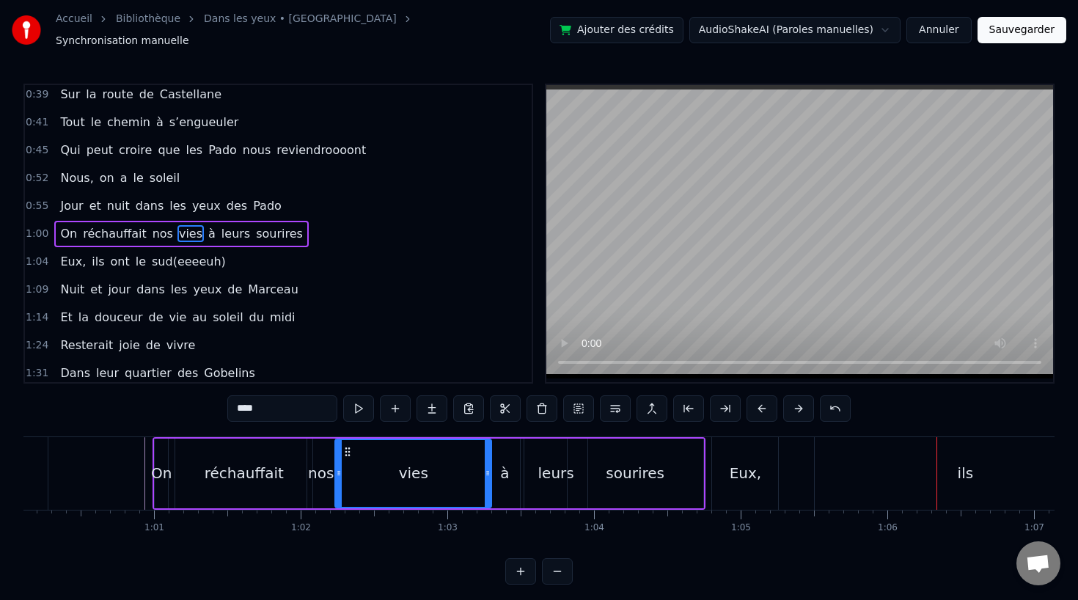
click at [754, 449] on div "Eux," at bounding box center [745, 473] width 66 height 73
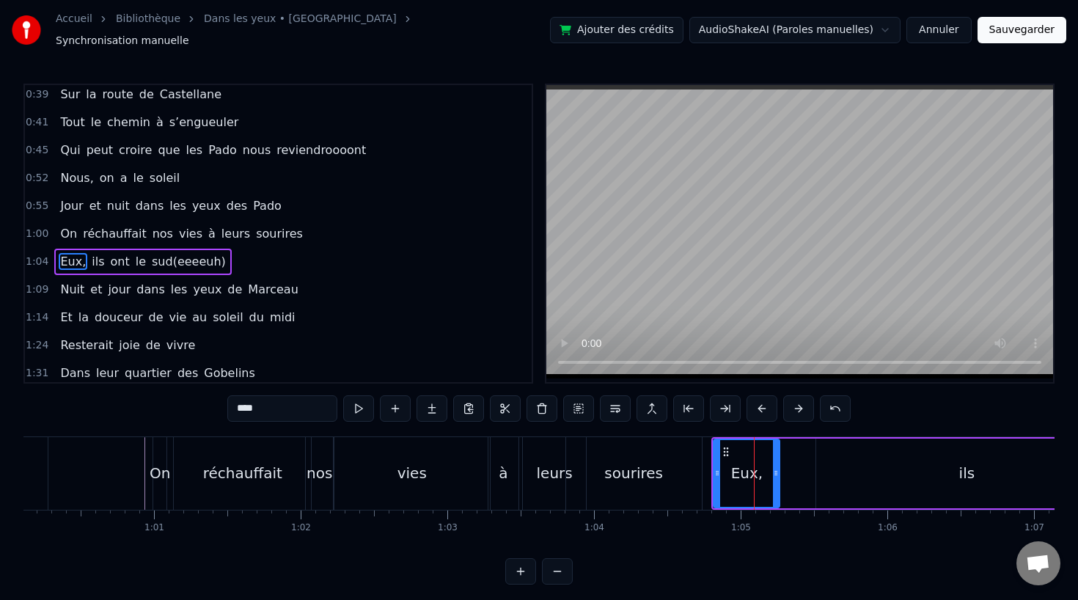
scroll to position [227, 0]
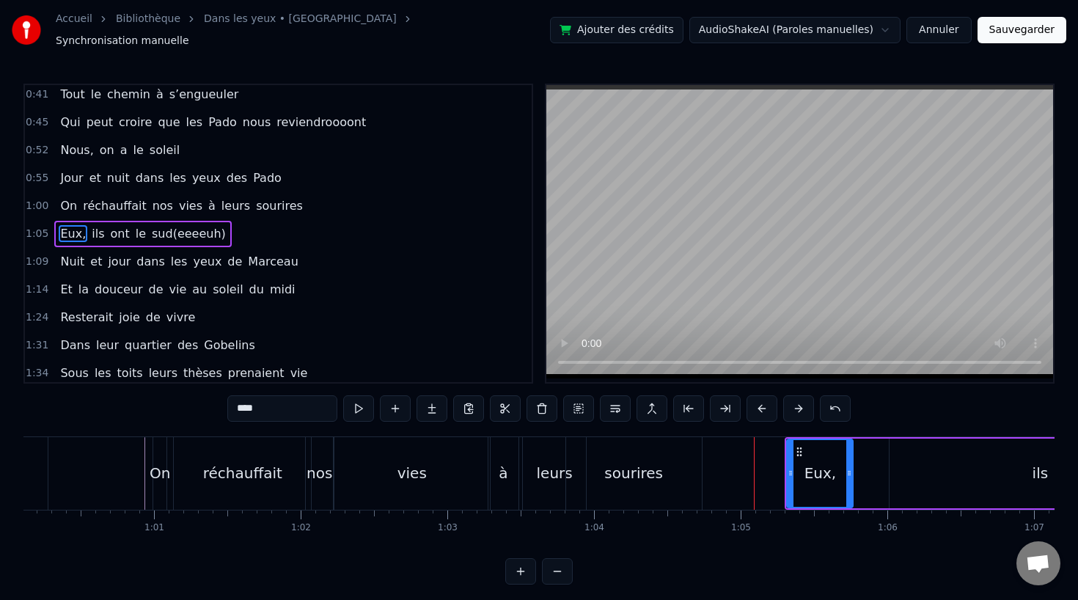
click at [659, 452] on div "sourires" at bounding box center [634, 473] width 136 height 73
type input "********"
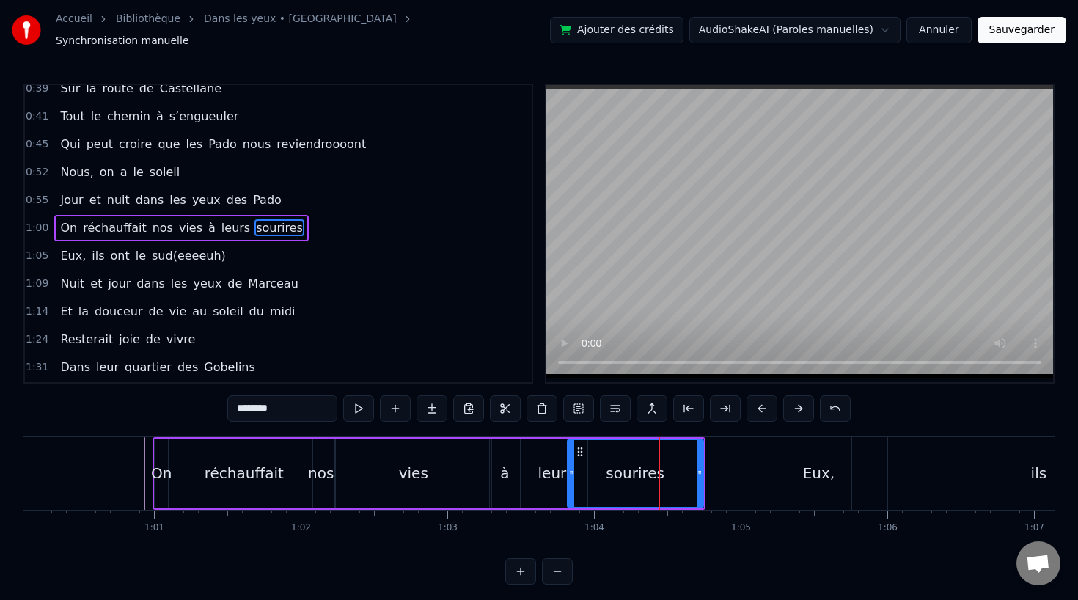
scroll to position [200, 0]
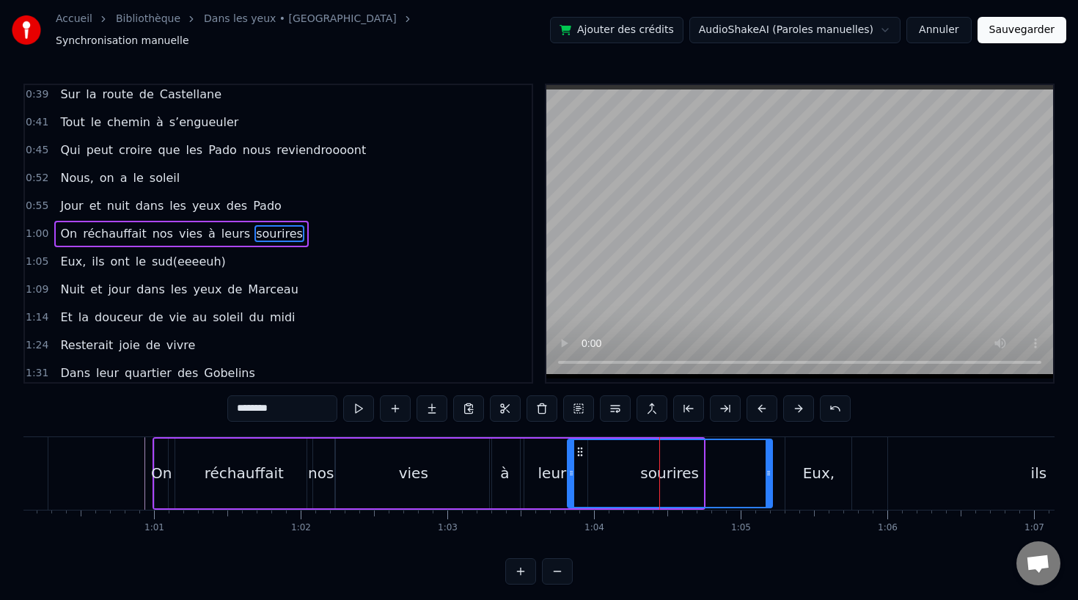
drag, startPoint x: 698, startPoint y: 468, endPoint x: 767, endPoint y: 475, distance: 69.3
click at [767, 475] on div at bounding box center [769, 473] width 6 height 67
click at [638, 461] on div "sourires" at bounding box center [670, 473] width 203 height 67
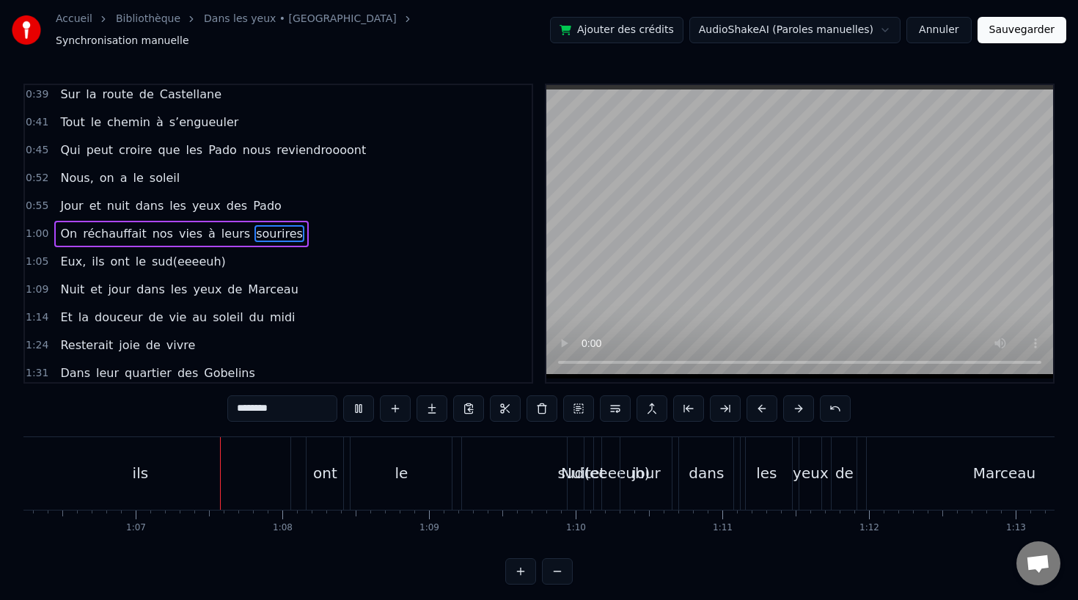
scroll to position [0, 9734]
